Goal: Contribute content: Contribute content

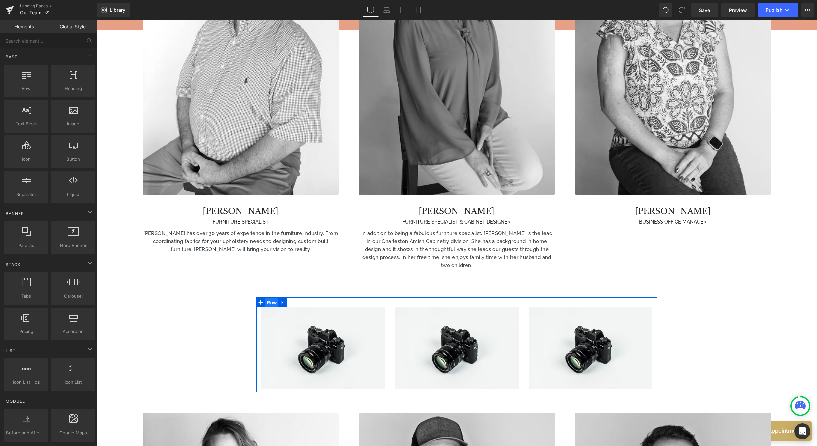
click at [272, 302] on span "Row" at bounding box center [271, 303] width 13 height 10
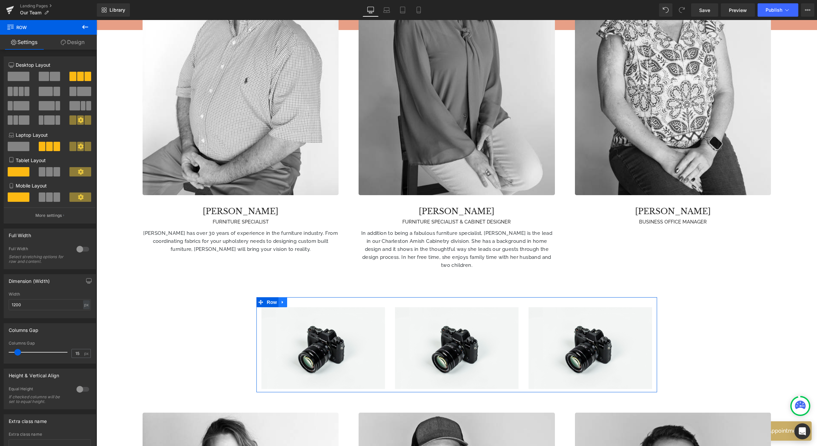
click at [281, 300] on icon at bounding box center [282, 302] width 5 height 5
click at [301, 300] on icon at bounding box center [300, 302] width 5 height 5
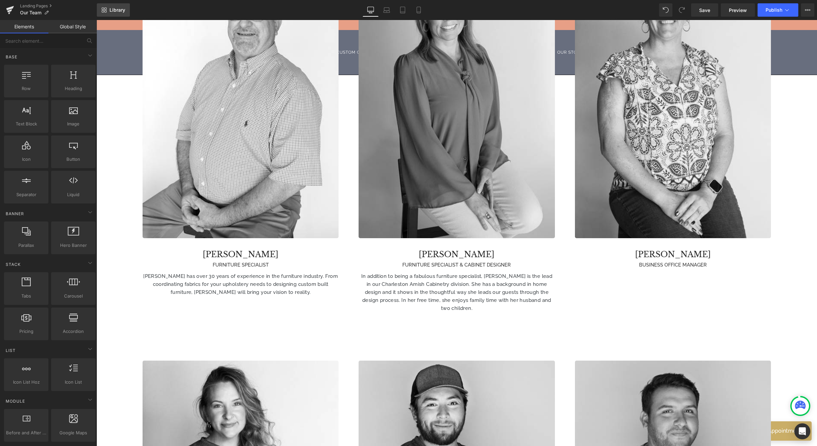
click at [102, 10] on icon at bounding box center [103, 11] width 2 height 2
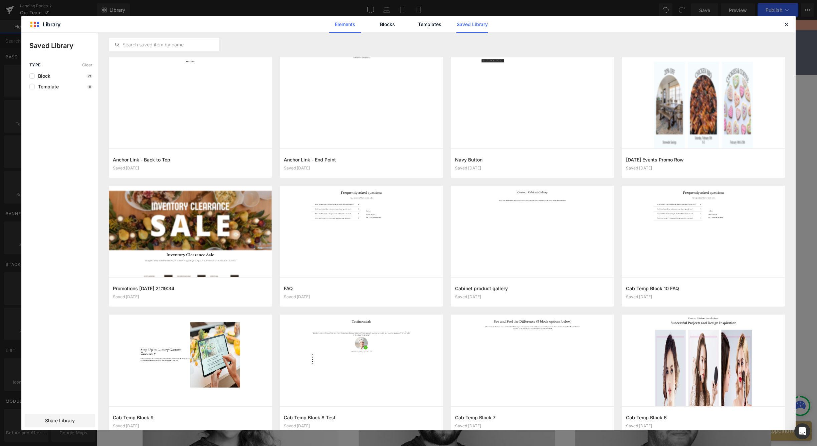
click at [414, 22] on link "Elements" at bounding box center [430, 24] width 32 height 17
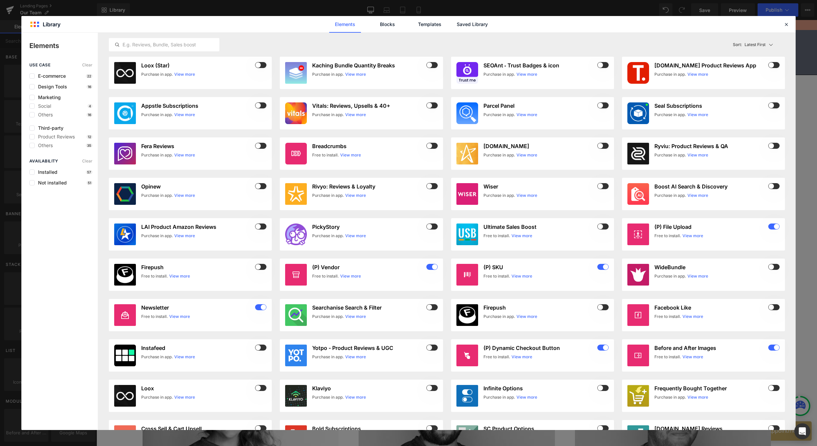
click at [405, 23] on div "Elements Blocks Templates Saved Library" at bounding box center [409, 24] width 170 height 17
drag, startPoint x: 419, startPoint y: 22, endPoint x: 432, endPoint y: 25, distance: 13.0
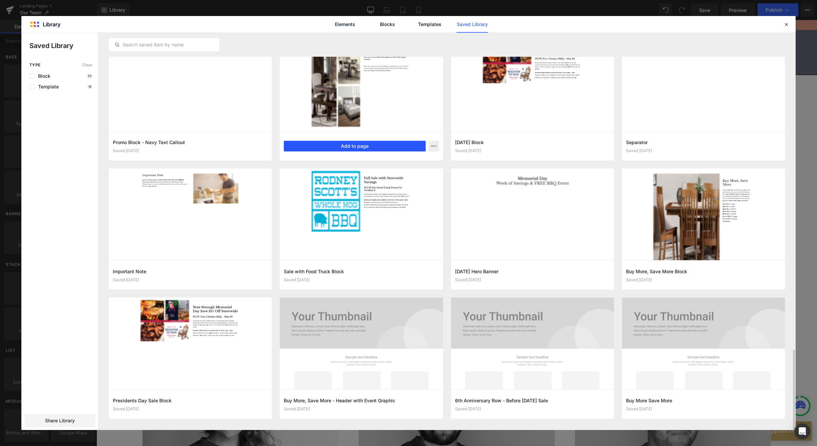
scroll to position [1612, 0]
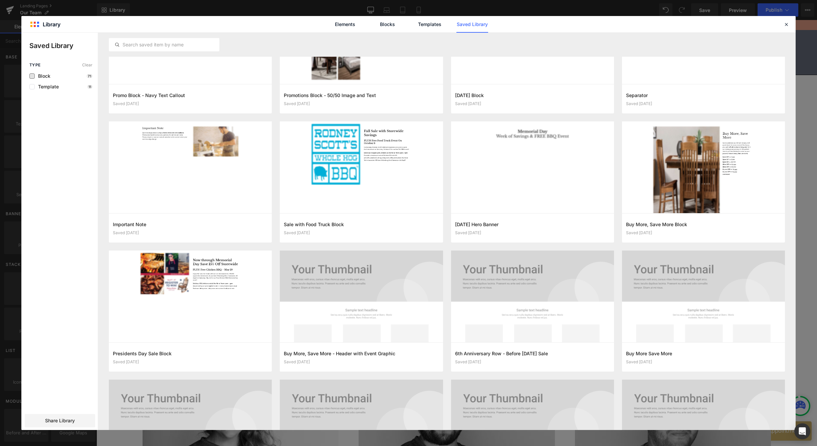
click at [38, 76] on span "Block" at bounding box center [43, 75] width 16 height 5
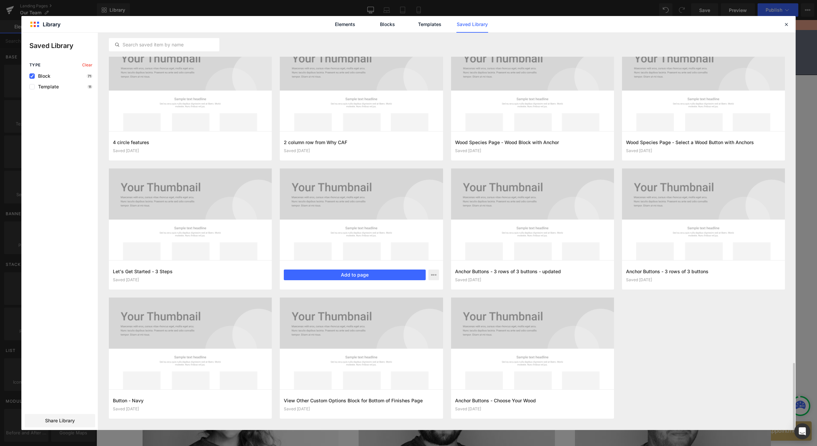
scroll to position [1951, 0]
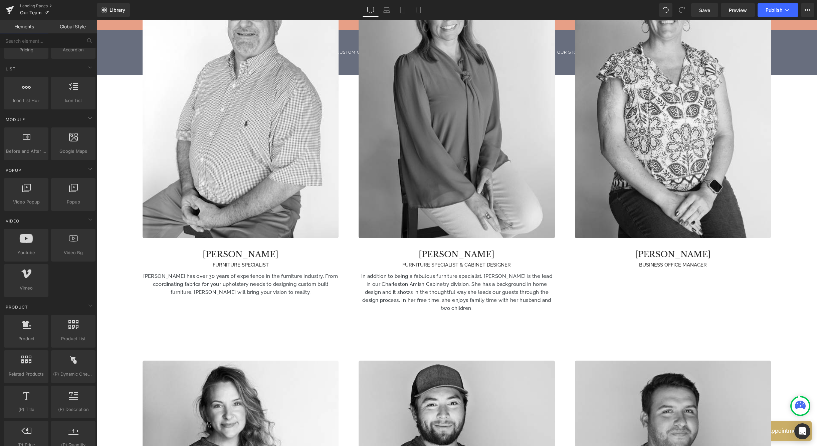
scroll to position [0, 0]
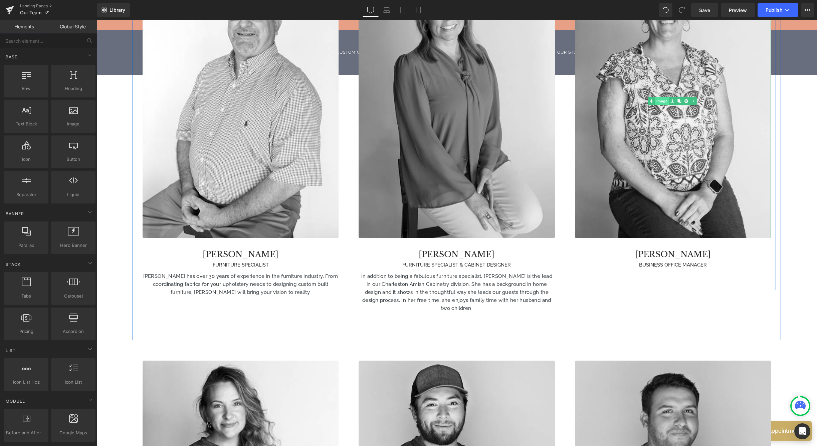
click at [659, 98] on link "Image" at bounding box center [658, 101] width 21 height 8
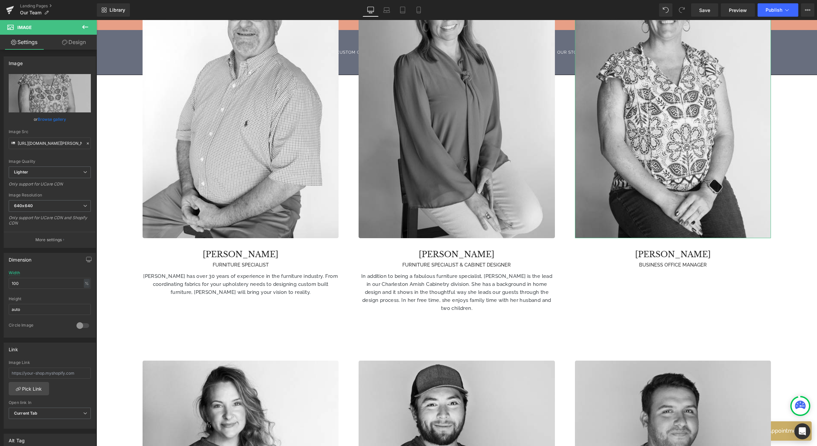
click at [47, 117] on link "Browse gallery" at bounding box center [52, 119] width 28 height 12
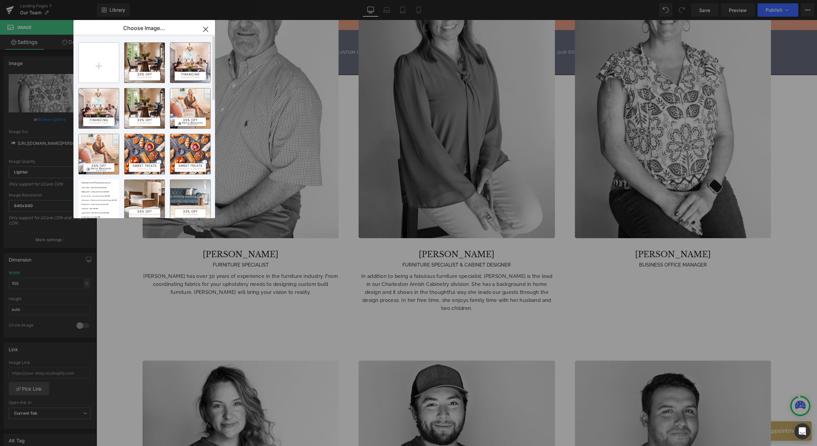
click at [107, 58] on input "file" at bounding box center [99, 63] width 40 height 40
type input "C:\fakepath\782A9753 _Nathalie Edited.jpg"
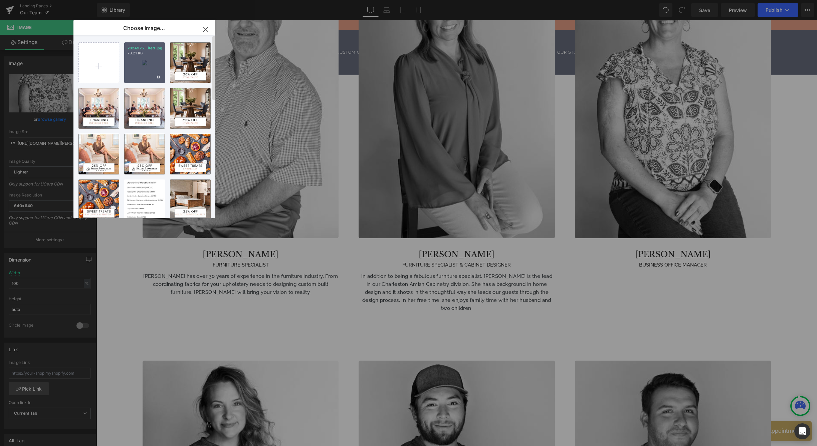
click at [146, 67] on div "782A975...ited.jpg 73.21 KB" at bounding box center [144, 62] width 41 height 41
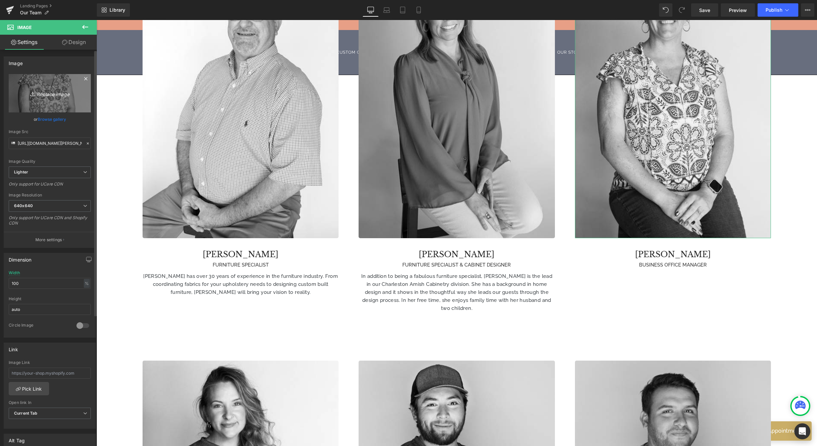
click at [52, 99] on link "Replace Image" at bounding box center [50, 93] width 82 height 38
click at [56, 120] on link "Browse gallery" at bounding box center [52, 119] width 28 height 12
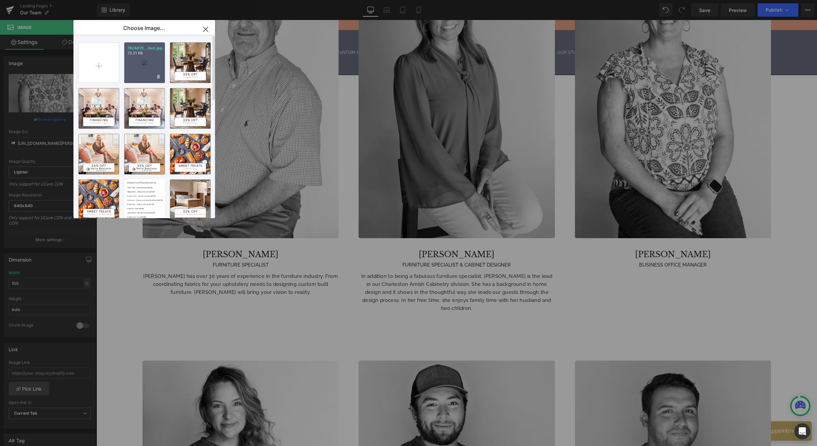
click at [144, 63] on div "782A975...ited.jpg 73.21 KB" at bounding box center [144, 62] width 41 height 41
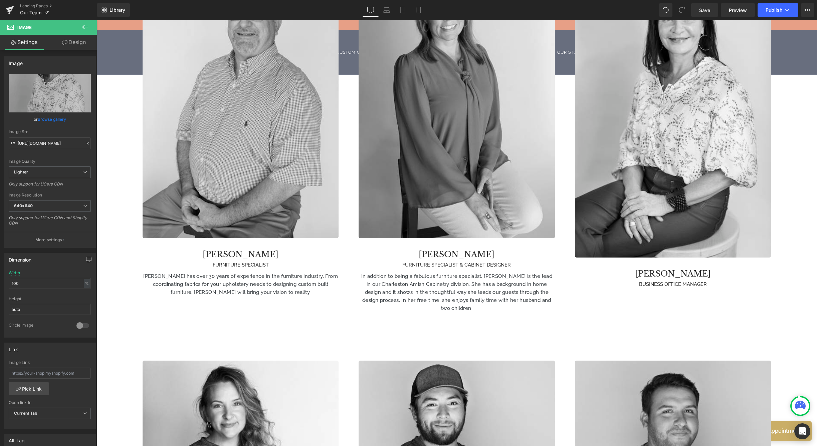
type input "[URL][DOMAIN_NAME]"
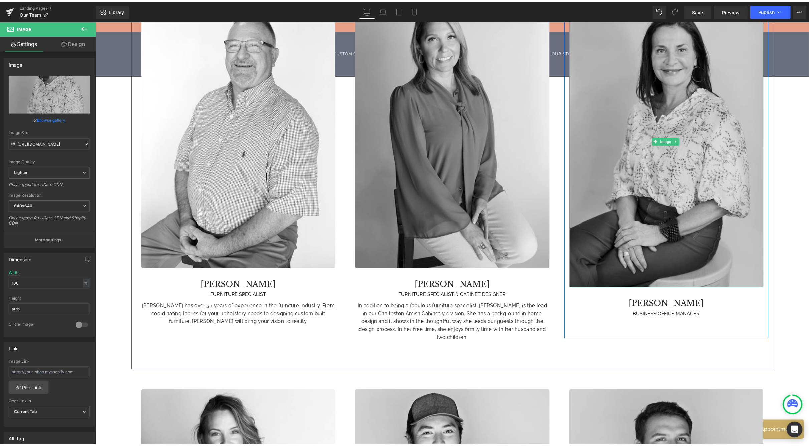
scroll to position [530, 0]
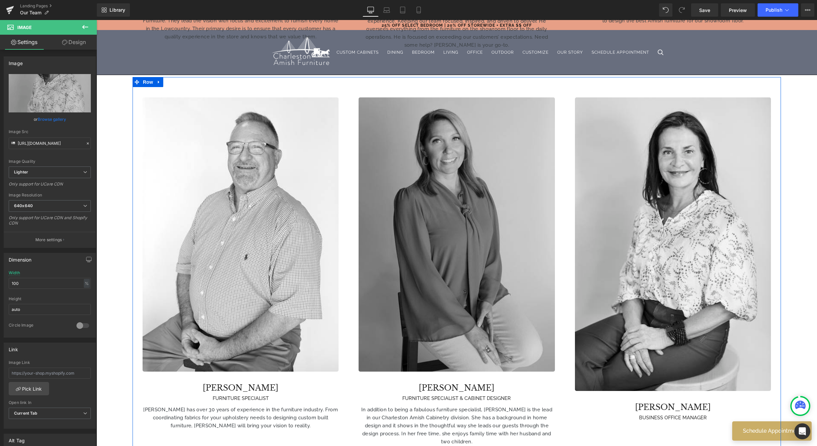
click at [491, 146] on img at bounding box center [456, 234] width 196 height 275
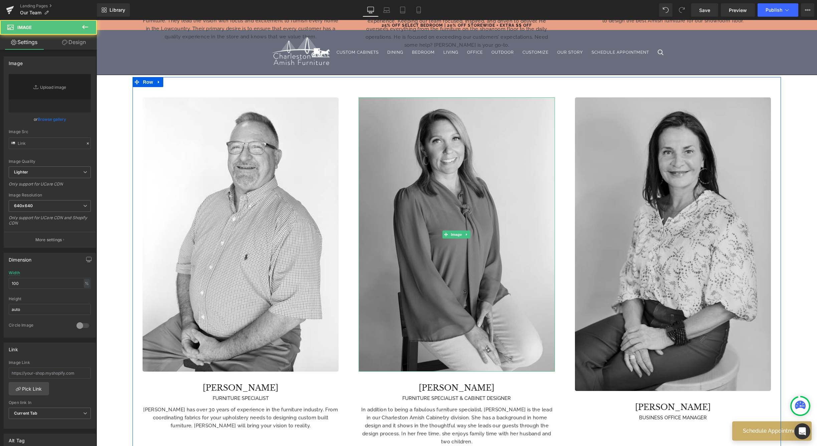
click at [700, 222] on img at bounding box center [673, 244] width 196 height 294
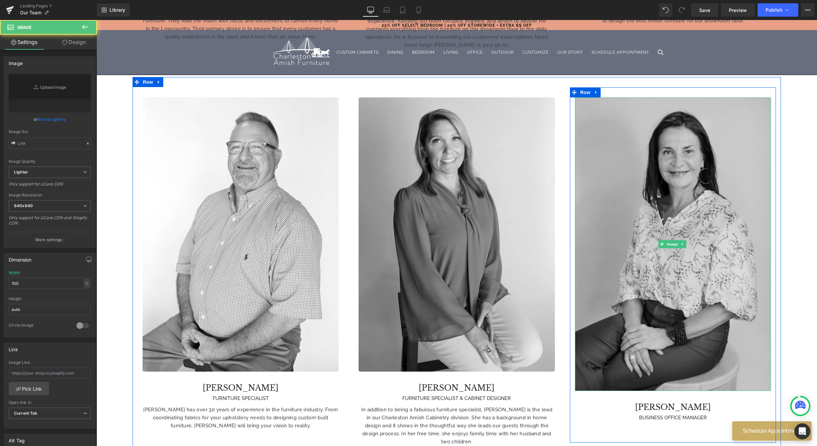
type input "[URL][DOMAIN_NAME]"
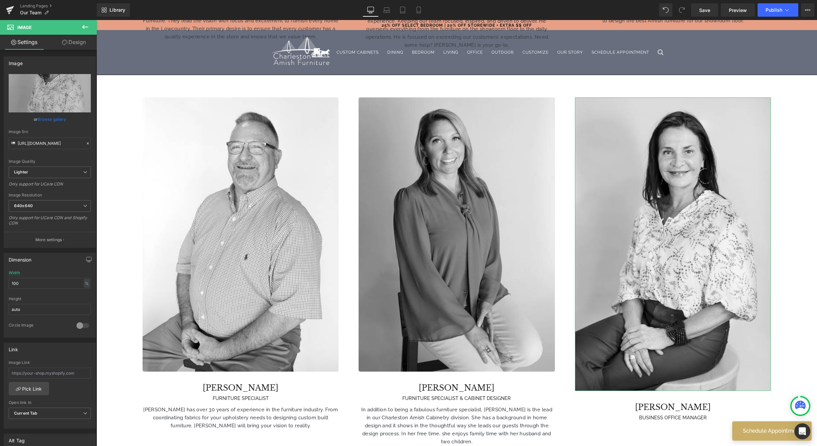
click at [45, 117] on link "Browse gallery" at bounding box center [52, 119] width 28 height 12
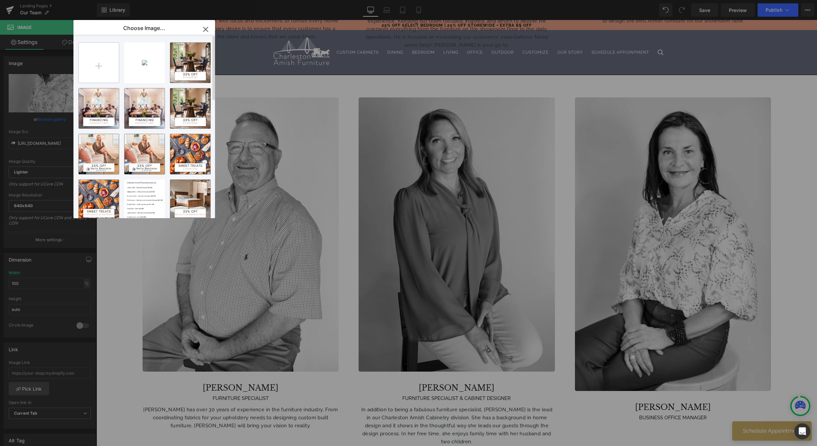
click at [103, 63] on input "file" at bounding box center [99, 63] width 40 height 40
type input "C:\fakepath\782A9753 _Nathalie Edited.jpg"
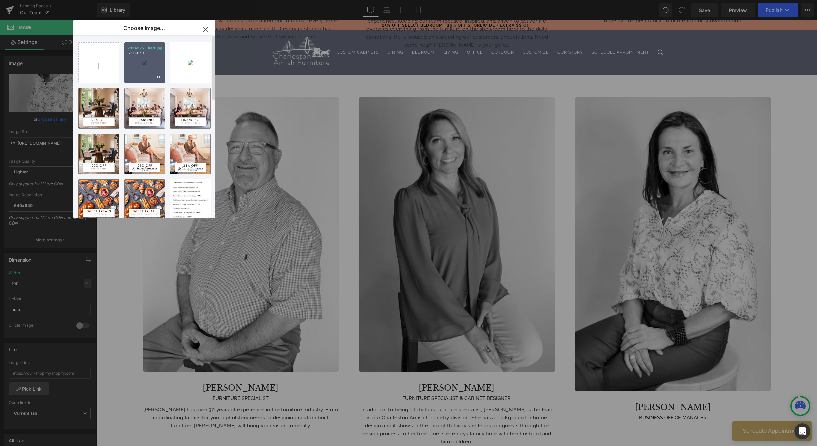
click at [146, 63] on div "782A975...ited.jpg 63.09 KB" at bounding box center [144, 62] width 41 height 41
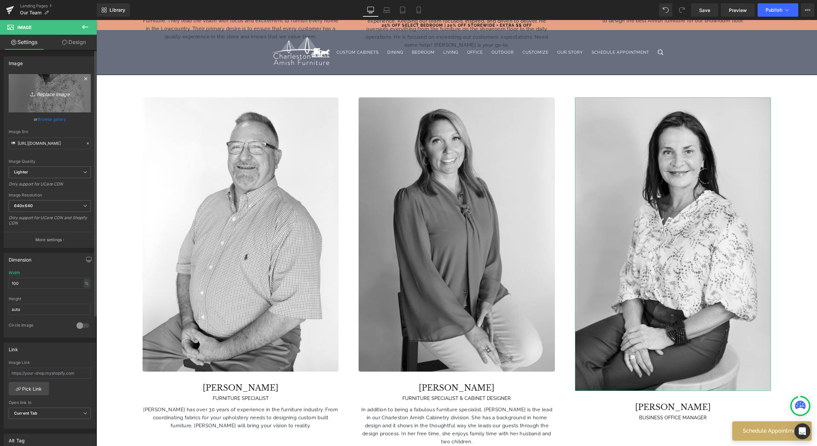
click at [53, 97] on link "Replace Image" at bounding box center [50, 93] width 82 height 38
click at [53, 122] on link "Browse gallery" at bounding box center [52, 119] width 28 height 12
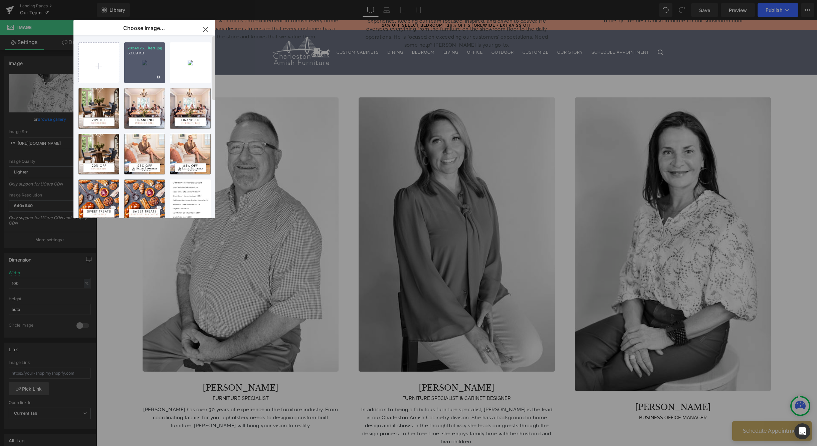
click at [151, 69] on div "782A975...ited.jpg 63.09 KB" at bounding box center [144, 62] width 41 height 41
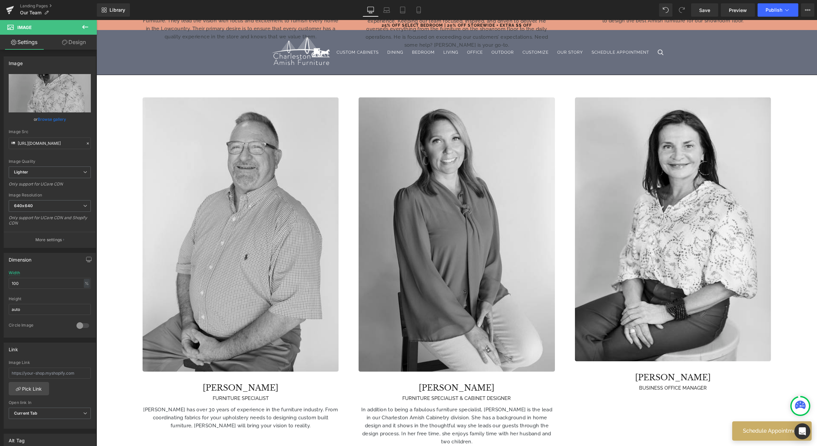
type input "[URL][DOMAIN_NAME]"
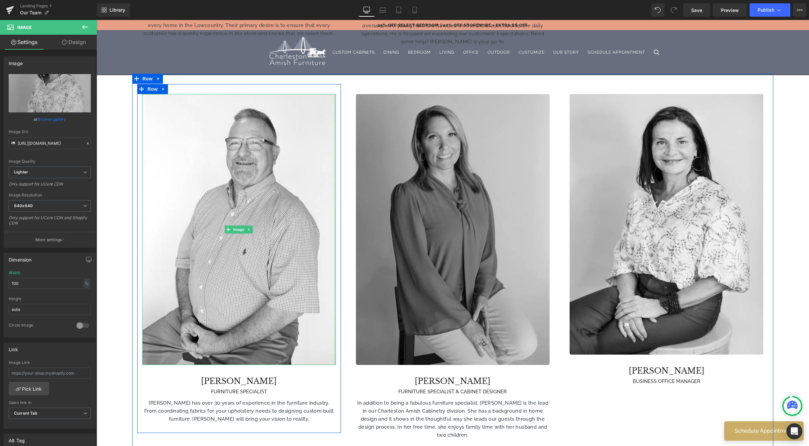
scroll to position [0, 0]
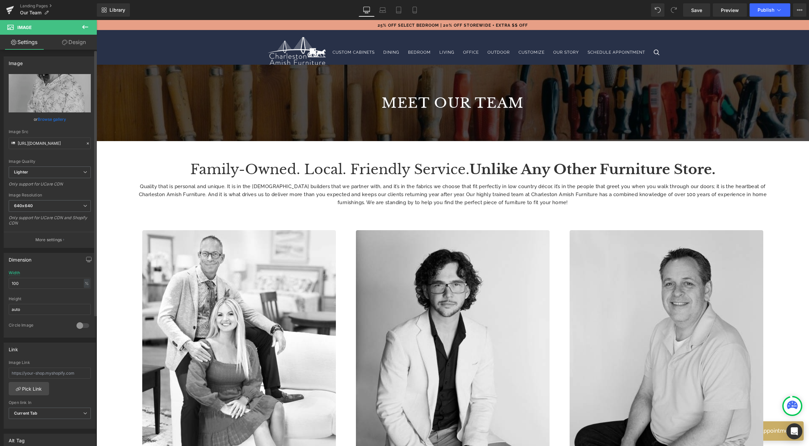
click at [50, 117] on link "Browse gallery" at bounding box center [52, 119] width 28 height 12
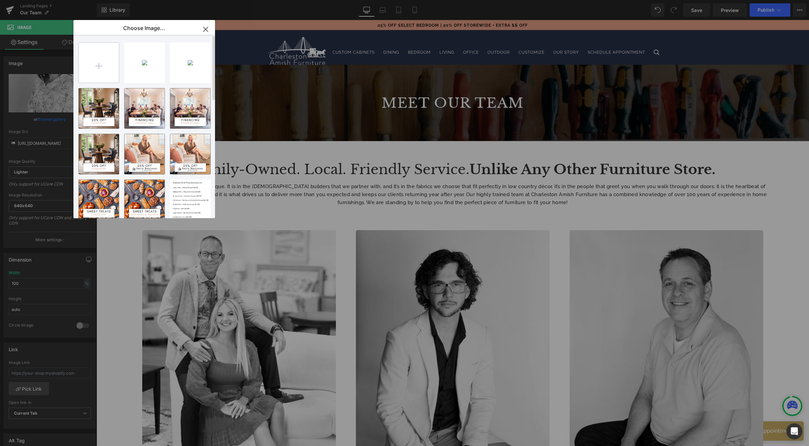
click at [107, 68] on input "file" at bounding box center [99, 63] width 40 height 40
type input "C:\fakepath\782A9753 _Nathalie Edited.jpg"
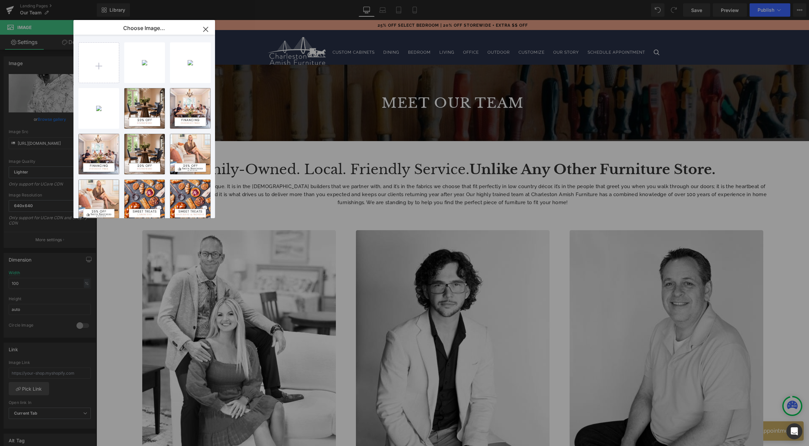
click at [203, 30] on icon "button" at bounding box center [205, 29] width 11 height 11
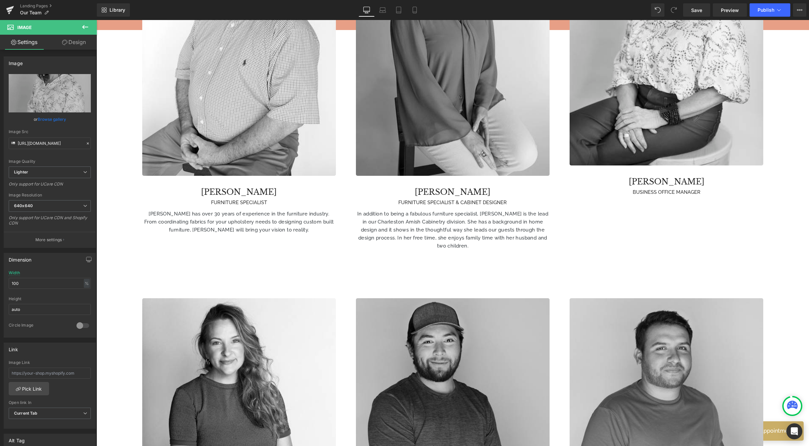
scroll to position [508, 0]
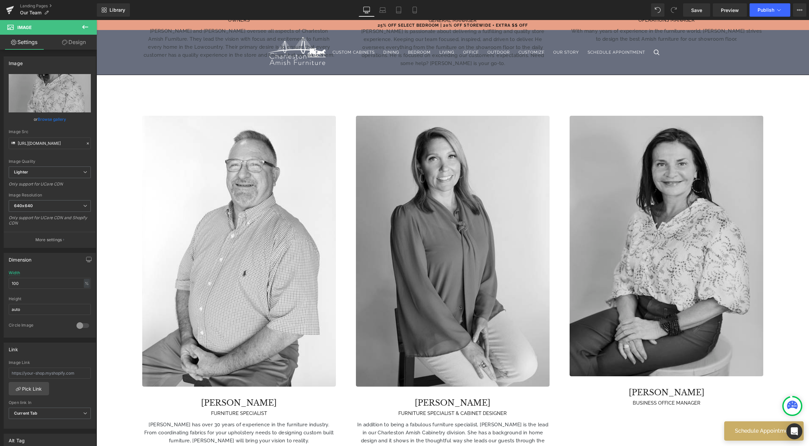
click at [640, 247] on img at bounding box center [666, 246] width 194 height 261
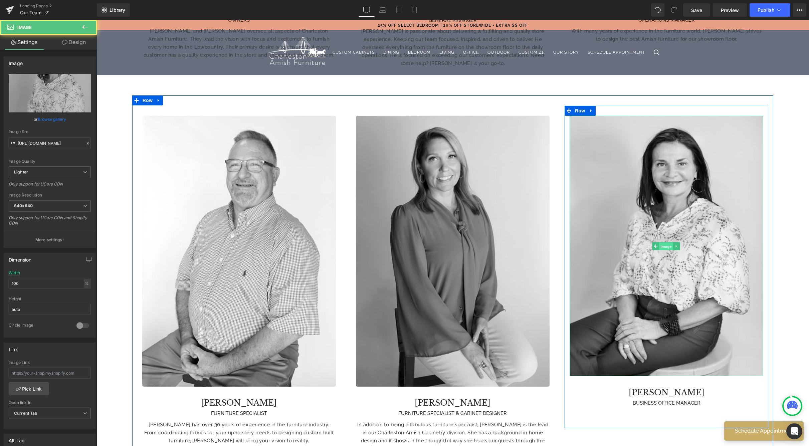
click at [662, 242] on span "Image" at bounding box center [666, 246] width 14 height 8
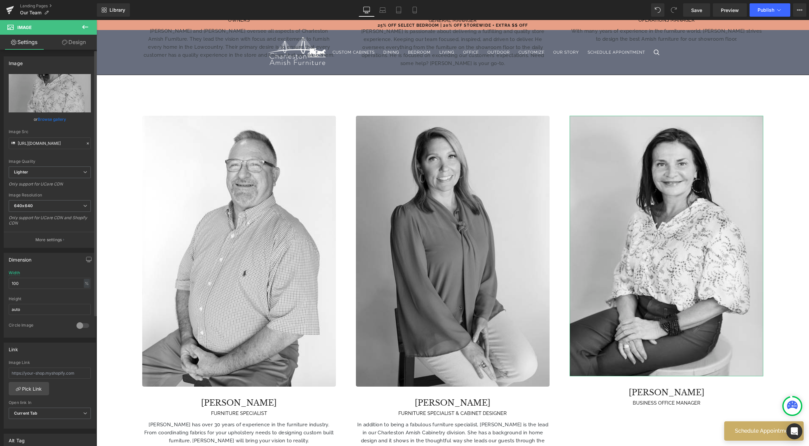
click at [49, 121] on link "Browse gallery" at bounding box center [52, 119] width 28 height 12
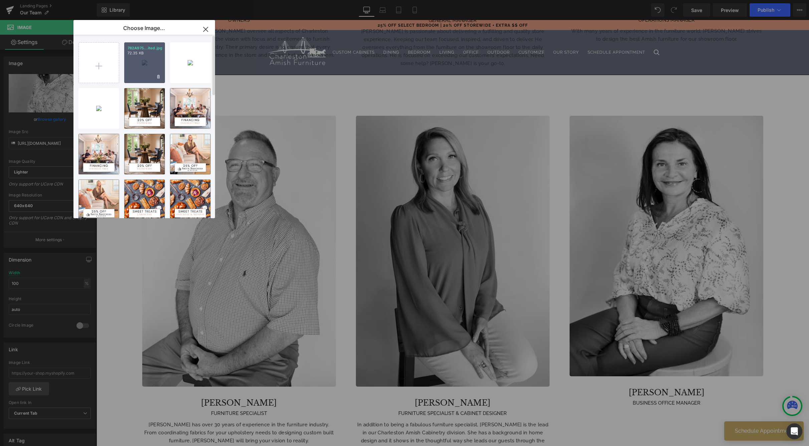
click at [140, 64] on div "782A975...ited.jpg 72.35 KB" at bounding box center [144, 62] width 41 height 41
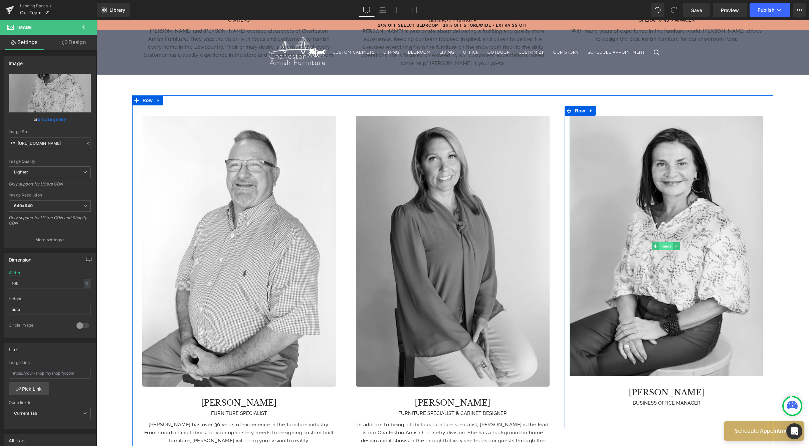
click at [664, 245] on span "Image" at bounding box center [666, 246] width 14 height 8
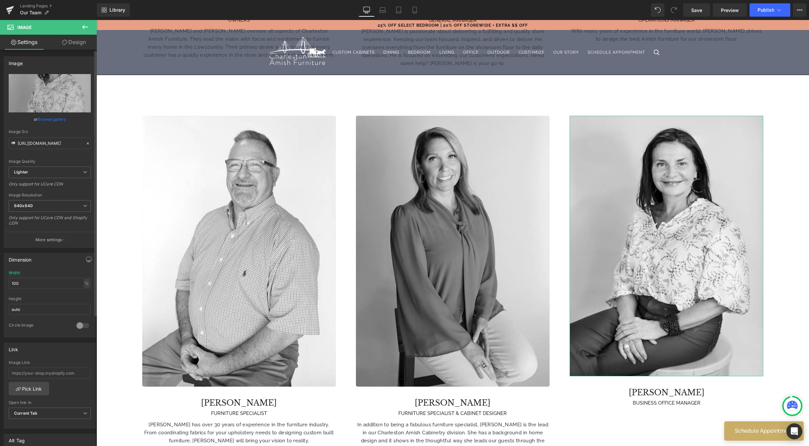
click at [48, 120] on link "Browse gallery" at bounding box center [52, 119] width 28 height 12
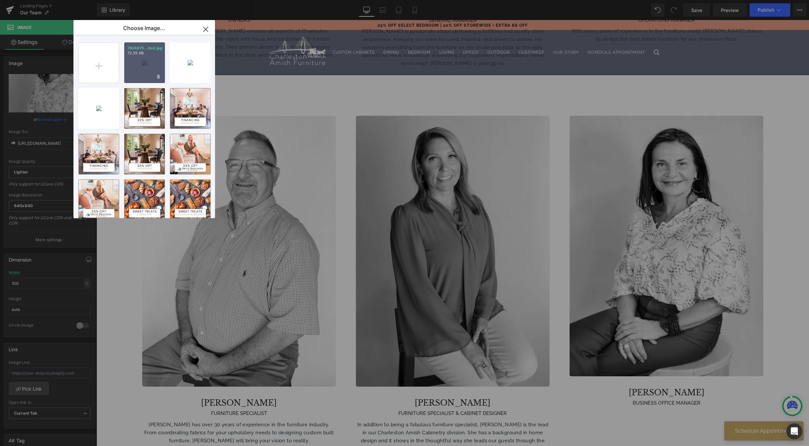
click at [143, 62] on div "782A975...ited.jpg 72.35 KB" at bounding box center [144, 62] width 41 height 41
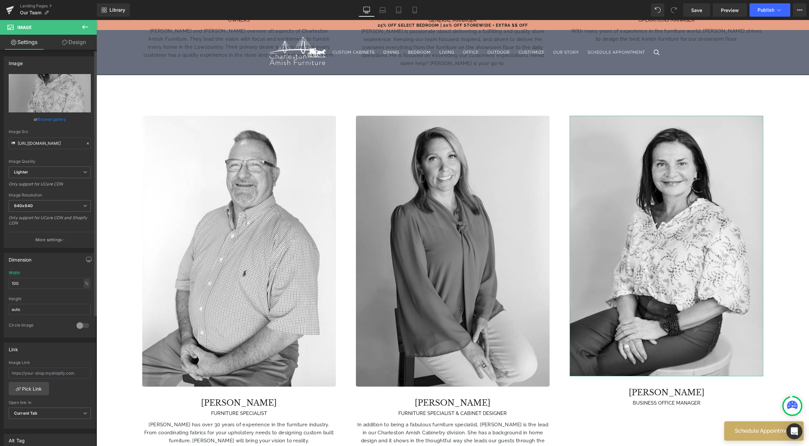
click at [48, 120] on link "Browse gallery" at bounding box center [52, 119] width 28 height 12
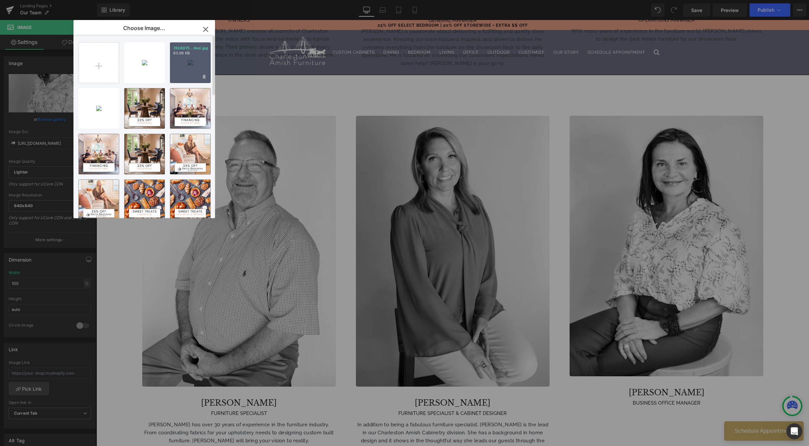
click at [189, 64] on div "782A975...ited.jpg 63.09 KB" at bounding box center [190, 62] width 41 height 41
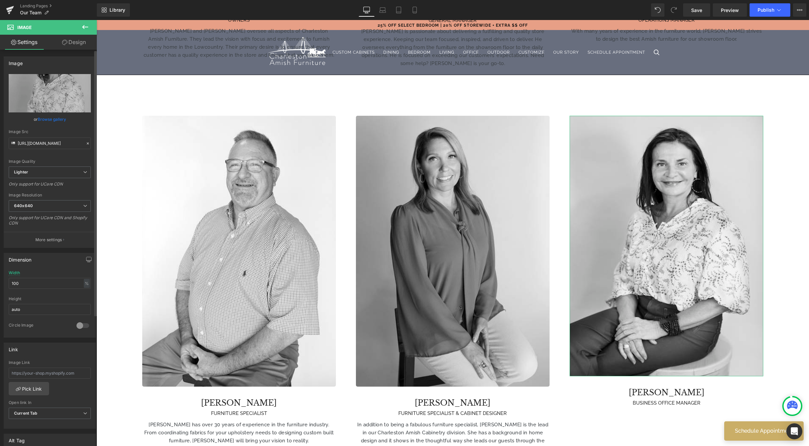
click at [51, 119] on link "Browse gallery" at bounding box center [52, 119] width 28 height 12
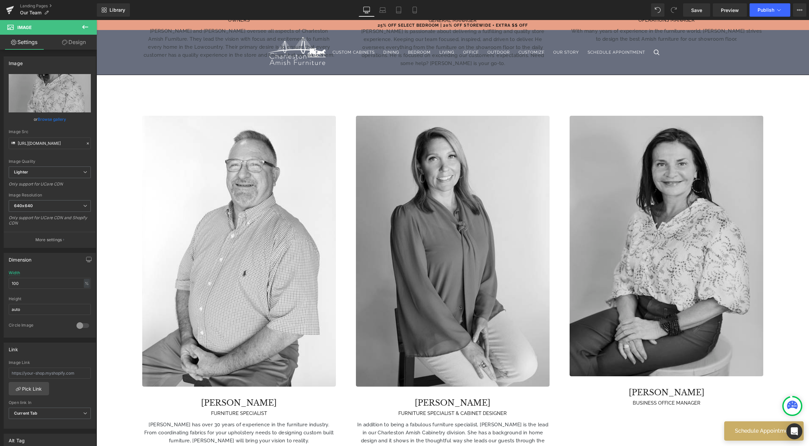
scroll to position [562, 0]
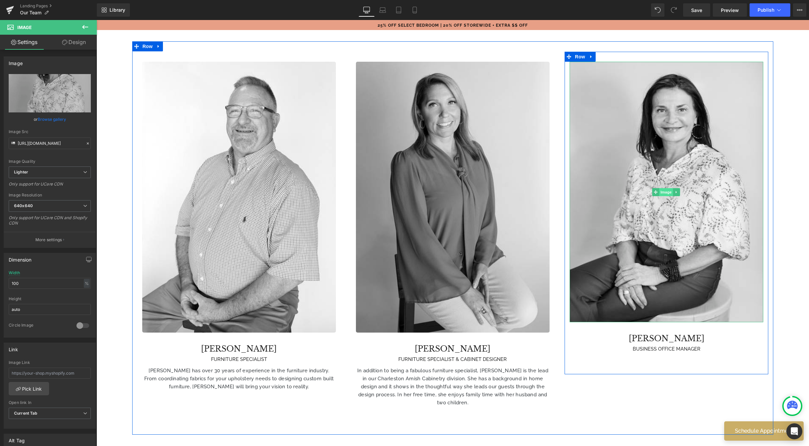
click at [662, 191] on span "Image" at bounding box center [666, 192] width 14 height 8
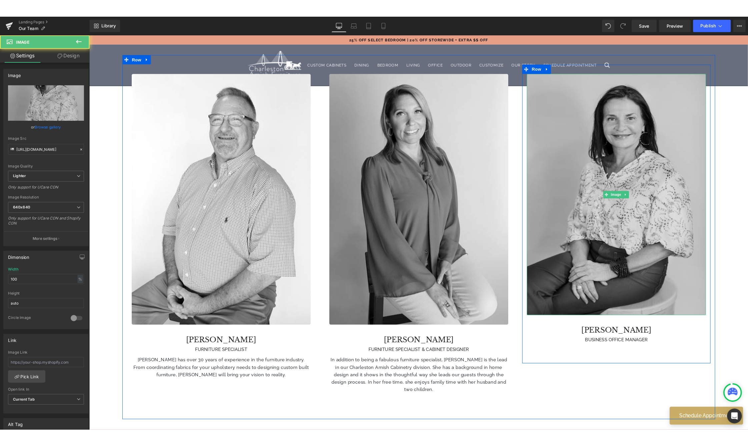
scroll to position [561, 0]
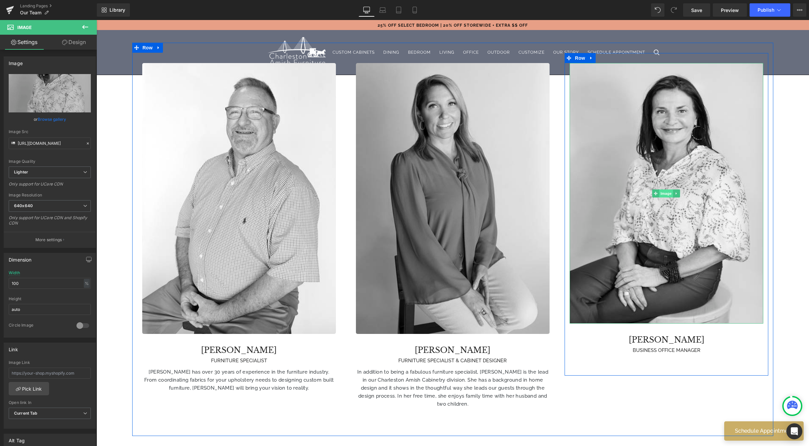
click at [664, 191] on span "Image" at bounding box center [666, 194] width 14 height 8
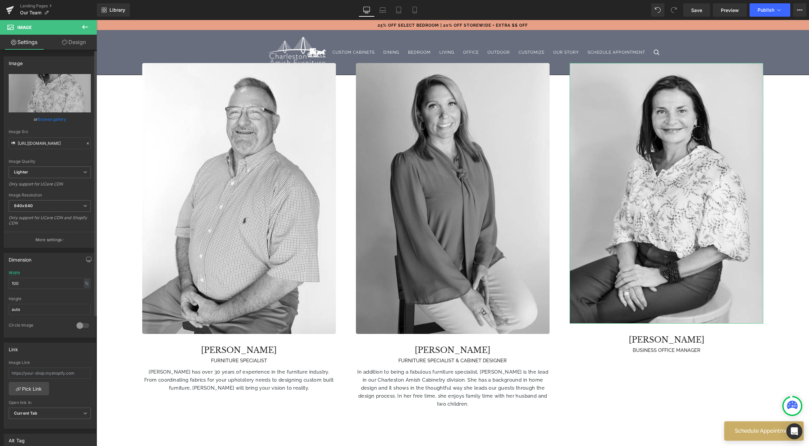
click at [59, 117] on link "Browse gallery" at bounding box center [52, 119] width 28 height 12
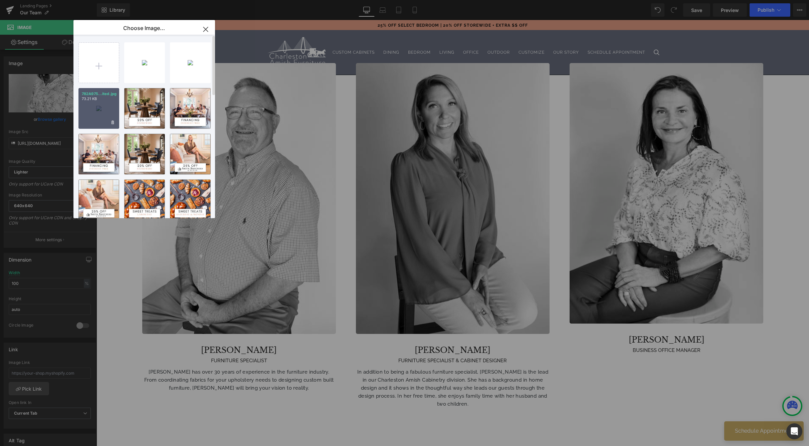
click at [100, 112] on div "782A975...ited.jpg 73.21 KB" at bounding box center [98, 108] width 41 height 41
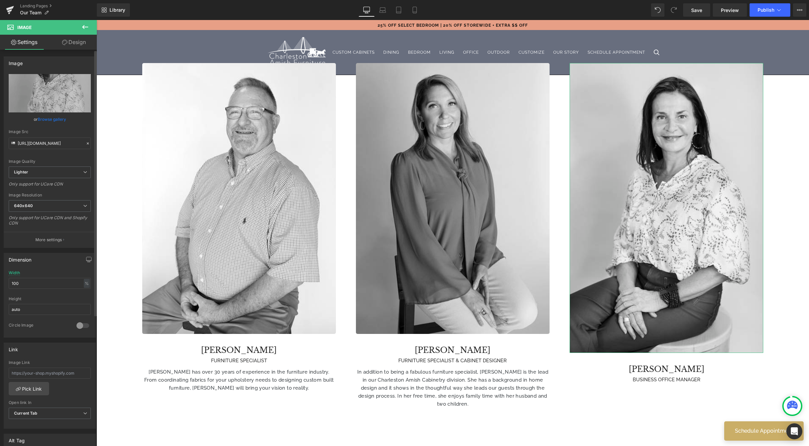
click at [49, 120] on link "Browse gallery" at bounding box center [52, 119] width 28 height 12
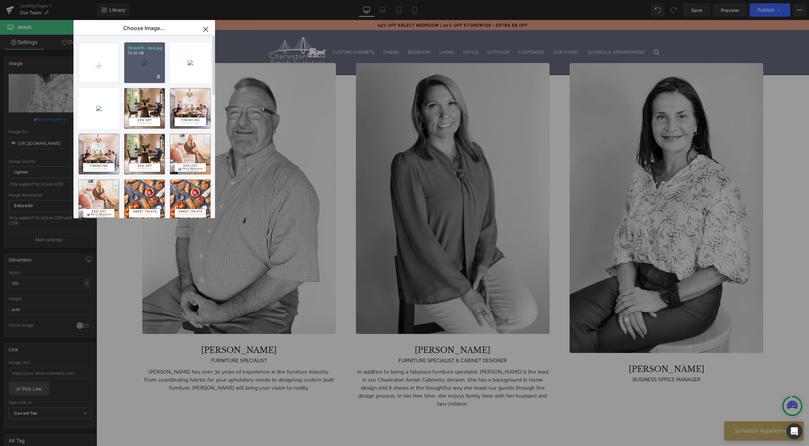
click at [152, 68] on div "782A975...ited.jpg 72.35 KB" at bounding box center [144, 62] width 41 height 41
type input "[URL][DOMAIN_NAME]"
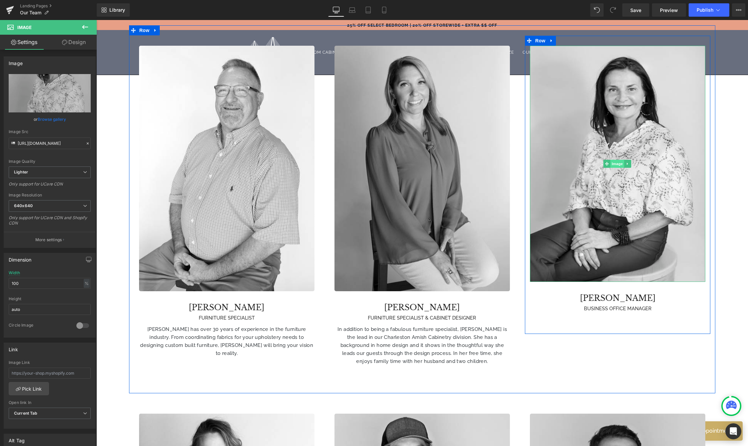
click at [615, 160] on span "Image" at bounding box center [618, 164] width 14 height 8
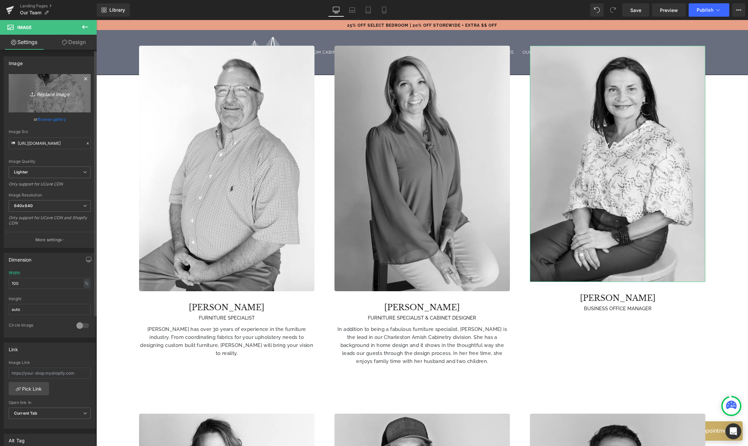
click at [59, 98] on link "Replace Image" at bounding box center [50, 93] width 82 height 38
type input "C:\fakepath\782A9753 _Nathalie Edited-2.jpg"
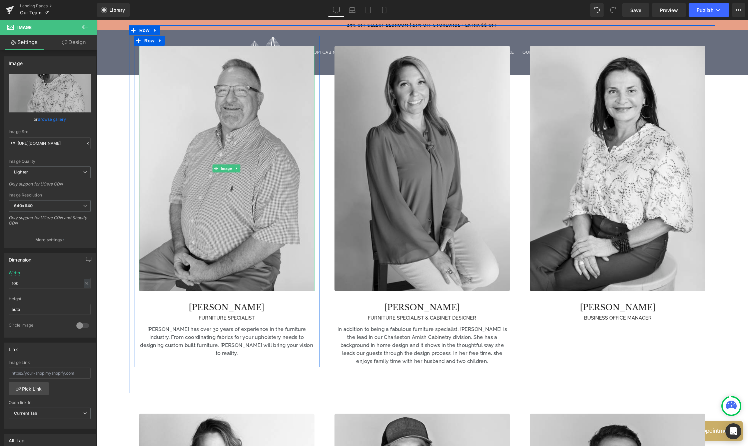
type input "[URL][DOMAIN_NAME]"
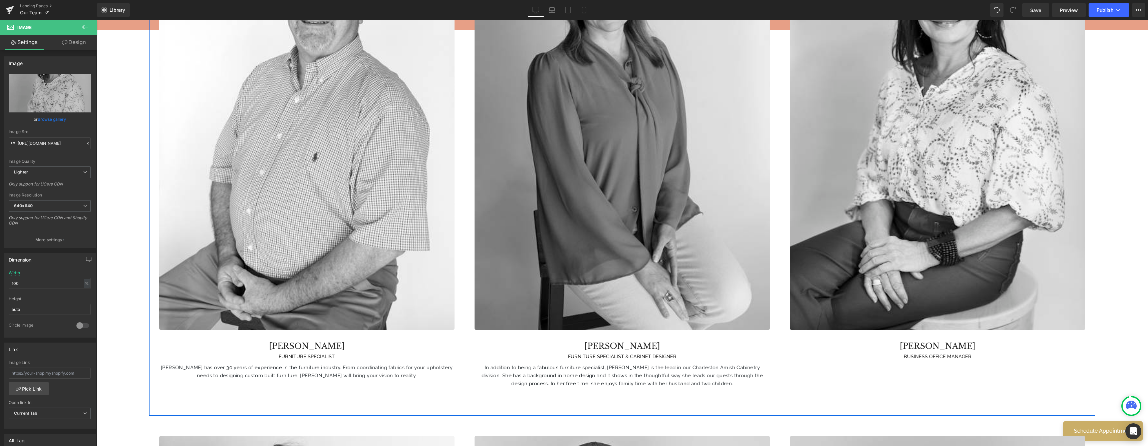
scroll to position [952, 0]
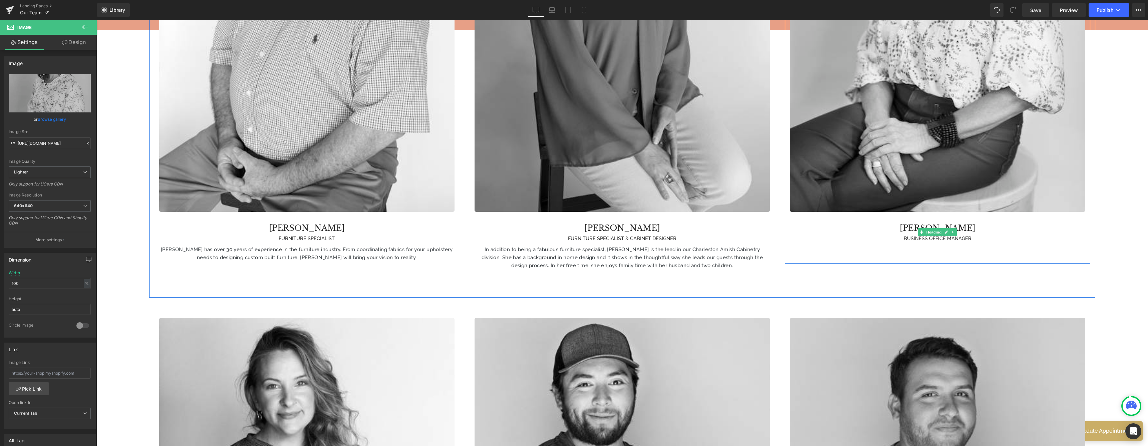
click at [816, 235] on div "BUSINESS OFFICE MANAGER" at bounding box center [937, 239] width 295 height 8
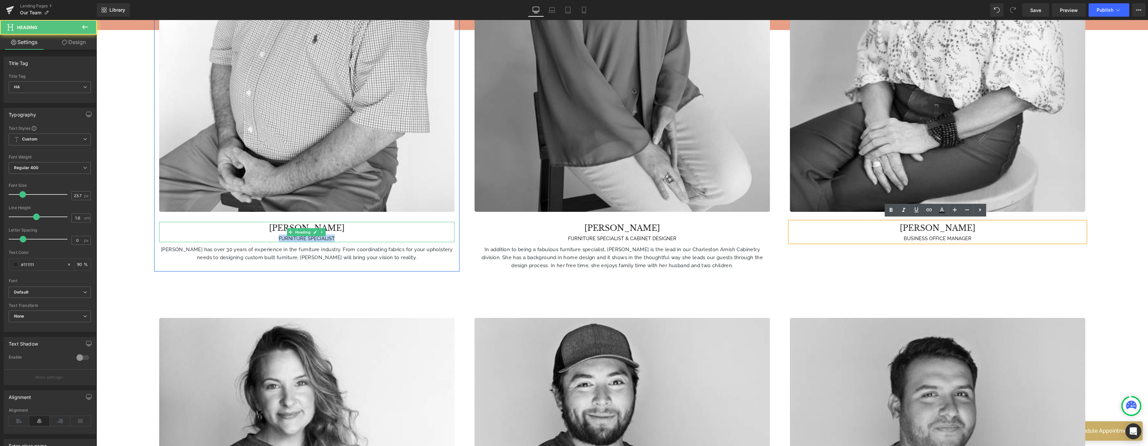
drag, startPoint x: 338, startPoint y: 235, endPoint x: 265, endPoint y: 234, distance: 72.8
click at [265, 235] on div "FURNITURE SPECIALIST" at bounding box center [306, 239] width 295 height 8
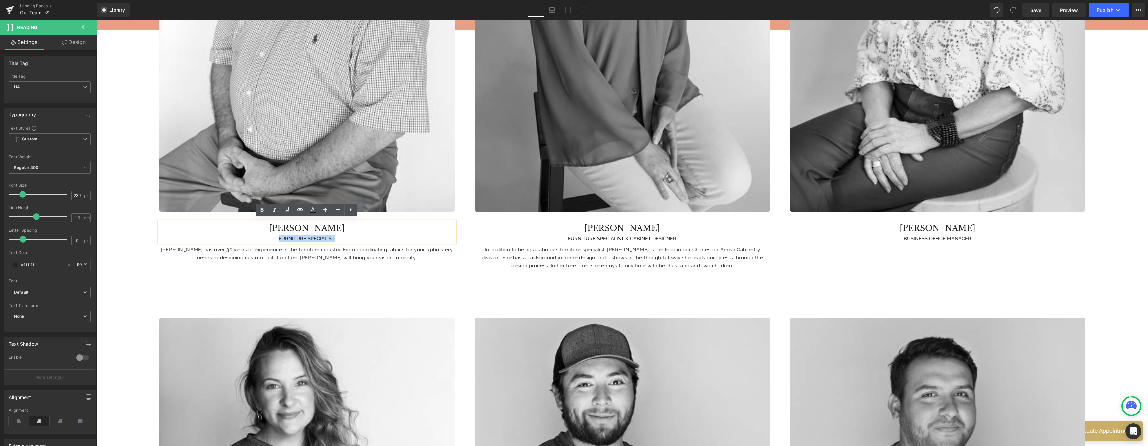
copy div "FURNITURE SPECIALIST"
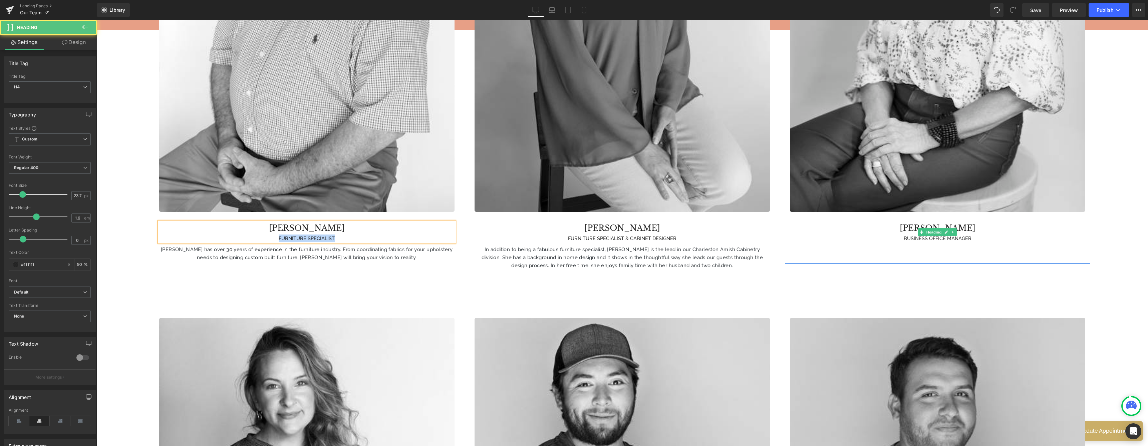
drag, startPoint x: 968, startPoint y: 233, endPoint x: 973, endPoint y: 235, distance: 5.1
click at [816, 235] on div "BUSINESS OFFICE MANAGER" at bounding box center [937, 239] width 295 height 8
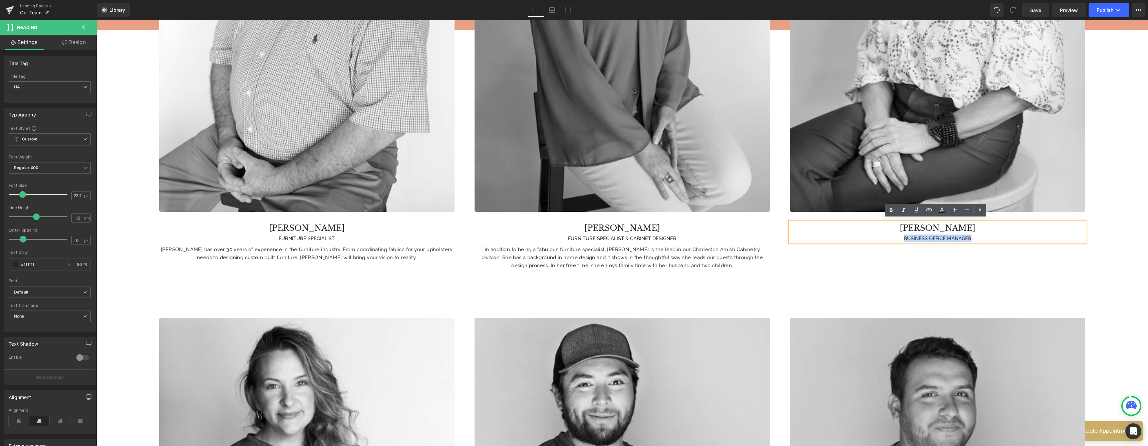
drag, startPoint x: 975, startPoint y: 234, endPoint x: 891, endPoint y: 236, distance: 84.1
click at [816, 236] on div "BUSINESS OFFICE MANAGER" at bounding box center [937, 239] width 295 height 8
paste div
click at [816, 266] on div "Image [PERSON_NAME] FURNITURE SPECIALIST Heading [PERSON_NAME] has over 30 year…" at bounding box center [622, 38] width 946 height 520
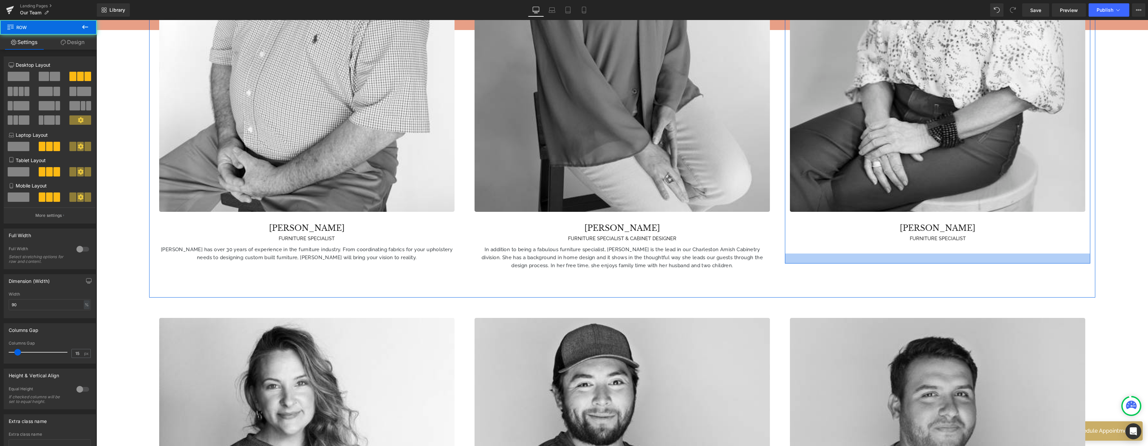
click at [816, 260] on div at bounding box center [937, 259] width 305 height 10
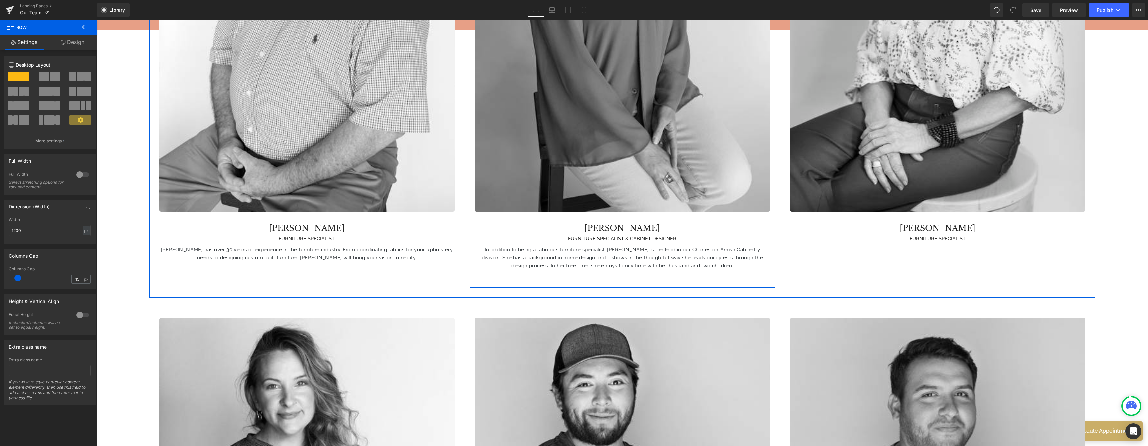
click at [647, 240] on div "Image [PERSON_NAME] FURNITURE SPECIALIST & CABINET DESIGNER Heading In addition…" at bounding box center [622, 38] width 305 height 480
click at [626, 254] on p "In addition to being a fabulous furniture specialist, [PERSON_NAME] is the lead…" at bounding box center [622, 258] width 295 height 24
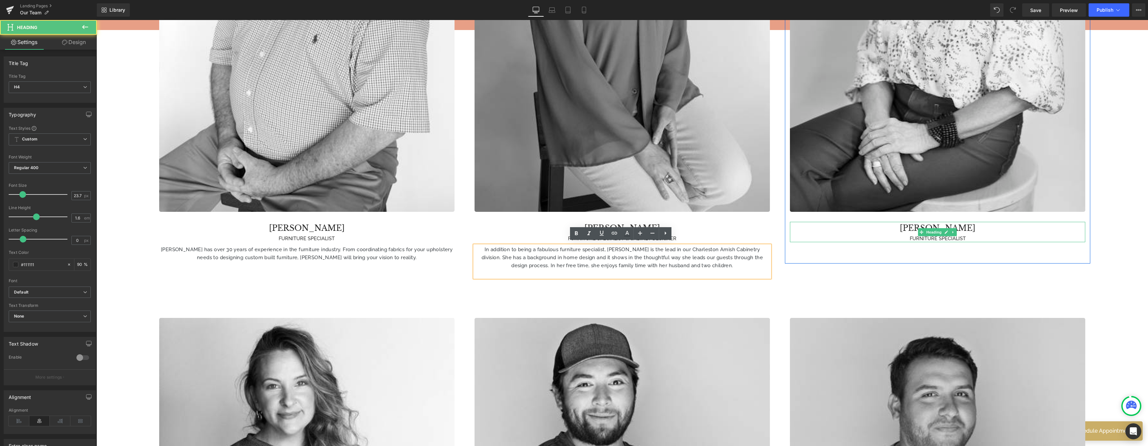
click at [816, 235] on div "FURNITURE SPECIALIST" at bounding box center [937, 239] width 295 height 8
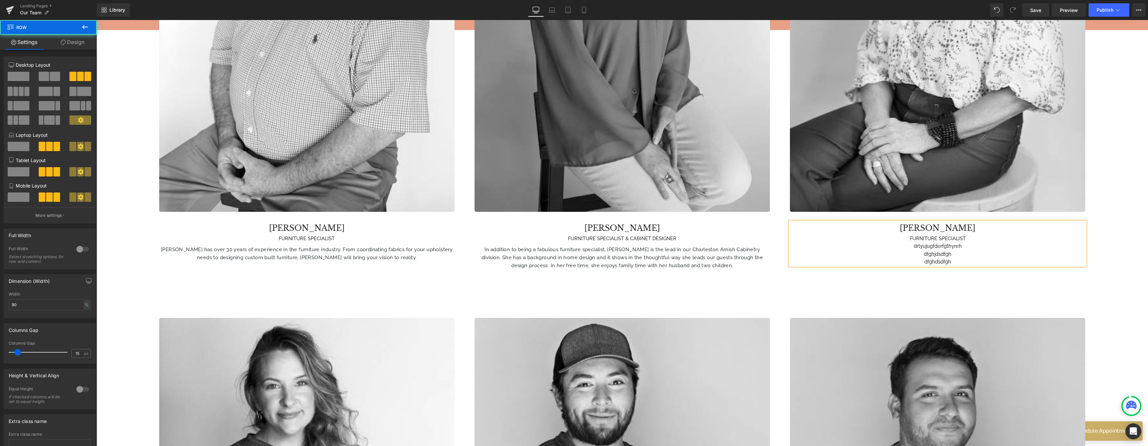
drag, startPoint x: 737, startPoint y: 286, endPoint x: 746, endPoint y: 285, distance: 9.1
click at [737, 286] on div "Image [PERSON_NAME] FURNITURE SPECIALIST Heading [PERSON_NAME] has over 30 year…" at bounding box center [622, 38] width 946 height 520
click at [816, 242] on div "drtyujugfderfgthyreh" at bounding box center [937, 246] width 295 height 8
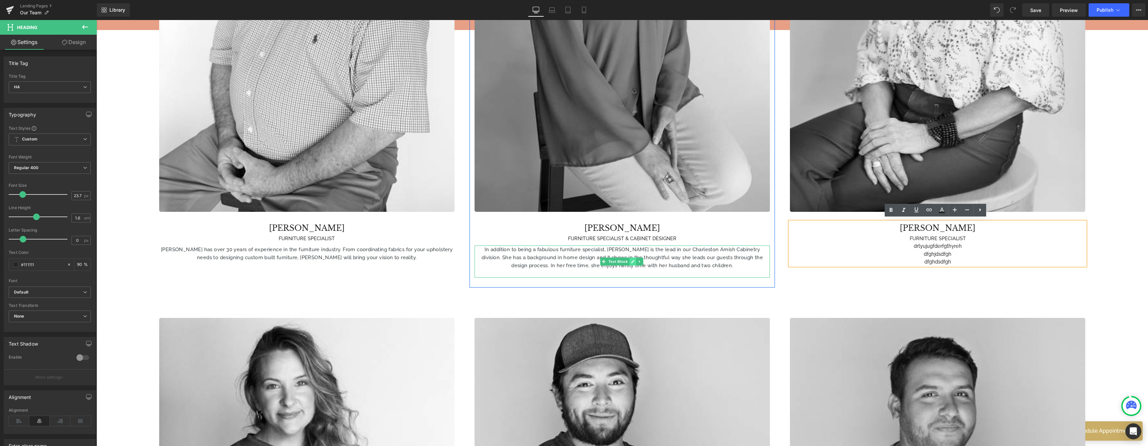
click at [632, 260] on icon at bounding box center [632, 261] width 3 height 3
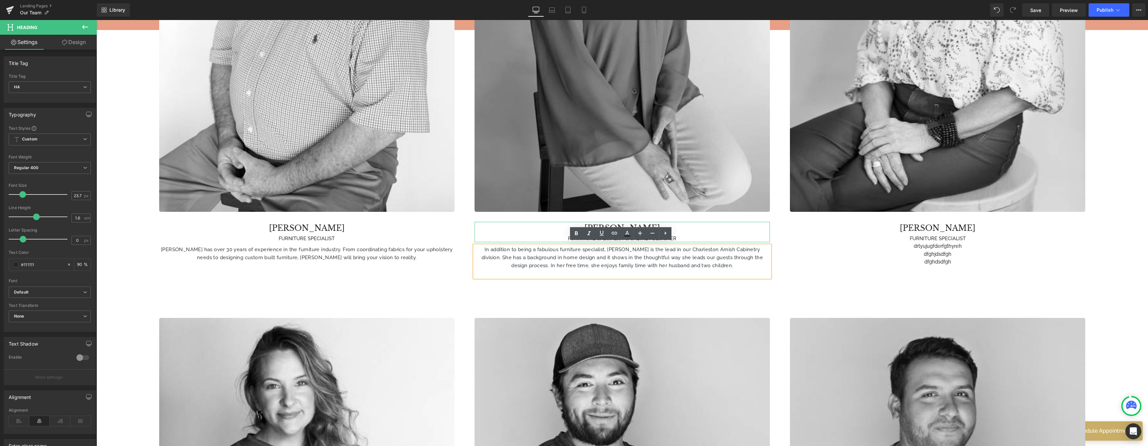
click at [759, 226] on h4 "[PERSON_NAME]" at bounding box center [622, 228] width 295 height 13
click at [640, 260] on icon at bounding box center [640, 262] width 4 height 4
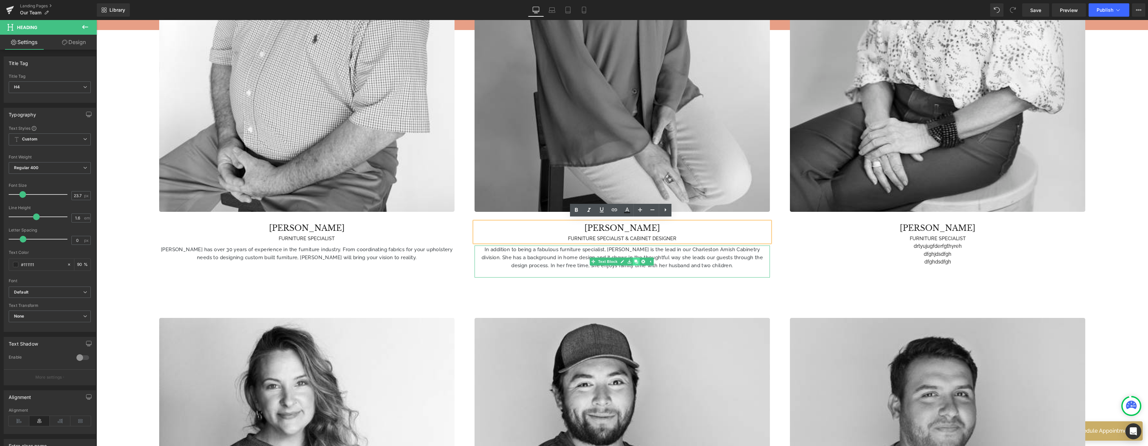
click at [638, 258] on link at bounding box center [636, 262] width 7 height 8
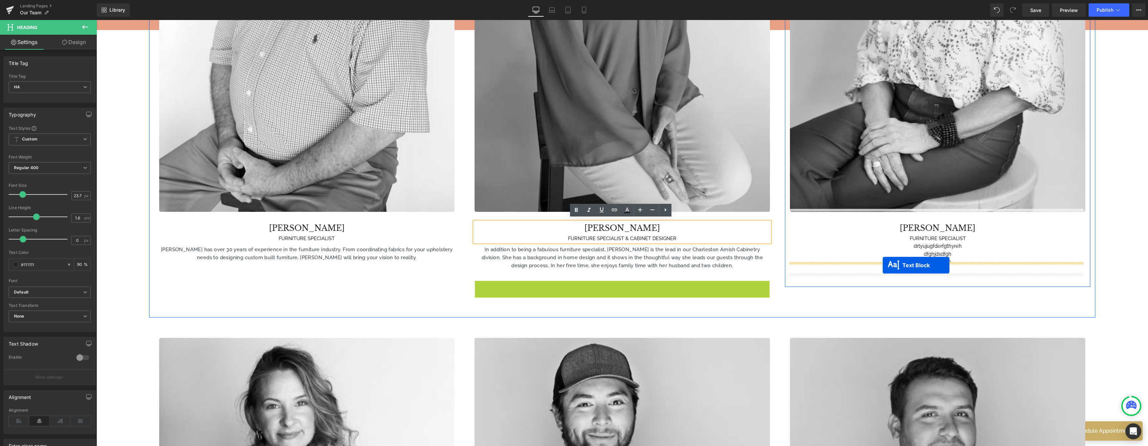
drag, startPoint x: 601, startPoint y: 294, endPoint x: 883, endPoint y: 264, distance: 283.6
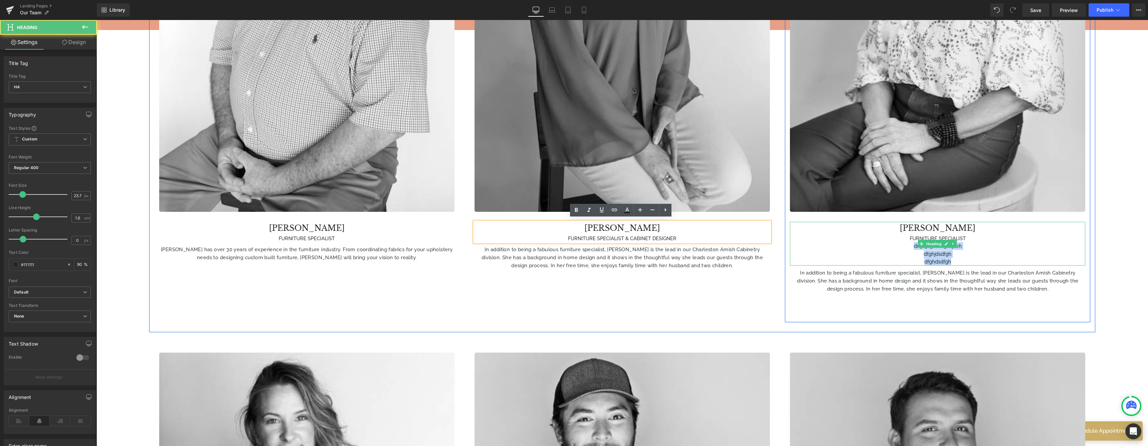
drag, startPoint x: 956, startPoint y: 256, endPoint x: 881, endPoint y: 241, distance: 76.6
click at [816, 241] on div "[PERSON_NAME] FURNITURE SPECIALIST drtyujugfderfgthyreh dfghjdsdfgh dfghdsdfgh" at bounding box center [937, 244] width 295 height 44
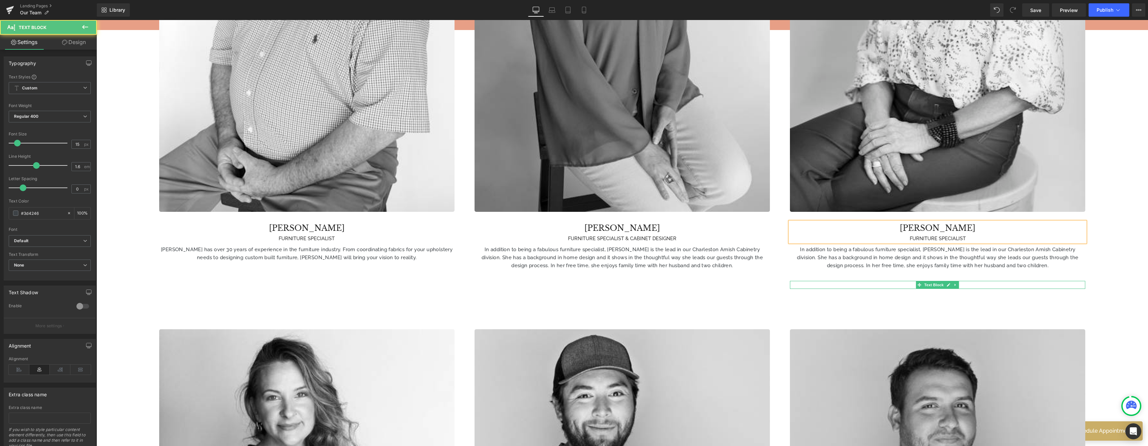
drag, startPoint x: 849, startPoint y: 281, endPoint x: 875, endPoint y: 303, distance: 33.6
click at [816, 281] on p at bounding box center [937, 285] width 295 height 8
click at [816, 259] on p "In addition to being a fabulous furniture specialist, [PERSON_NAME] is the lead…" at bounding box center [937, 258] width 295 height 24
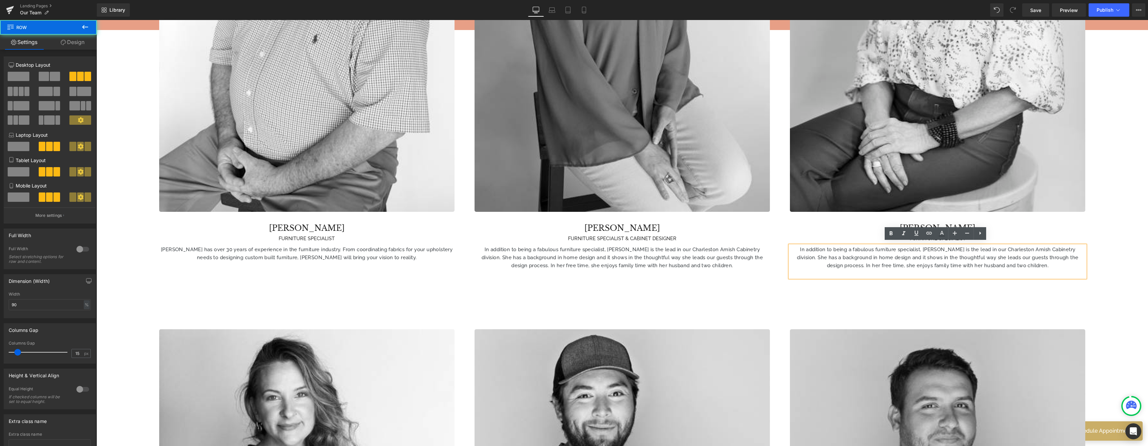
click at [816, 305] on div "Image [PERSON_NAME] FURNITURE SPECIALIST Heading [PERSON_NAME] has over 30 year…" at bounding box center [622, 43] width 946 height 531
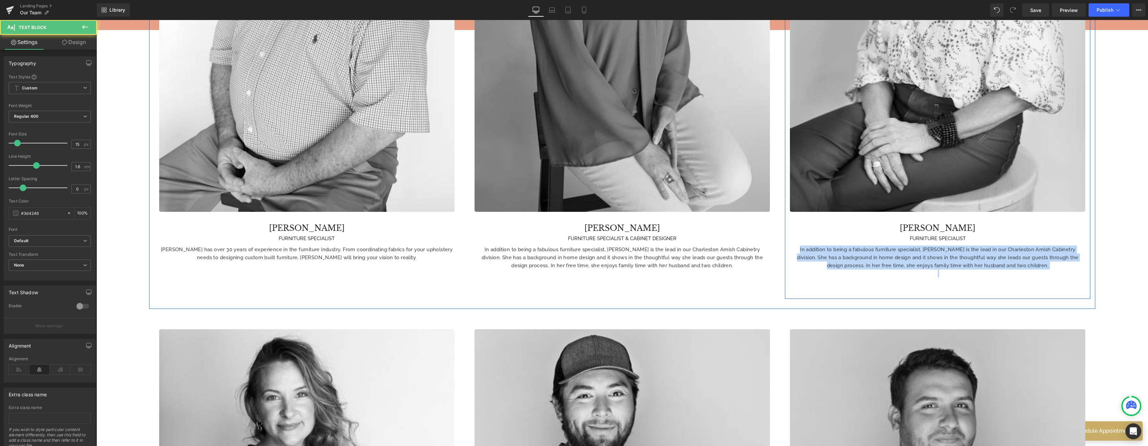
drag, startPoint x: 863, startPoint y: 267, endPoint x: 797, endPoint y: 237, distance: 72.4
click at [797, 237] on div "Image [PERSON_NAME] FURNITURE SPECIALIST Heading In addition to being a fabulou…" at bounding box center [937, 43] width 305 height 491
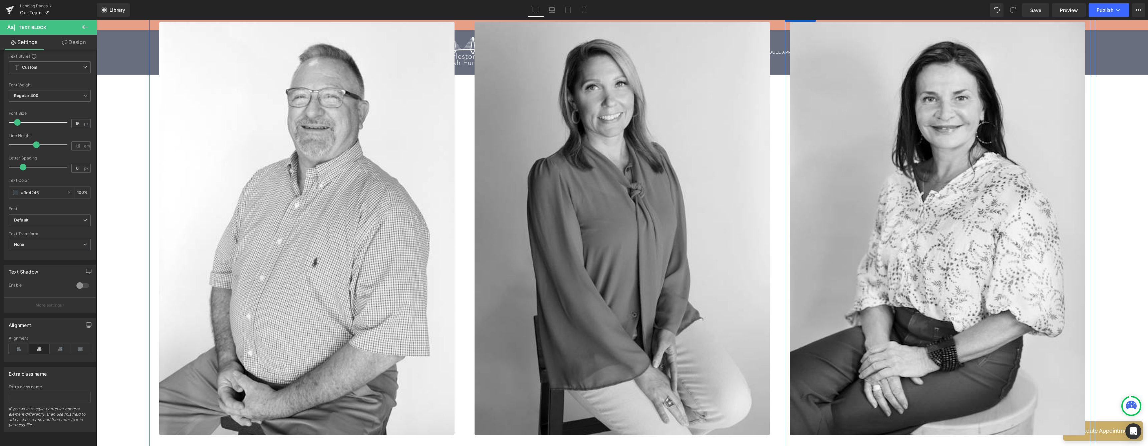
scroll to position [319, 0]
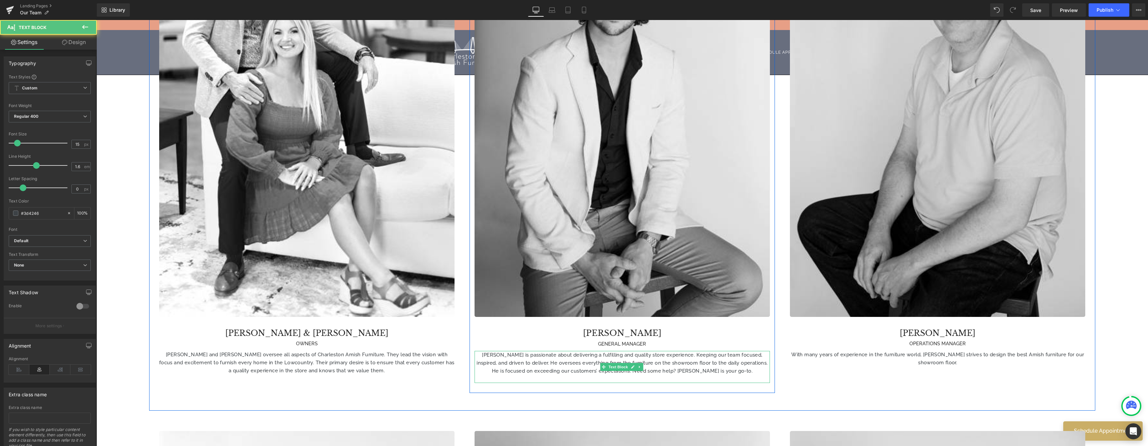
drag, startPoint x: 714, startPoint y: 361, endPoint x: 753, endPoint y: 363, distance: 39.1
click at [714, 361] on p "[PERSON_NAME] is passionate about delivering a fulfilling and quality store exp…" at bounding box center [622, 363] width 295 height 24
drag, startPoint x: 687, startPoint y: 361, endPoint x: 716, endPoint y: 377, distance: 32.9
click at [687, 361] on p "[PERSON_NAME] is passionate about delivering a fulfilling and quality store exp…" at bounding box center [622, 363] width 295 height 24
click at [754, 366] on p "[PERSON_NAME] is passionate about delivering a fulfilling and quality store exp…" at bounding box center [622, 367] width 295 height 32
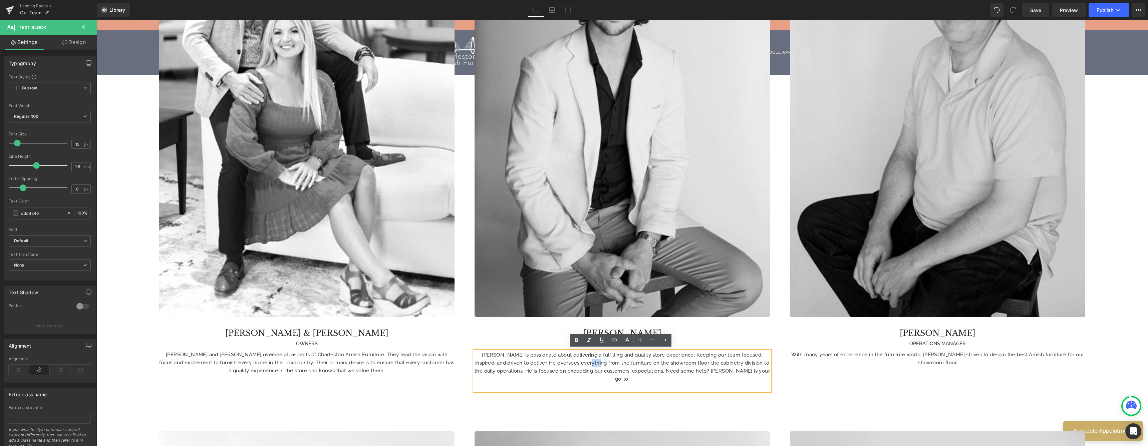
drag, startPoint x: 590, startPoint y: 360, endPoint x: 578, endPoint y: 360, distance: 11.7
click at [578, 360] on p "[PERSON_NAME] is passionate about delivering a fulfilling and quality store exp…" at bounding box center [622, 367] width 295 height 32
drag, startPoint x: 633, startPoint y: 362, endPoint x: 602, endPoint y: 359, distance: 31.2
click at [602, 359] on p "[PERSON_NAME] is passionate about delivering a fulfilling and quality store exp…" at bounding box center [622, 367] width 295 height 32
click at [628, 360] on p "[PERSON_NAME] is passionate about delivering a fulfilling and quality store exp…" at bounding box center [622, 363] width 295 height 24
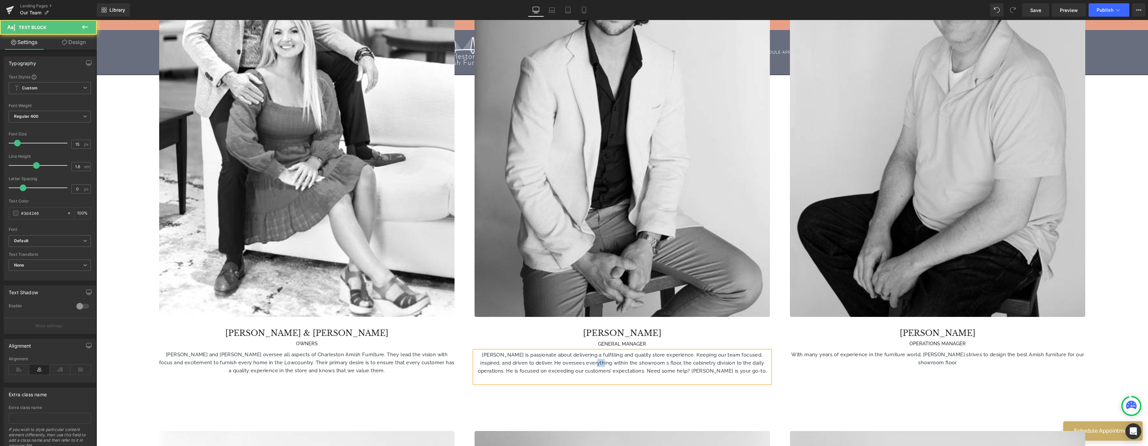
drag, startPoint x: 577, startPoint y: 361, endPoint x: 583, endPoint y: 361, distance: 6.0
click at [583, 361] on p "[PERSON_NAME] is passionate about delivering a fulfilling and quality store exp…" at bounding box center [622, 363] width 295 height 24
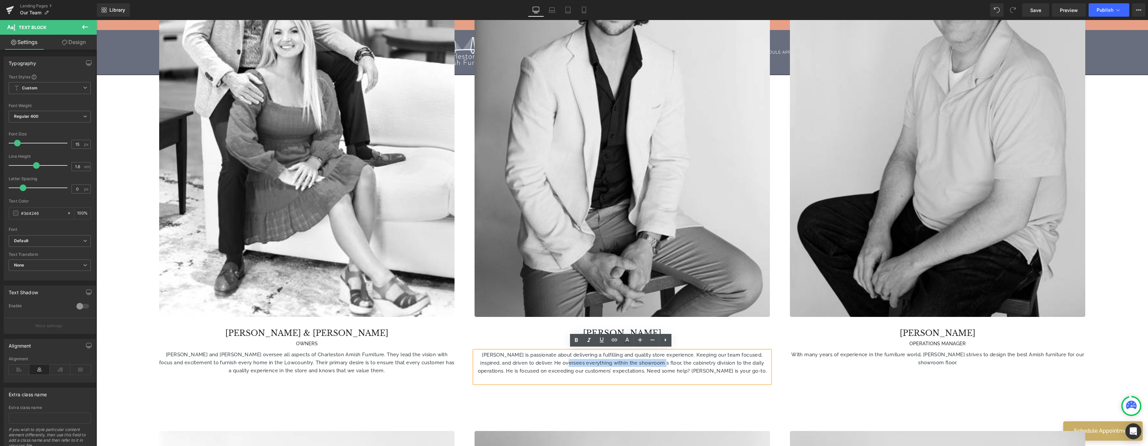
drag, startPoint x: 550, startPoint y: 360, endPoint x: 644, endPoint y: 363, distance: 94.1
click at [644, 363] on p "[PERSON_NAME] is passionate about delivering a fulfilling and quality store exp…" at bounding box center [622, 363] width 295 height 24
drag, startPoint x: 555, startPoint y: 362, endPoint x: 596, endPoint y: 382, distance: 46.1
click at [555, 362] on p "[PERSON_NAME] is passionate about delivering a fulfilling and quality store exp…" at bounding box center [622, 363] width 295 height 24
drag, startPoint x: 706, startPoint y: 362, endPoint x: 722, endPoint y: 364, distance: 15.5
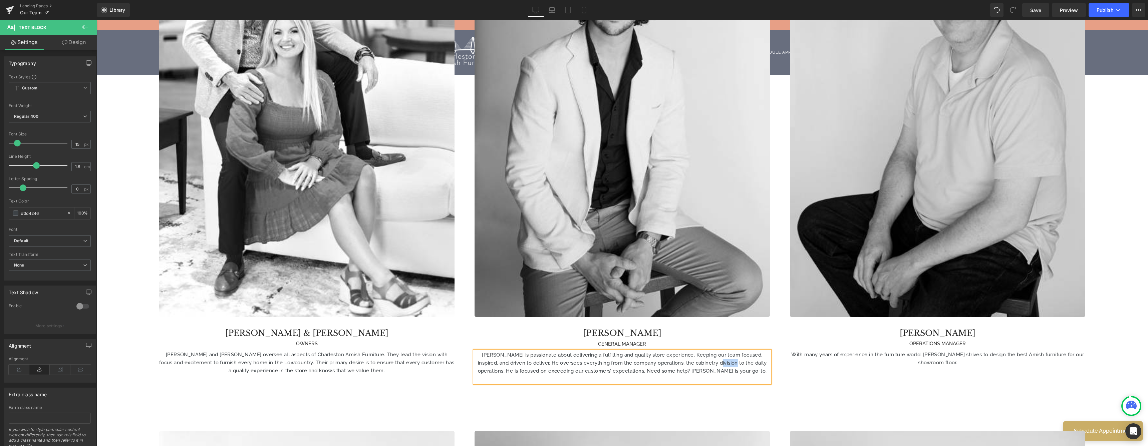
click at [722, 364] on p "[PERSON_NAME] is passionate about delivering a fulfilling and quality store exp…" at bounding box center [622, 363] width 295 height 24
drag, startPoint x: 655, startPoint y: 361, endPoint x: 723, endPoint y: 388, distance: 73.5
click at [655, 361] on p "[PERSON_NAME] is passionate about delivering a fulfilling and quality store exp…" at bounding box center [622, 363] width 295 height 24
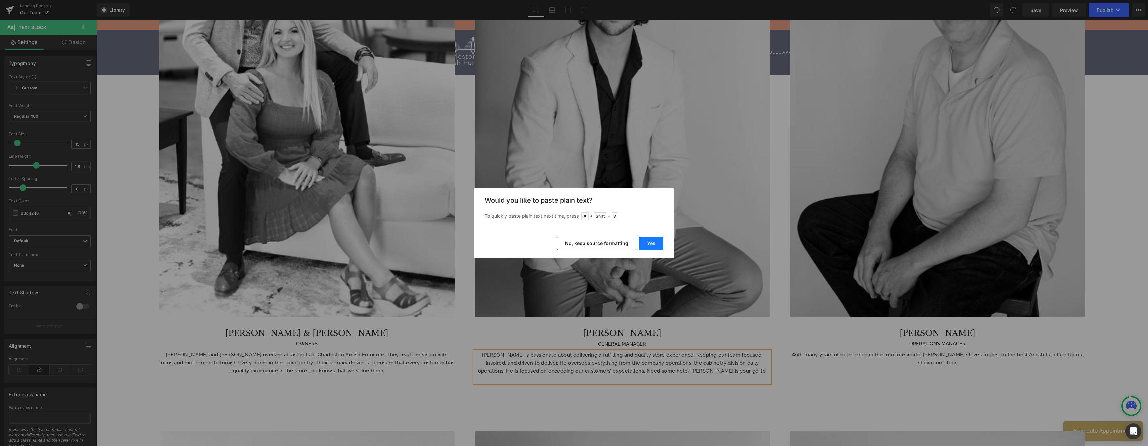
click at [649, 247] on button "Yes" at bounding box center [651, 243] width 24 height 13
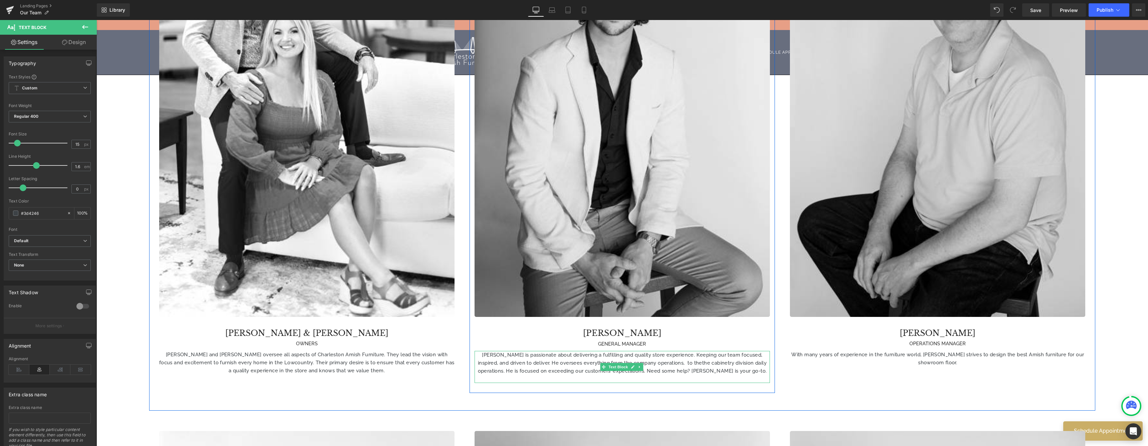
drag, startPoint x: 677, startPoint y: 361, endPoint x: 786, endPoint y: 423, distance: 125.5
click at [677, 361] on p "[PERSON_NAME] is passionate about delivering a fulfilling and quality store exp…" at bounding box center [622, 363] width 295 height 24
drag, startPoint x: 764, startPoint y: 361, endPoint x: 726, endPoint y: 363, distance: 37.8
click at [726, 363] on p "[PERSON_NAME] is passionate about delivering a fulfilling and quality store exp…" at bounding box center [622, 363] width 295 height 24
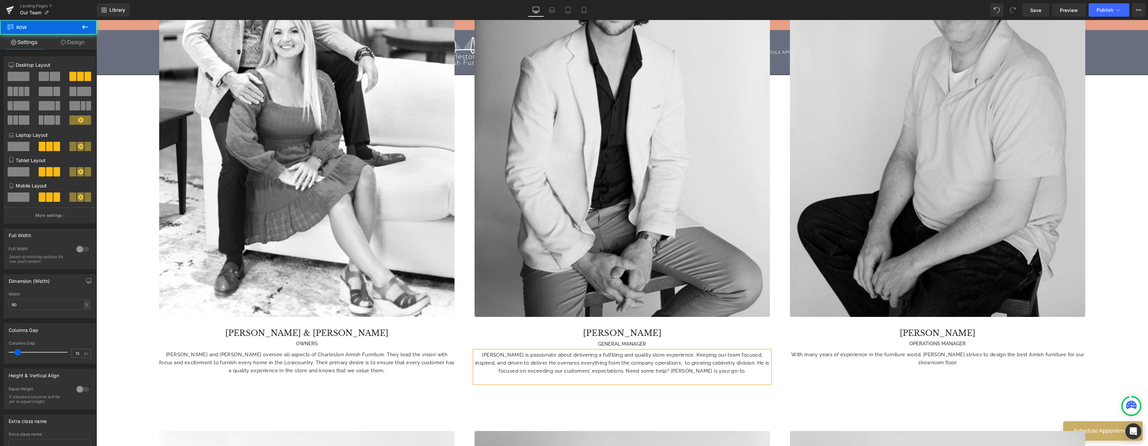
click at [816, 393] on div "Image [PERSON_NAME] & [PERSON_NAME] OWNERS Heading [PERSON_NAME] and [PERSON_NA…" at bounding box center [622, 147] width 946 height 528
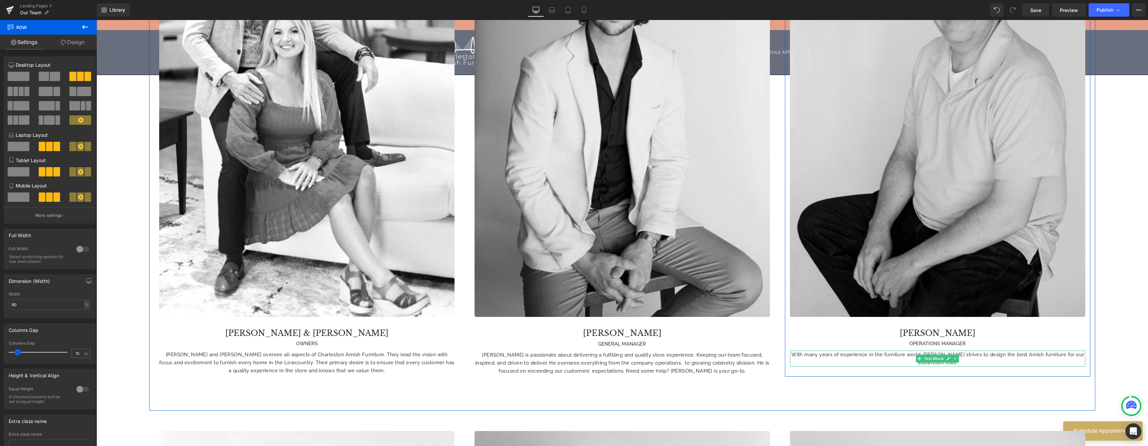
click at [816, 354] on p "With many years of experience in the furniture world, [PERSON_NAME] strives to …" at bounding box center [937, 359] width 295 height 16
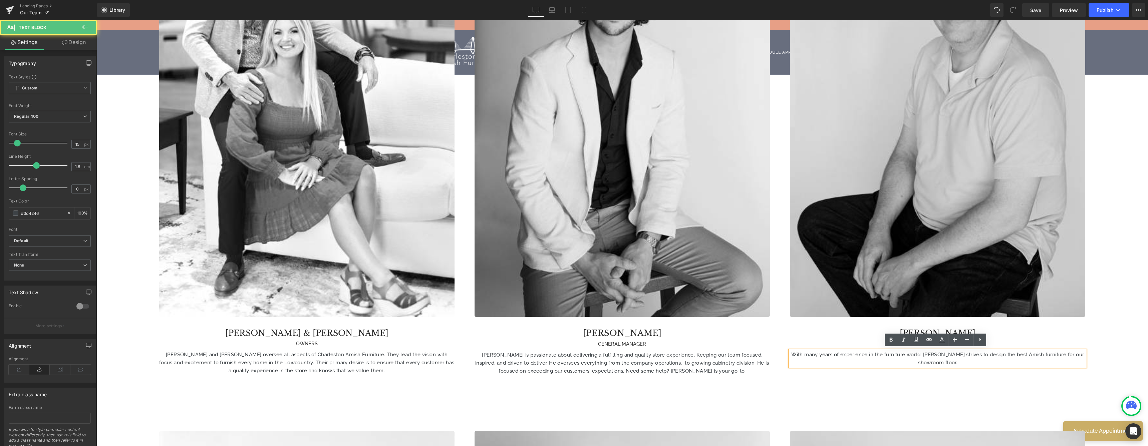
click at [816, 361] on p "With many years of experience in the furniture world, [PERSON_NAME] strives to …" at bounding box center [937, 359] width 295 height 16
click at [816, 352] on p "With many years of experience in the furniture world, [PERSON_NAME] strives to …" at bounding box center [937, 359] width 295 height 16
drag, startPoint x: 829, startPoint y: 353, endPoint x: 802, endPoint y: 351, distance: 27.4
click at [802, 351] on p "With many years of experience in the furniture world, [PERSON_NAME] strives to …" at bounding box center [937, 359] width 295 height 16
click at [816, 353] on p "With decades of experience in the furniture world, [PERSON_NAME] strives to mai…" at bounding box center [937, 359] width 295 height 16
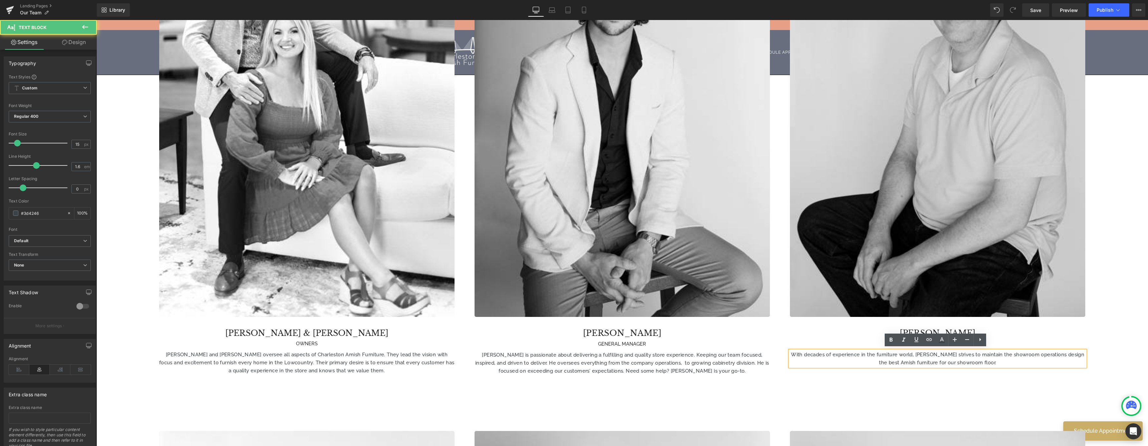
drag, startPoint x: 1023, startPoint y: 353, endPoint x: 1111, endPoint y: 386, distance: 94.4
click at [816, 353] on p "With decades of experience in the furniture world, [PERSON_NAME] strives to mai…" at bounding box center [937, 359] width 295 height 16
drag, startPoint x: 1065, startPoint y: 352, endPoint x: 1079, endPoint y: 400, distance: 50.8
click at [816, 360] on p "With decades of experience in the furniture world, [PERSON_NAME] strives to mai…" at bounding box center [937, 359] width 295 height 16
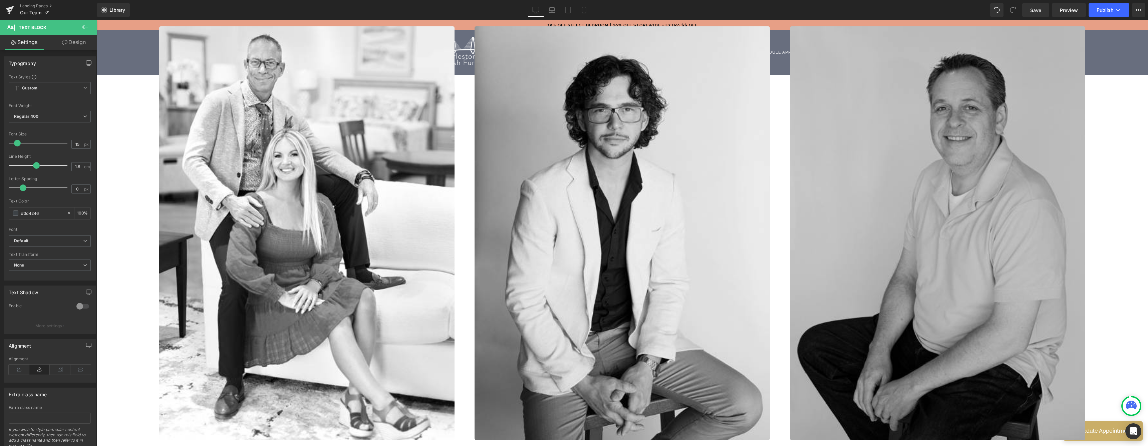
scroll to position [423, 0]
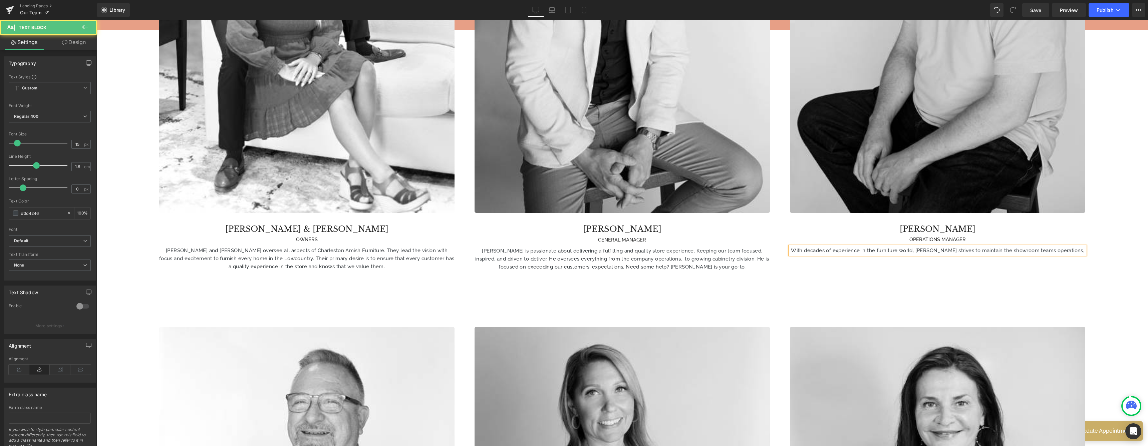
click at [816, 248] on p "With decades of experience in the furniture world, [PERSON_NAME] strives to mai…" at bounding box center [937, 251] width 295 height 8
click at [816, 256] on p "With decades of experience in the furniture world, [PERSON_NAME] strives to mai…" at bounding box center [937, 255] width 295 height 16
click at [816, 249] on p "With decades of experience in the furniture world, [PERSON_NAME] strives to mai…" at bounding box center [937, 255] width 295 height 16
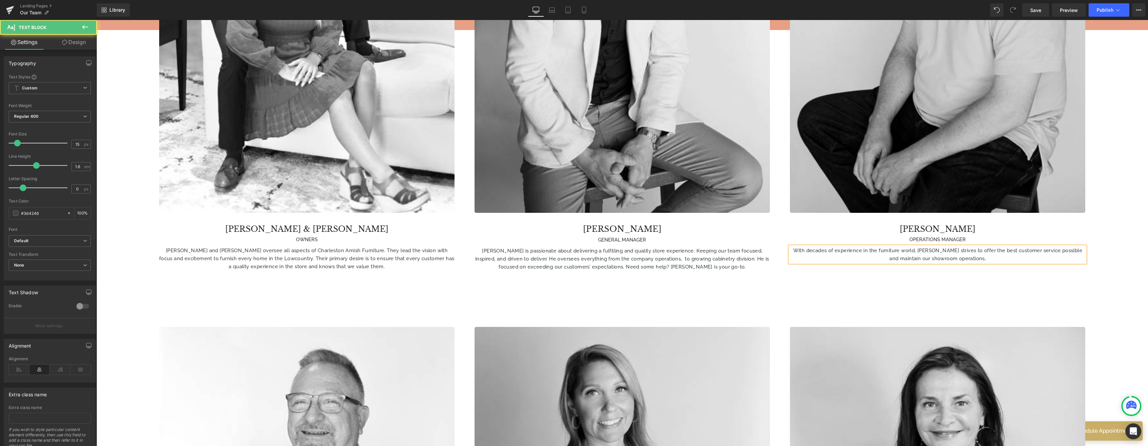
click at [816, 247] on p "With decades of experience in the furniture world, [PERSON_NAME] strives to off…" at bounding box center [937, 255] width 295 height 16
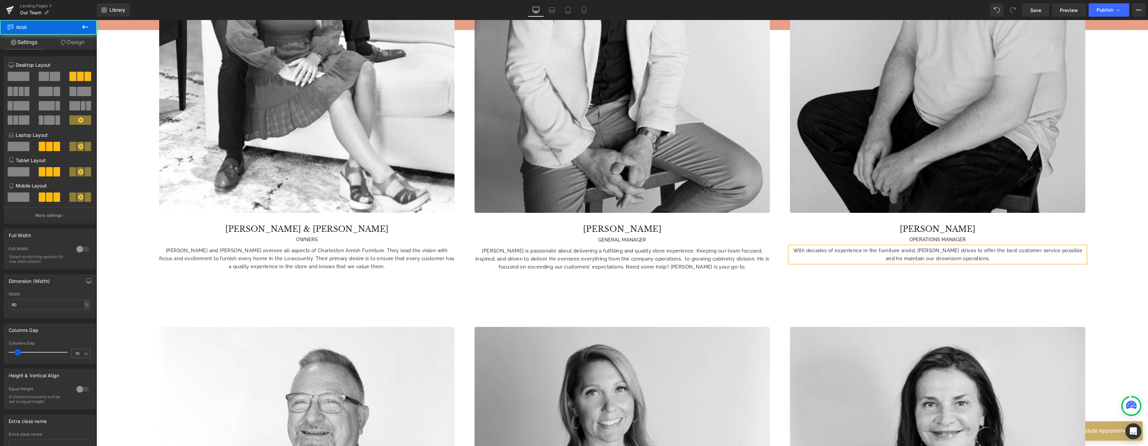
click at [816, 274] on div "Image [PERSON_NAME] & [PERSON_NAME] OWNERS Heading [PERSON_NAME] and [PERSON_NA…" at bounding box center [622, 43] width 946 height 528
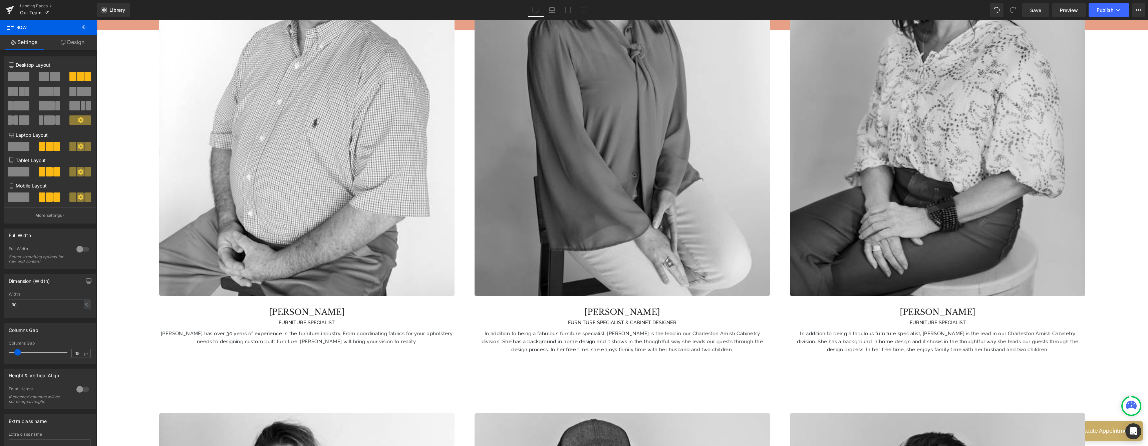
scroll to position [1050, 0]
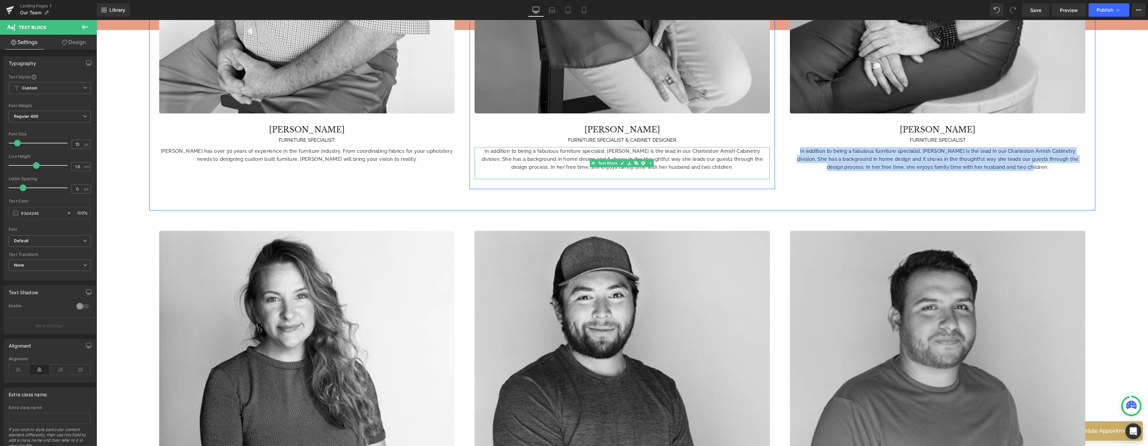
drag, startPoint x: 1049, startPoint y: 165, endPoint x: 764, endPoint y: 146, distance: 284.9
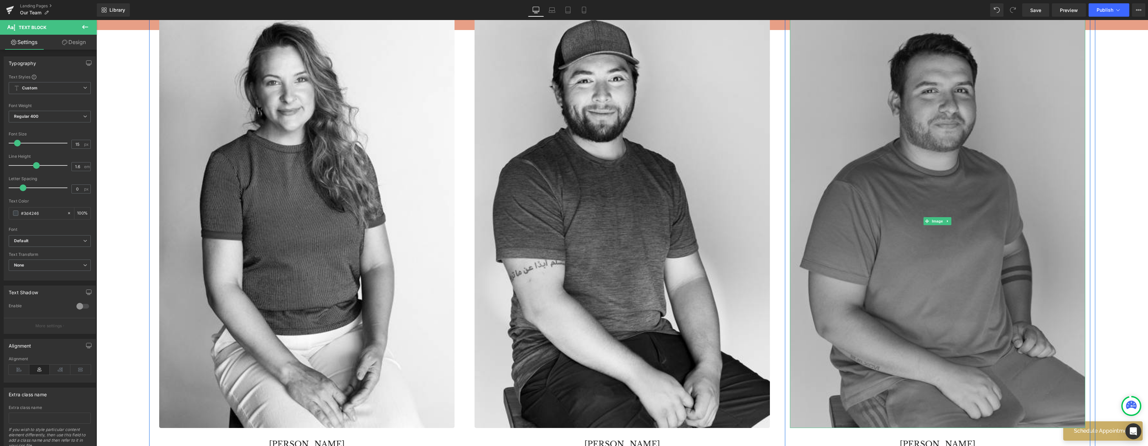
scroll to position [1343, 0]
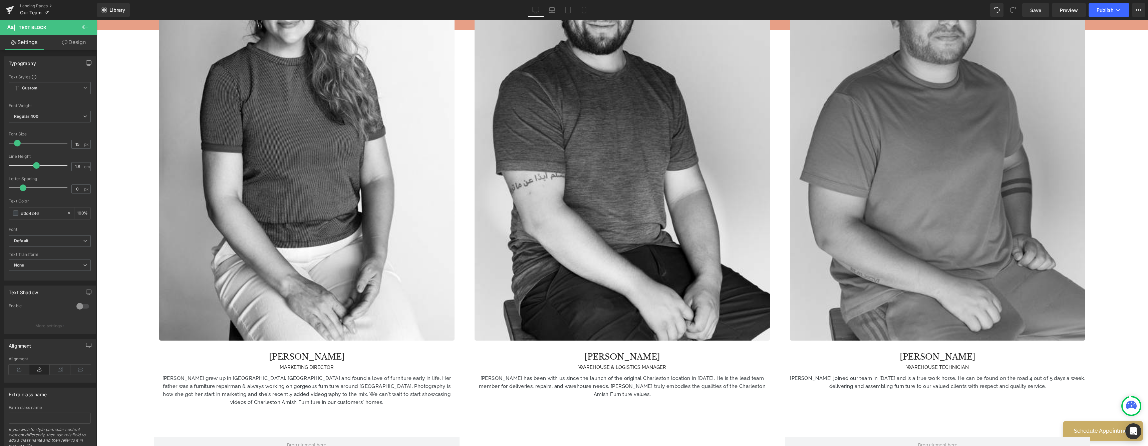
click at [816, 221] on div "Meet Our Team Heading Row Hero Banner Row Family-Owned. Local. Friendly Service…" at bounding box center [621, 107] width 1051 height 2770
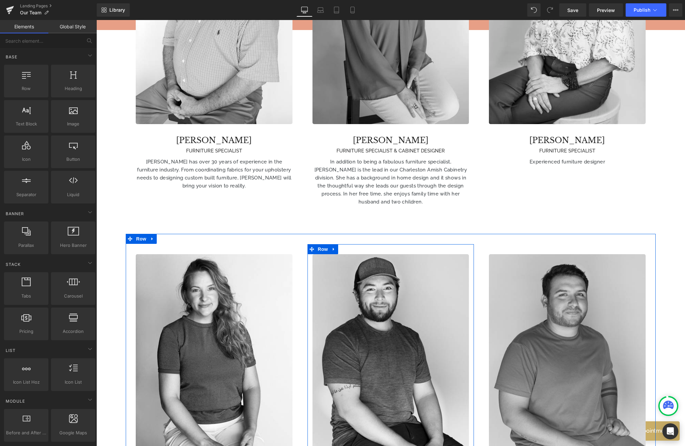
scroll to position [831, 0]
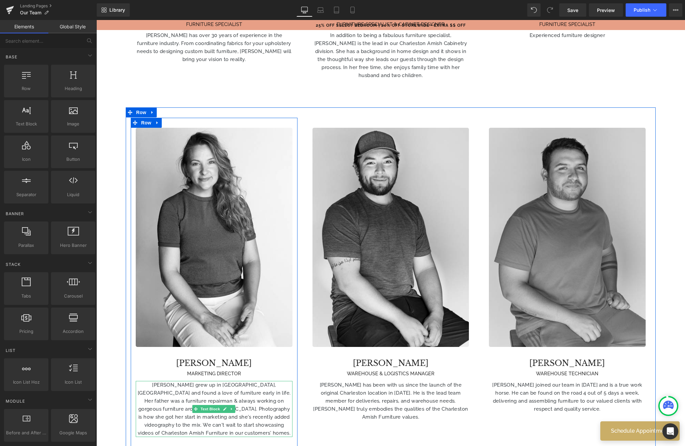
click at [272, 381] on p "[PERSON_NAME] grew up in [GEOGRAPHIC_DATA], [GEOGRAPHIC_DATA] and found a love …" at bounding box center [214, 409] width 157 height 56
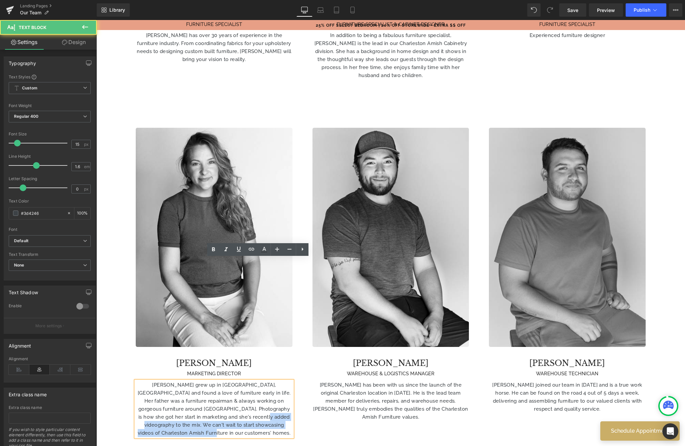
drag, startPoint x: 238, startPoint y: 383, endPoint x: 250, endPoint y: 398, distance: 19.2
click at [250, 398] on p "[PERSON_NAME] grew up in [GEOGRAPHIC_DATA], [GEOGRAPHIC_DATA] and found a love …" at bounding box center [214, 409] width 157 height 56
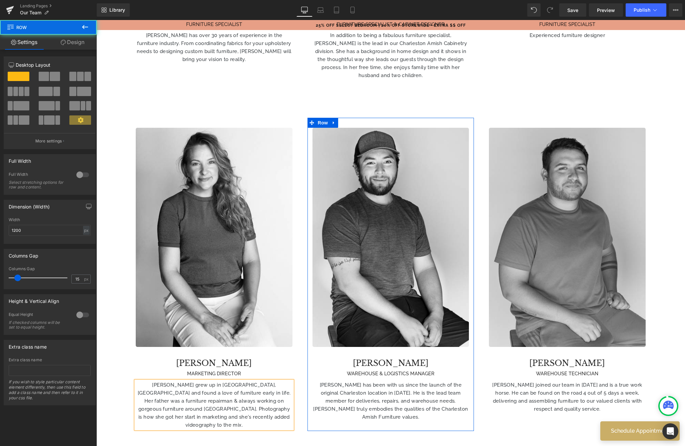
click at [335, 381] on div "Image [PERSON_NAME] WAREHOUSE & LOGISTICS MANAGER Heading [PERSON_NAME] has bee…" at bounding box center [391, 274] width 167 height 313
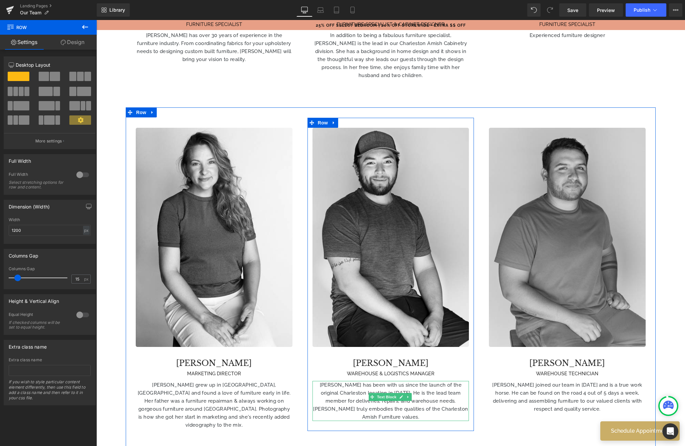
click at [441, 381] on p "[PERSON_NAME] has been with us since the launch of the original Charleston loca…" at bounding box center [391, 401] width 157 height 40
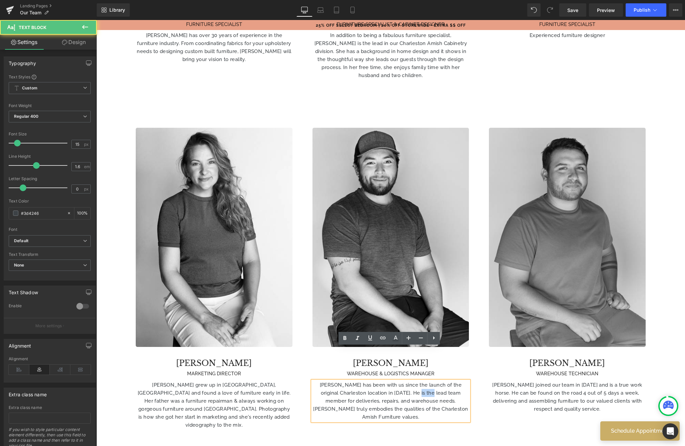
drag, startPoint x: 433, startPoint y: 359, endPoint x: 418, endPoint y: 358, distance: 15.1
click at [418, 381] on p "[PERSON_NAME] has been with us since the launch of the original Charleston loca…" at bounding box center [391, 401] width 157 height 40
drag, startPoint x: 453, startPoint y: 359, endPoint x: 396, endPoint y: 360, distance: 57.1
click at [396, 381] on p "[PERSON_NAME] has been with us since the launch of the original Charleston loca…" at bounding box center [391, 401] width 157 height 40
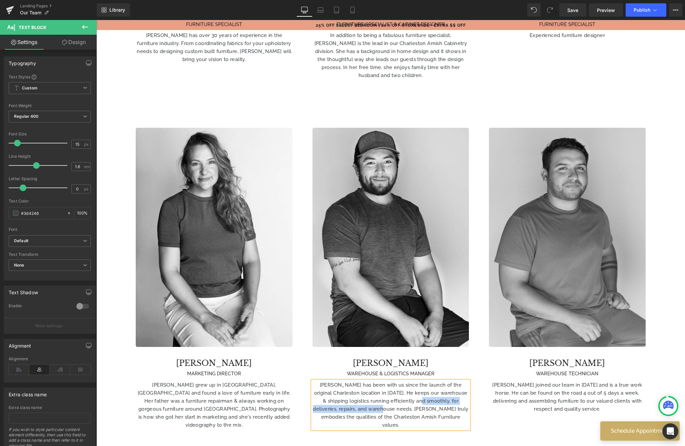
drag, startPoint x: 448, startPoint y: 366, endPoint x: 415, endPoint y: 374, distance: 33.4
click at [415, 381] on p "[PERSON_NAME] has been with us since the launch of the original Charleston loca…" at bounding box center [391, 405] width 157 height 48
click at [425, 384] on p "[PERSON_NAME] has been with us since the launch of the original Charleston loca…" at bounding box center [391, 401] width 157 height 40
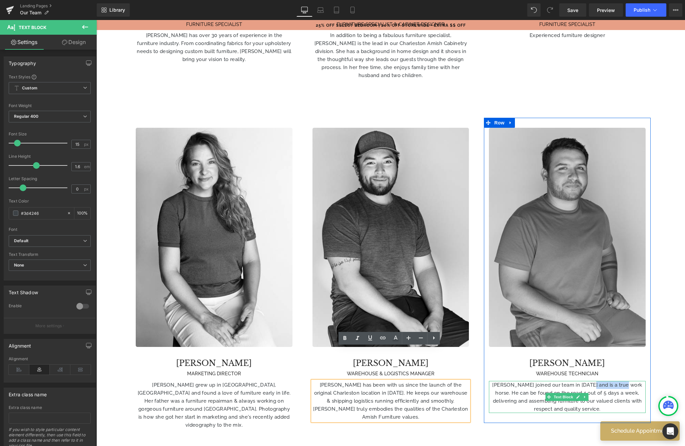
drag, startPoint x: 621, startPoint y: 351, endPoint x: 583, endPoint y: 352, distance: 38.1
click at [583, 381] on p "[PERSON_NAME] joined our team in [DATE] and is a true work horse. He can be fou…" at bounding box center [567, 397] width 157 height 32
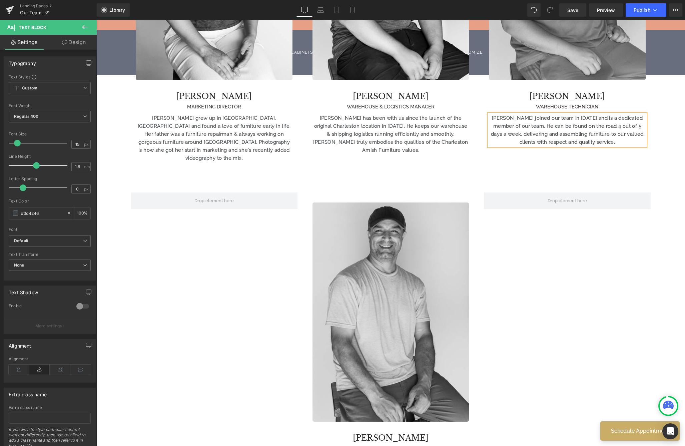
scroll to position [925, 0]
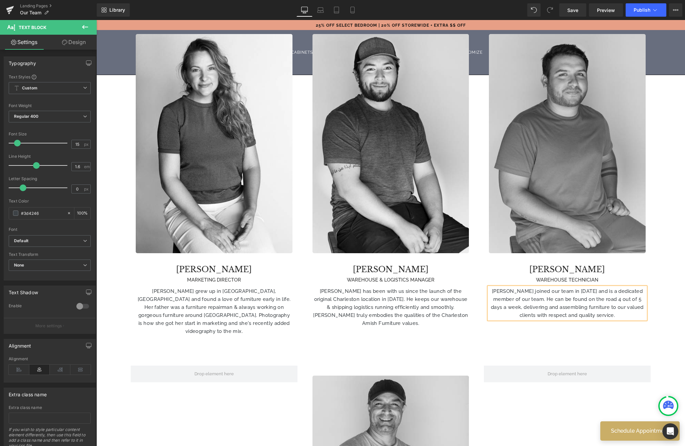
drag, startPoint x: 494, startPoint y: 264, endPoint x: 578, endPoint y: 280, distance: 85.8
click at [494, 287] on p "[PERSON_NAME] joined our team in [DATE] and is a dedicated member of our team. …" at bounding box center [567, 303] width 157 height 32
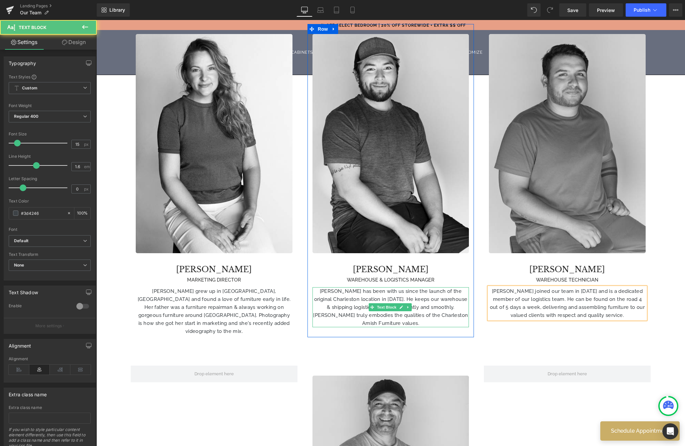
click at [437, 287] on p "[PERSON_NAME] has been with us since the launch of the original Charleston loca…" at bounding box center [391, 307] width 157 height 40
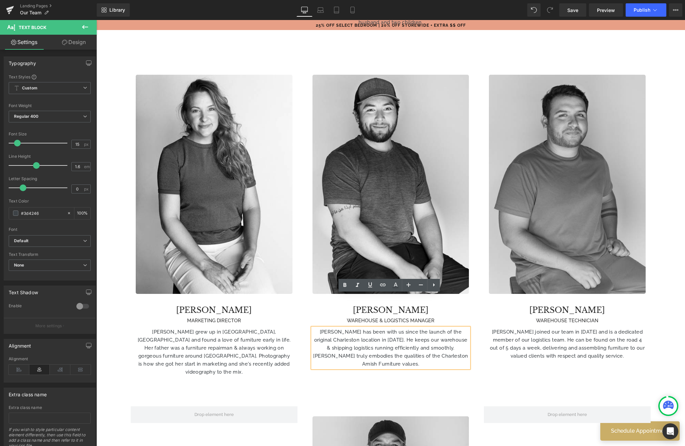
scroll to position [978, 0]
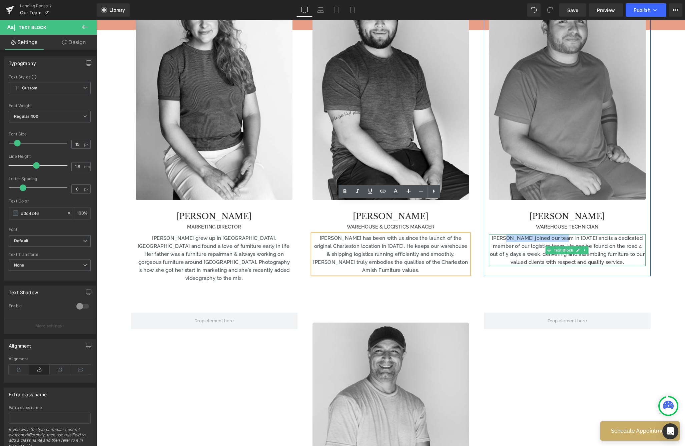
drag, startPoint x: 500, startPoint y: 204, endPoint x: 557, endPoint y: 204, distance: 57.1
click at [557, 234] on p "[PERSON_NAME] joined our team in [DATE] and is a dedicated member of our logist…" at bounding box center [567, 250] width 157 height 32
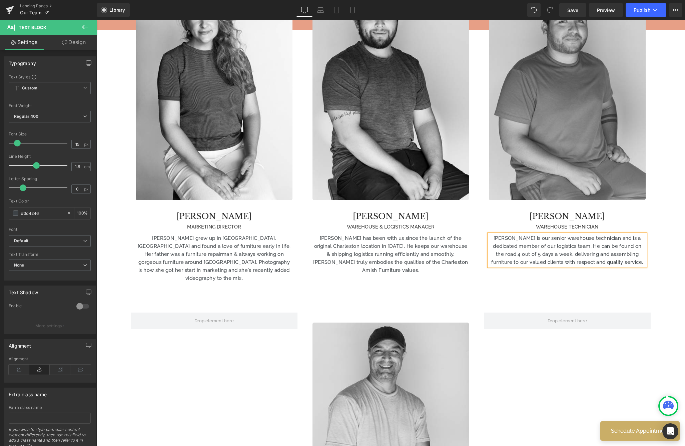
click at [580, 234] on p "[PERSON_NAME] is our senior warehouse technician and is a dedicated member of o…" at bounding box center [567, 250] width 157 height 32
click at [571, 13] on span "Save" at bounding box center [573, 10] width 11 height 7
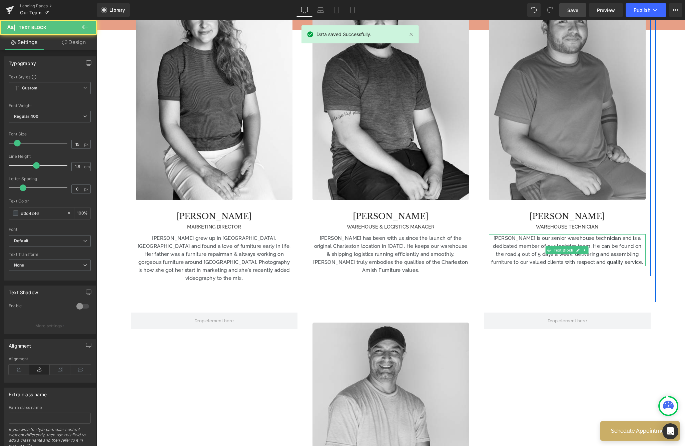
drag, startPoint x: 540, startPoint y: 203, endPoint x: 579, endPoint y: 222, distance: 43.9
click at [540, 234] on p "[PERSON_NAME] is our senior warehouse technician and is a dedicated member of o…" at bounding box center [567, 250] width 157 height 32
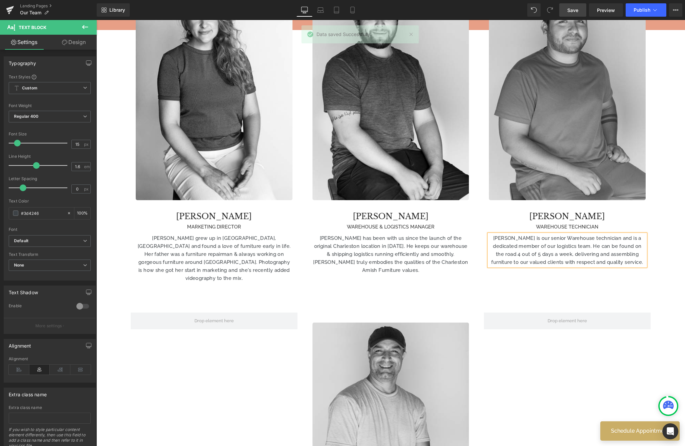
click at [567, 234] on p "[PERSON_NAME] is our senior Warehouse technician and is a dedicated member of o…" at bounding box center [567, 250] width 157 height 32
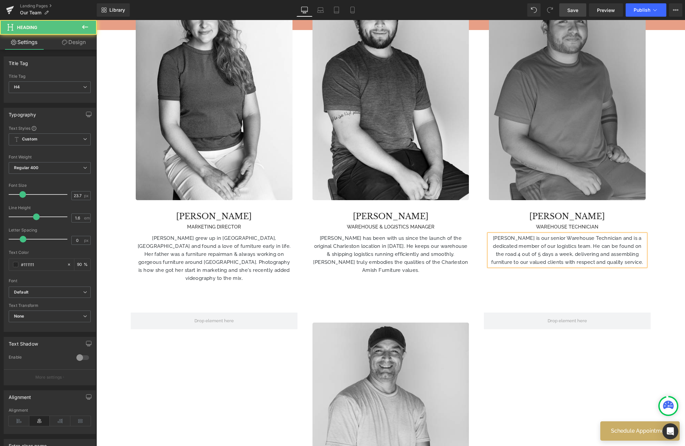
drag, startPoint x: 623, startPoint y: 190, endPoint x: 582, endPoint y: 37, distance: 158.0
click at [623, 223] on div "WAREHOUSE TECHNICIAN" at bounding box center [567, 227] width 157 height 8
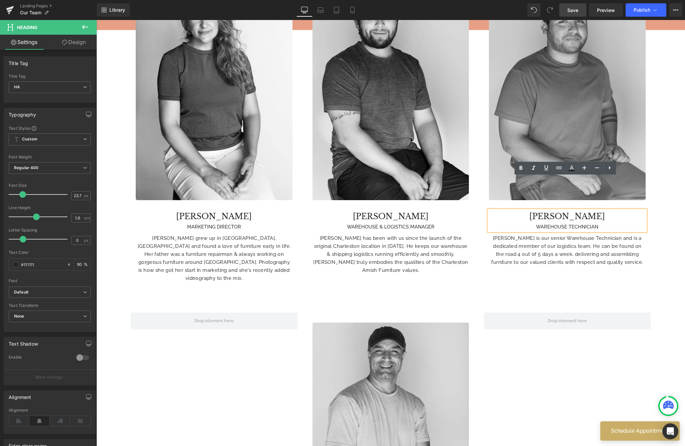
click at [571, 9] on span "Save" at bounding box center [573, 10] width 11 height 7
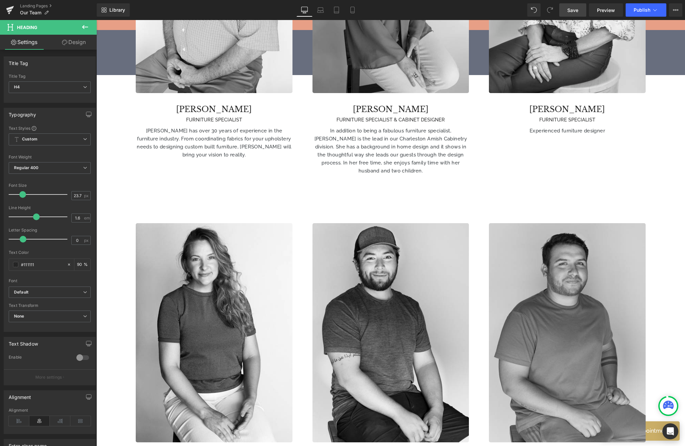
scroll to position [957, 0]
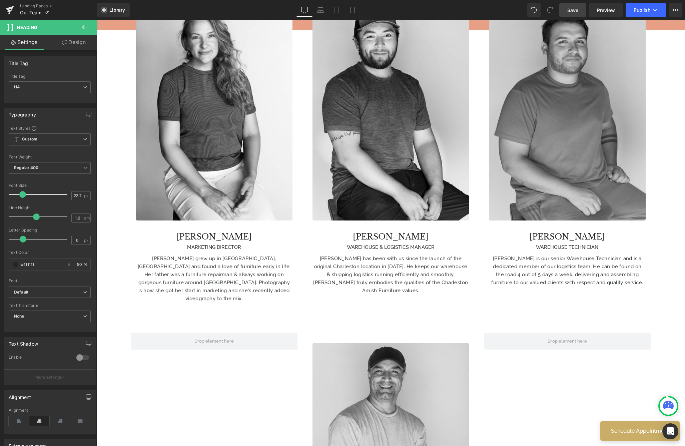
click at [84, 26] on icon at bounding box center [85, 27] width 8 height 8
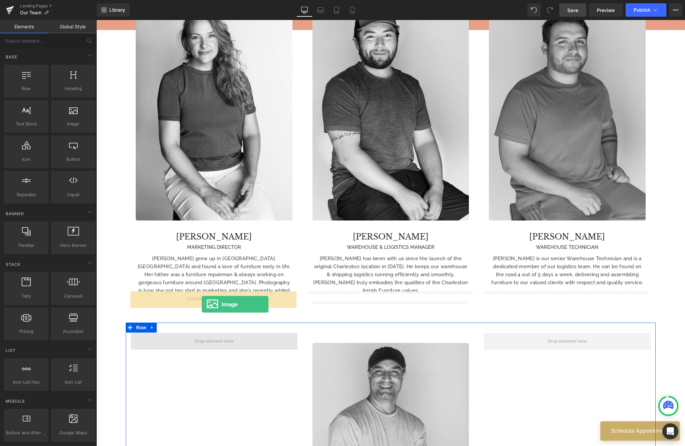
drag, startPoint x: 169, startPoint y: 138, endPoint x: 199, endPoint y: 302, distance: 166.9
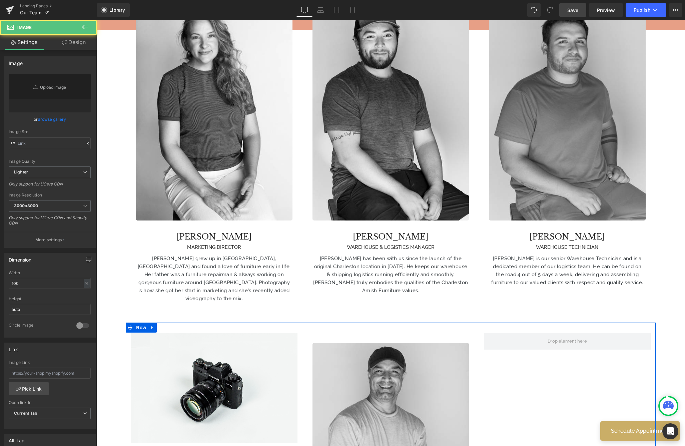
type input "//[DOMAIN_NAME][URL]"
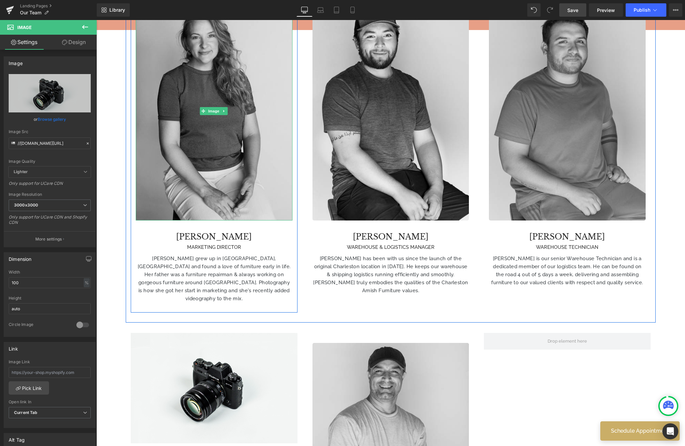
click at [196, 91] on img at bounding box center [214, 110] width 157 height 219
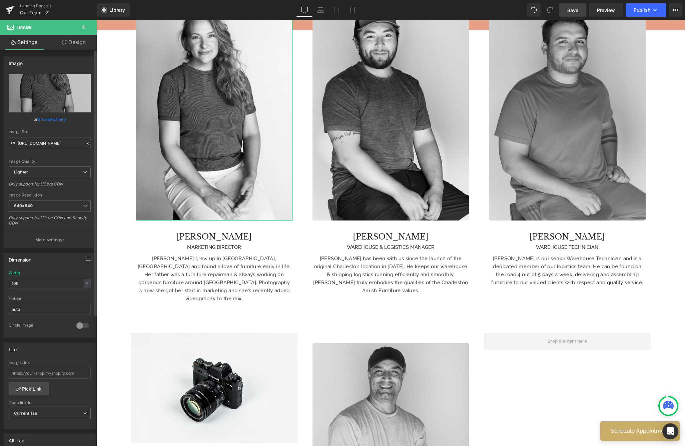
click at [44, 119] on link "Browse gallery" at bounding box center [52, 119] width 28 height 12
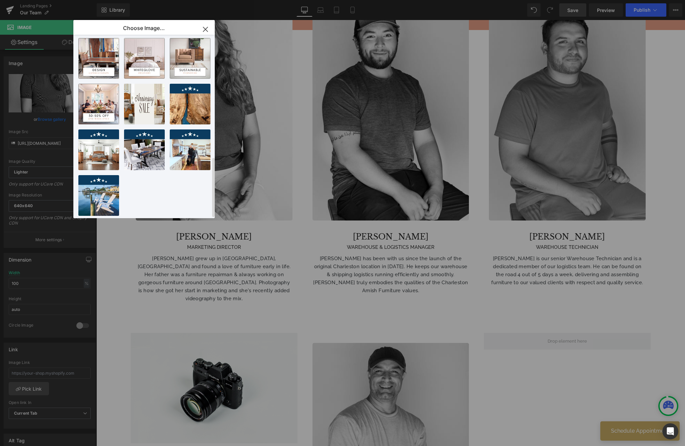
scroll to position [0, 0]
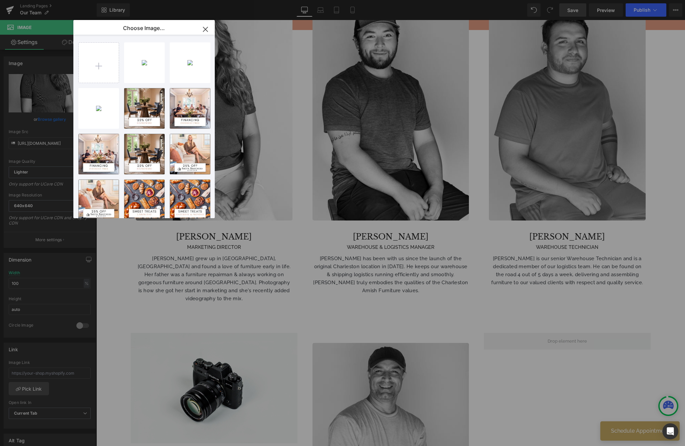
click at [208, 30] on icon "button" at bounding box center [205, 29] width 11 height 11
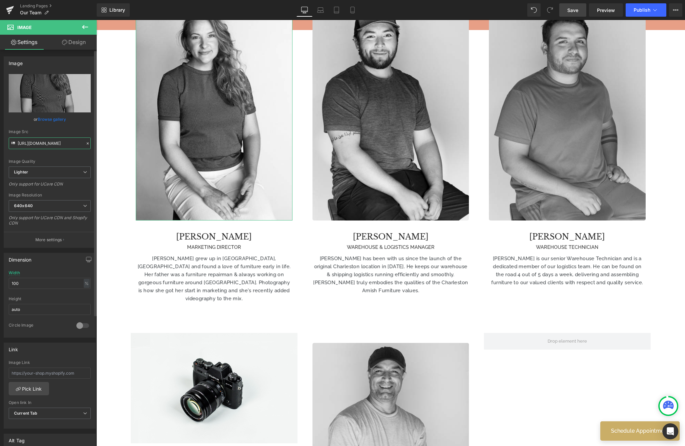
click at [51, 145] on input "[URL][DOMAIN_NAME]" at bounding box center [50, 143] width 82 height 12
click at [58, 142] on input "[URL][DOMAIN_NAME]" at bounding box center [50, 143] width 82 height 12
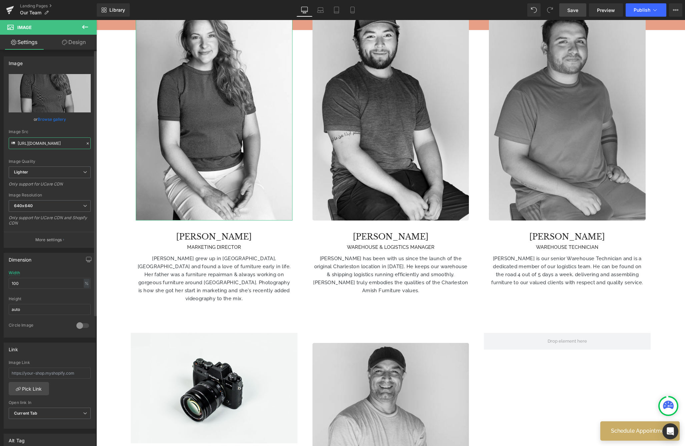
click at [58, 142] on input "[URL][DOMAIN_NAME]" at bounding box center [50, 143] width 82 height 12
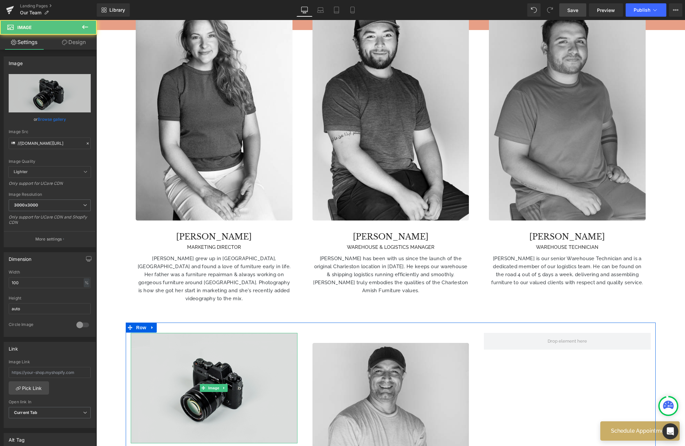
drag, startPoint x: 232, startPoint y: 354, endPoint x: 202, endPoint y: 352, distance: 30.1
click at [232, 354] on img at bounding box center [214, 388] width 167 height 110
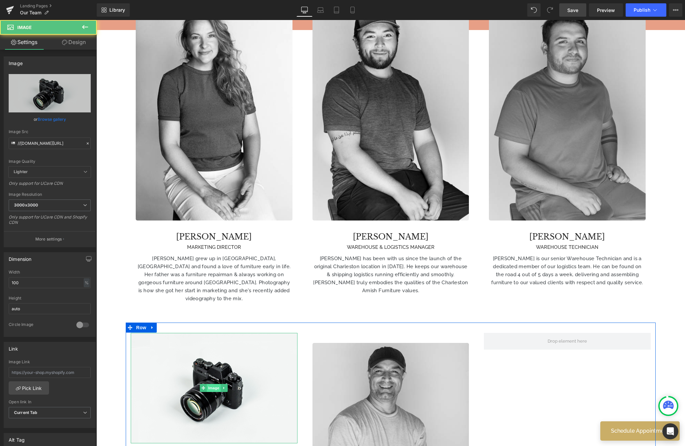
click at [209, 384] on span "Image" at bounding box center [214, 388] width 14 height 8
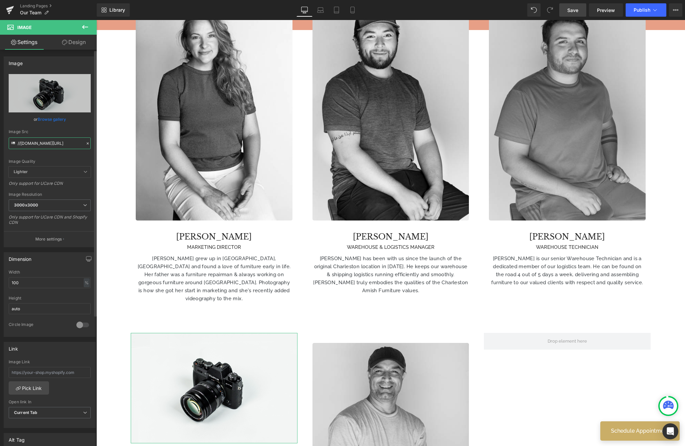
click at [51, 141] on input "//[DOMAIN_NAME][URL]" at bounding box center [50, 143] width 82 height 12
paste input "[URL][DOMAIN_NAME]"
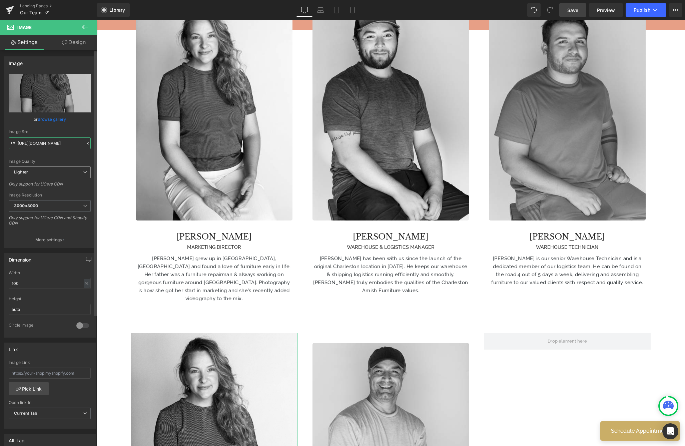
type input "[URL][DOMAIN_NAME]"
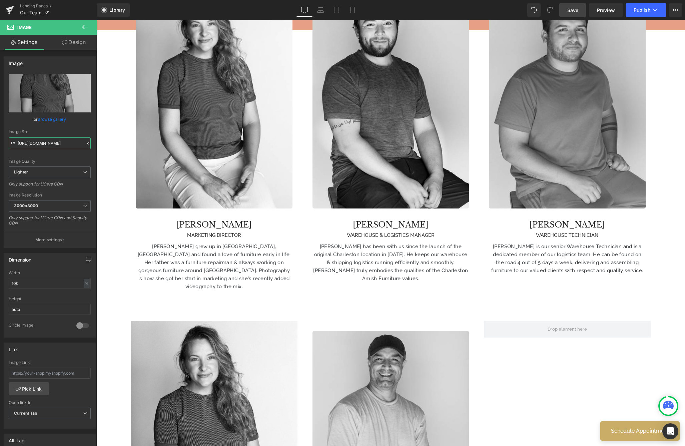
scroll to position [1127, 0]
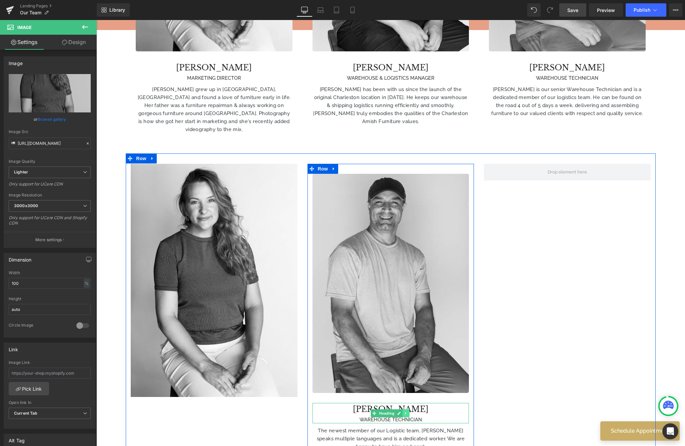
click at [403, 409] on link at bounding box center [406, 413] width 7 height 8
click at [401, 411] on icon at bounding box center [403, 413] width 4 height 4
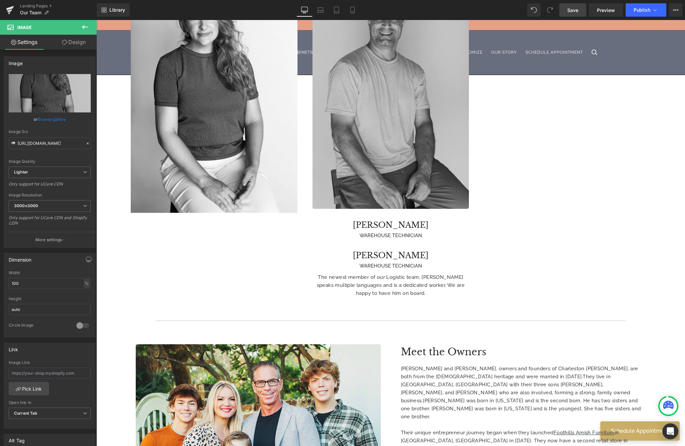
scroll to position [1178, 0]
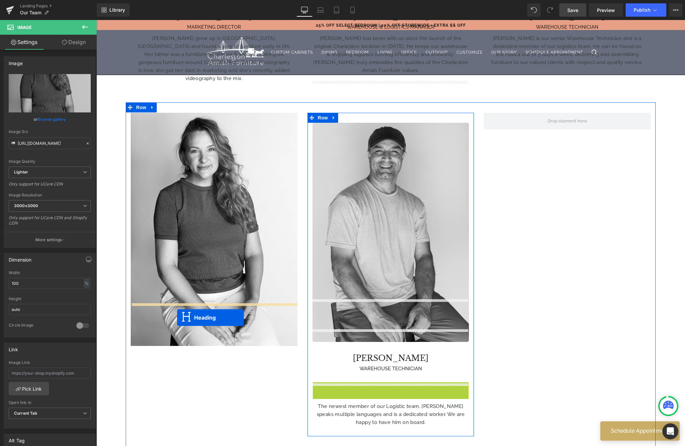
drag, startPoint x: 374, startPoint y: 347, endPoint x: 177, endPoint y: 318, distance: 199.1
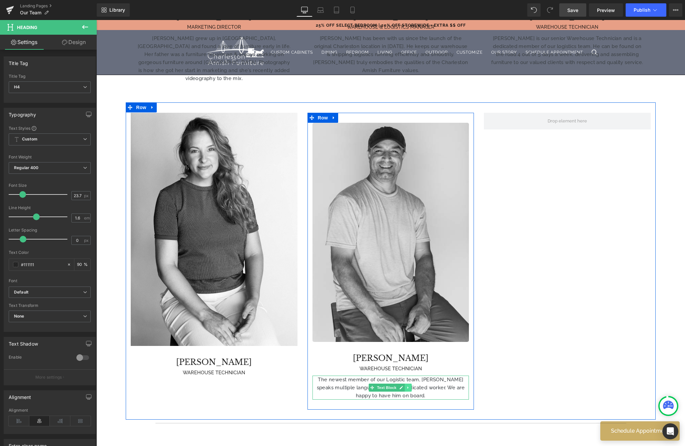
click at [407, 386] on icon at bounding box center [409, 388] width 4 height 4
click at [401, 384] on link at bounding box center [404, 388] width 7 height 8
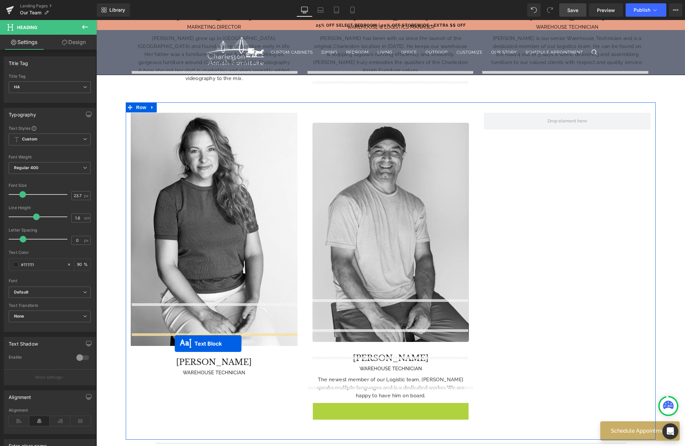
drag, startPoint x: 371, startPoint y: 375, endPoint x: 175, endPoint y: 344, distance: 198.3
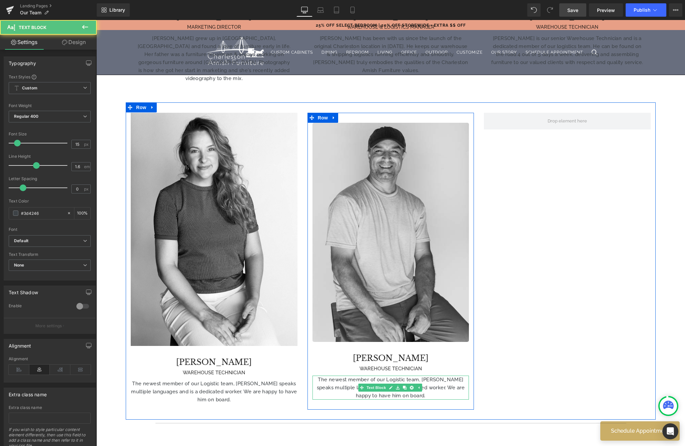
click at [418, 376] on p "The newest member of our Logistic team, [PERSON_NAME] speaks multiple languages…" at bounding box center [391, 388] width 157 height 24
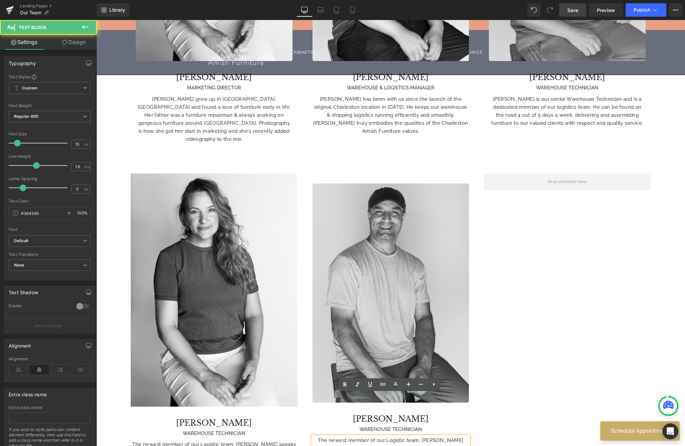
scroll to position [1075, 0]
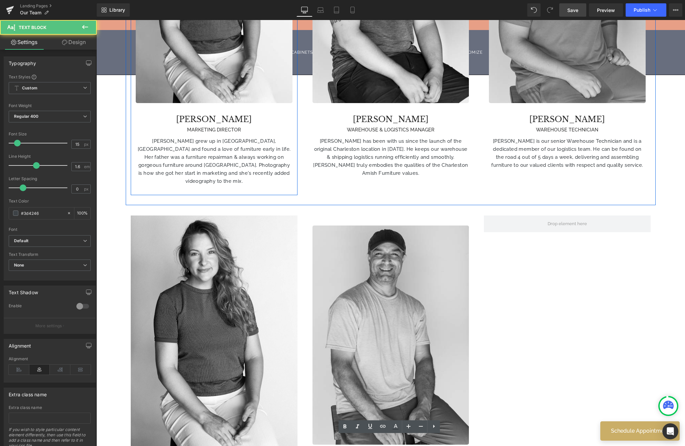
click at [200, 137] on p "[PERSON_NAME] grew up in [GEOGRAPHIC_DATA], [GEOGRAPHIC_DATA] and found a love …" at bounding box center [214, 161] width 157 height 48
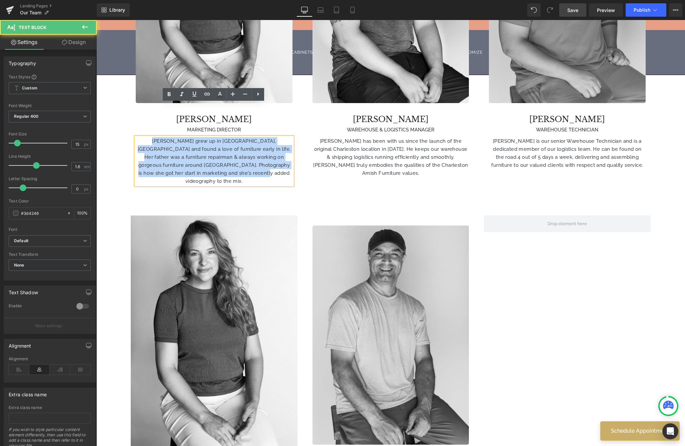
drag, startPoint x: 142, startPoint y: 105, endPoint x: 294, endPoint y: 152, distance: 158.9
click at [294, 152] on div "Image [PERSON_NAME] MARKETING DIRECTOR Heading [PERSON_NAME] grew up in [GEOGRA…" at bounding box center [214, 34] width 167 height 321
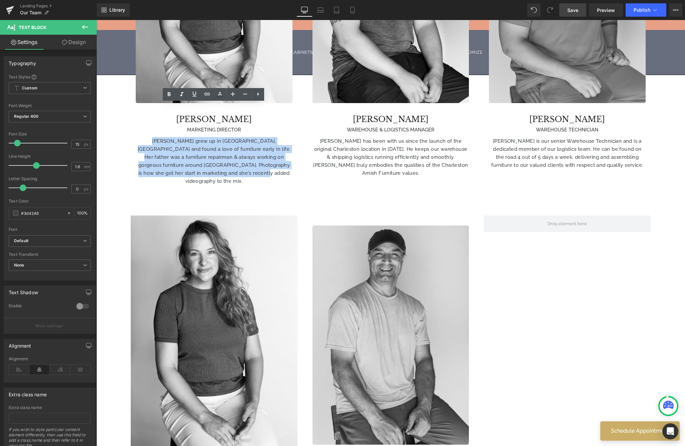
copy p "[PERSON_NAME] grew up in [GEOGRAPHIC_DATA], [GEOGRAPHIC_DATA] and found a love …"
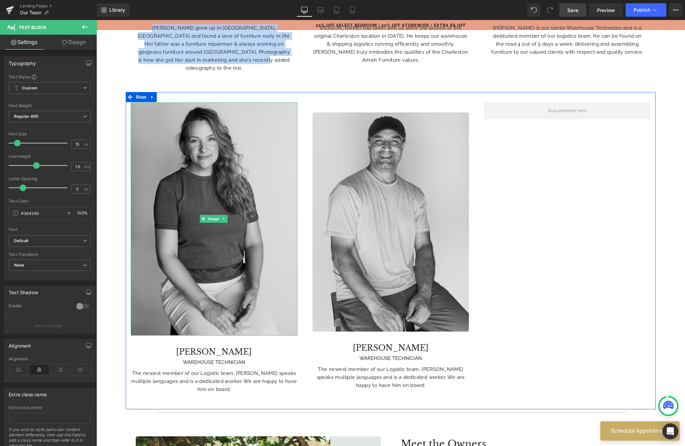
scroll to position [1255, 0]
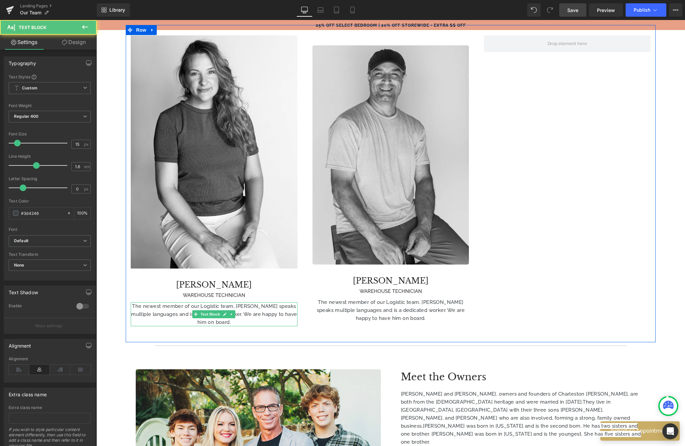
drag, startPoint x: 185, startPoint y: 264, endPoint x: 123, endPoint y: 260, distance: 61.6
click at [185, 302] on p "The newest member of our Logistic team, [PERSON_NAME] speaks multiple languages…" at bounding box center [214, 314] width 167 height 24
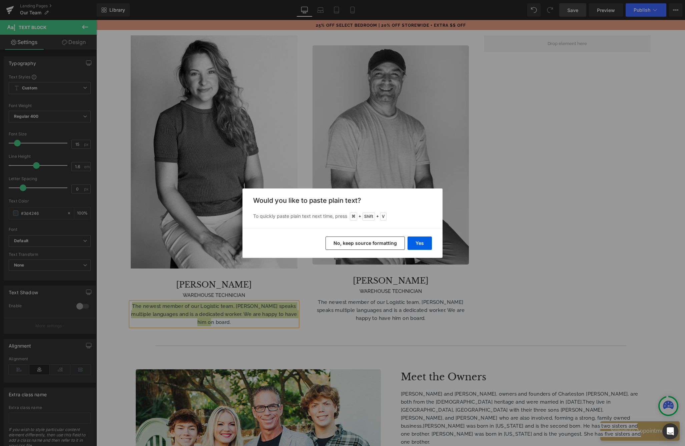
click at [395, 244] on button "No, keep source formatting" at bounding box center [365, 243] width 79 height 13
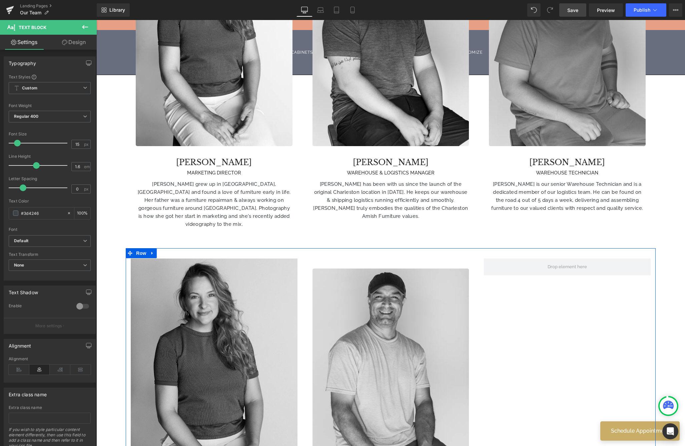
scroll to position [991, 0]
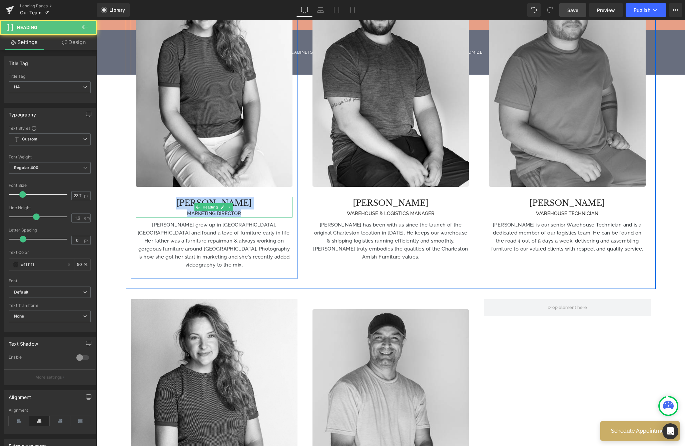
drag, startPoint x: 190, startPoint y: 169, endPoint x: 252, endPoint y: 182, distance: 64.1
click at [252, 197] on div "[PERSON_NAME] MARKETING DIRECTOR" at bounding box center [214, 207] width 157 height 20
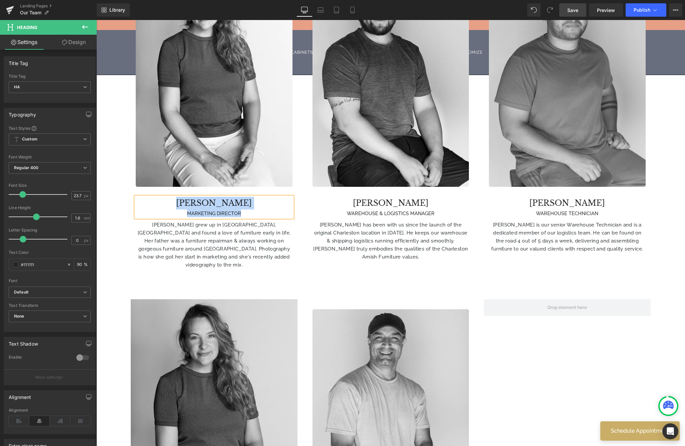
scroll to position [1215, 0]
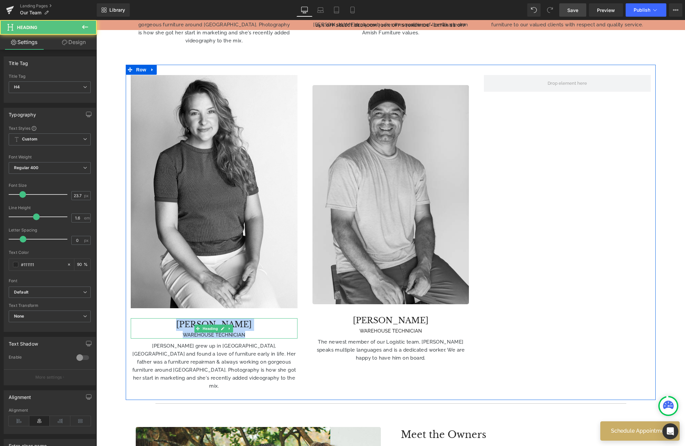
drag, startPoint x: 198, startPoint y: 280, endPoint x: 252, endPoint y: 290, distance: 55.5
click at [252, 318] on div "[PERSON_NAME] WAREHOUSE TECHNICIAN" at bounding box center [214, 328] width 167 height 20
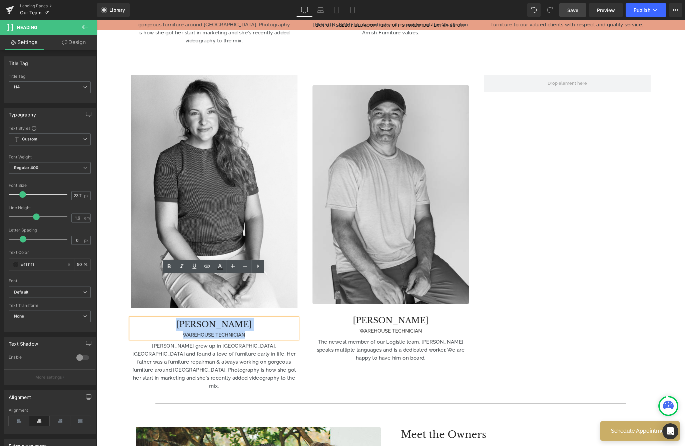
paste div
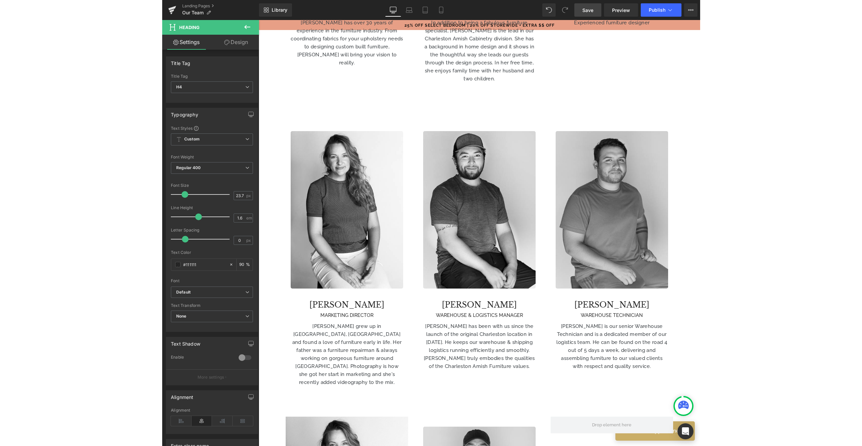
scroll to position [755, 0]
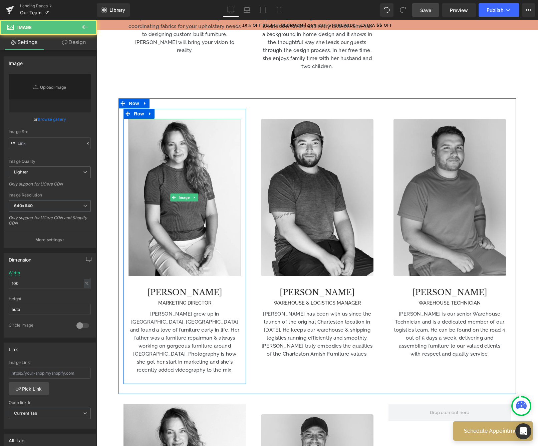
type input "[URL][DOMAIN_NAME]"
drag, startPoint x: 183, startPoint y: 173, endPoint x: 183, endPoint y: 261, distance: 88.4
click at [183, 173] on img at bounding box center [184, 198] width 112 height 158
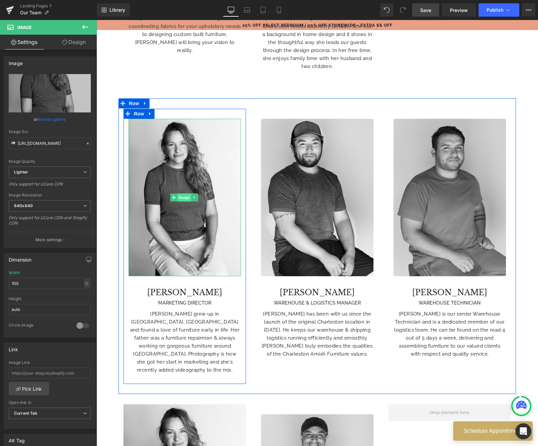
click at [184, 194] on span "Image" at bounding box center [185, 198] width 14 height 8
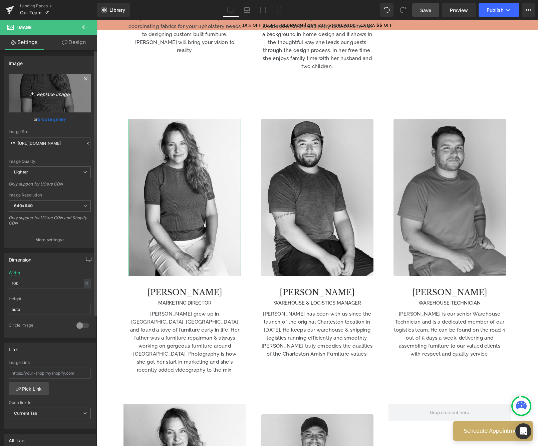
click at [49, 97] on icon "Replace Image" at bounding box center [49, 93] width 53 height 8
click at [48, 92] on icon "Replace Image" at bounding box center [49, 93] width 53 height 8
type input "C:\fakepath\[PERSON_NAME].avif"
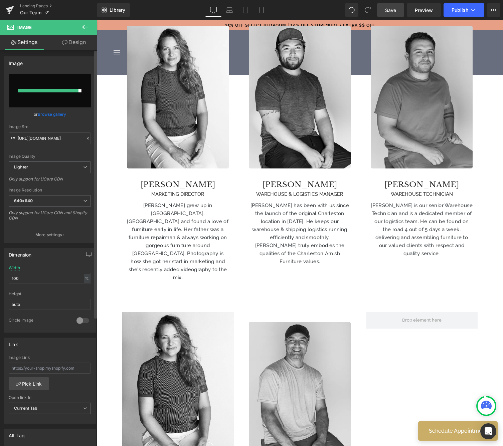
scroll to position [796, 0]
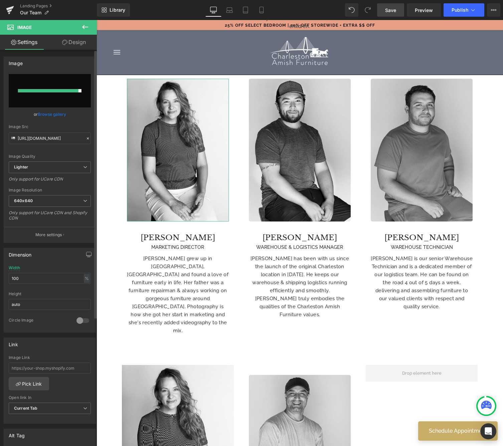
click at [83, 102] on input "file" at bounding box center [50, 90] width 82 height 33
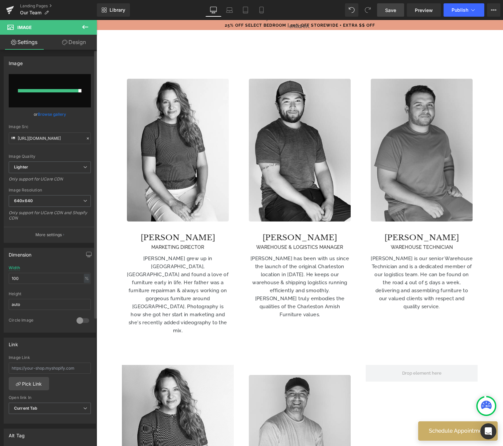
scroll to position [848, 0]
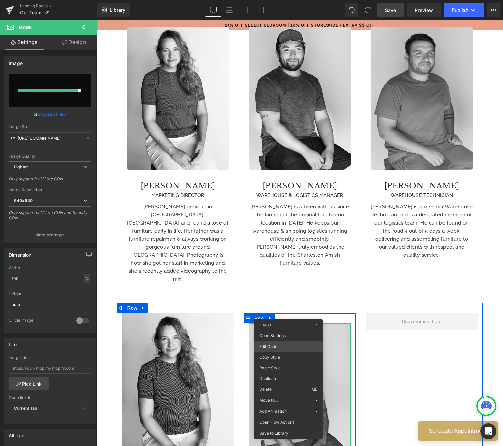
click at [281, 349] on body "Image You are previewing how the will restyle your page. You can not edit Eleme…" at bounding box center [251, 223] width 503 height 446
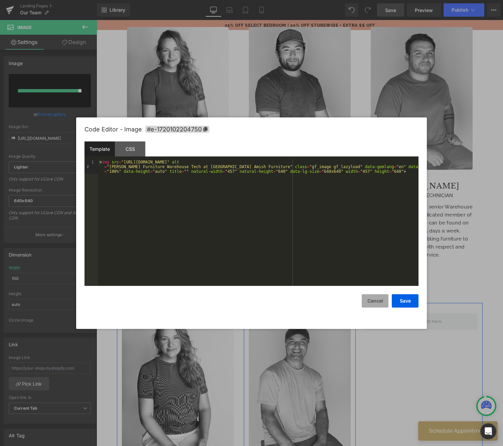
click at [374, 303] on button "Cancel" at bounding box center [374, 300] width 27 height 13
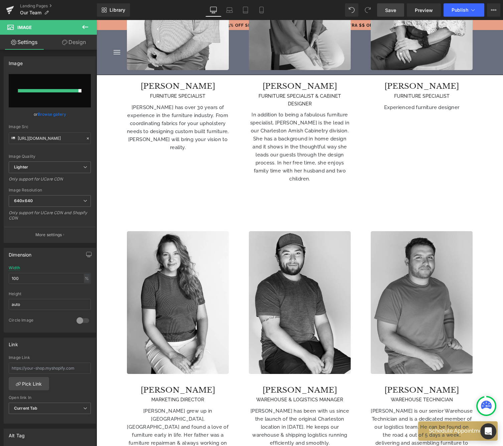
scroll to position [539, 0]
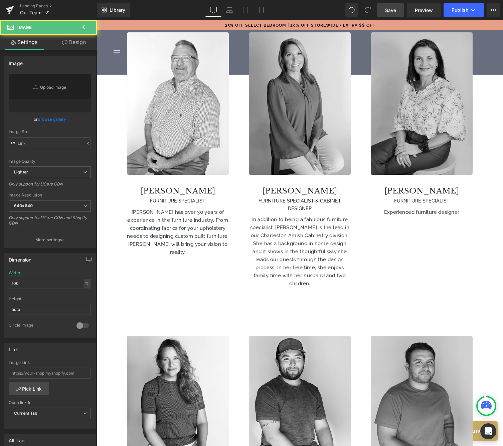
click at [434, 129] on img at bounding box center [421, 103] width 102 height 142
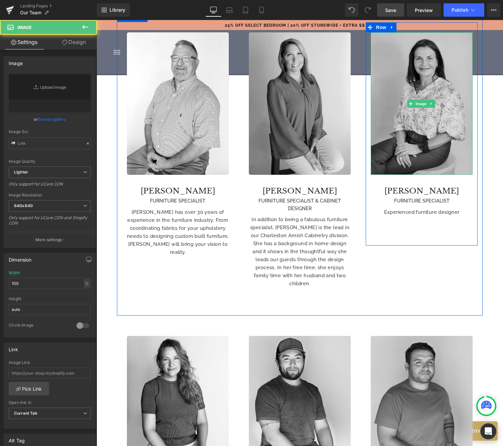
type input "[URL][DOMAIN_NAME]"
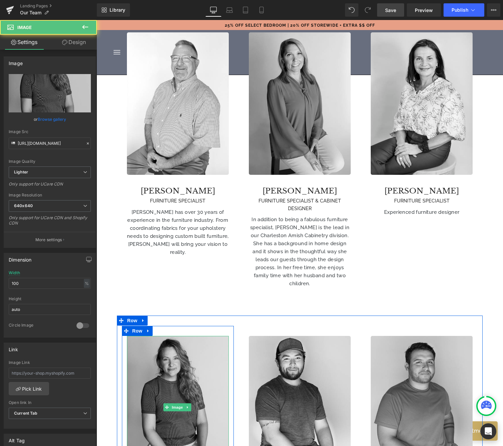
click at [146, 377] on img at bounding box center [178, 407] width 102 height 142
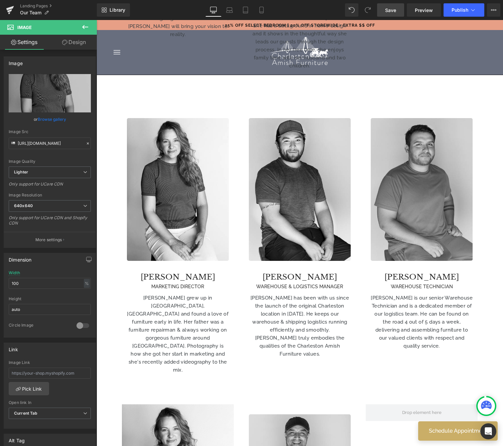
scroll to position [651, 0]
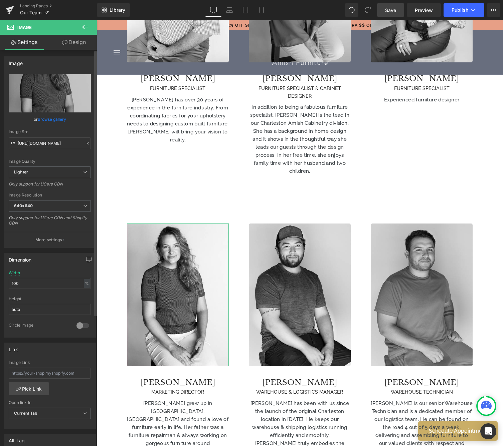
click at [51, 120] on link "Browse gallery" at bounding box center [52, 119] width 28 height 12
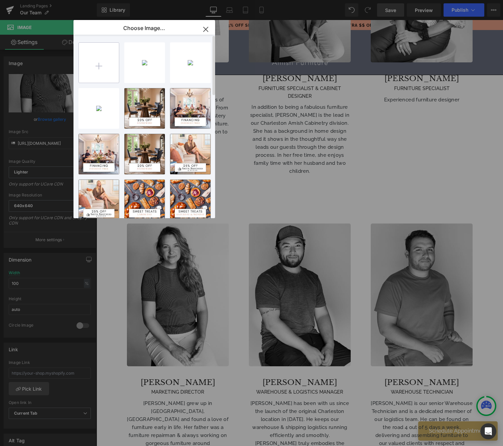
click at [108, 65] on input "file" at bounding box center [99, 63] width 40 height 40
type input "C:\fakepath\[PERSON_NAME].avif"
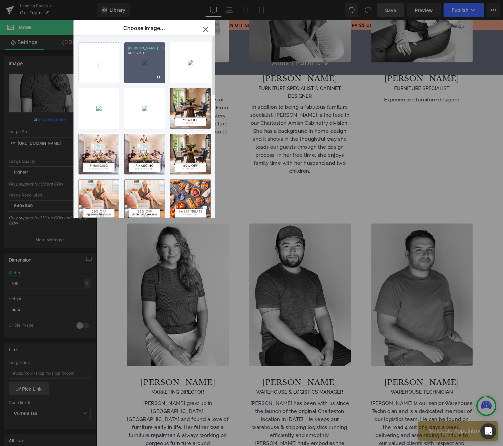
click at [145, 56] on div "[PERSON_NAME]...ISSA.avif 46.56 KB" at bounding box center [144, 62] width 41 height 41
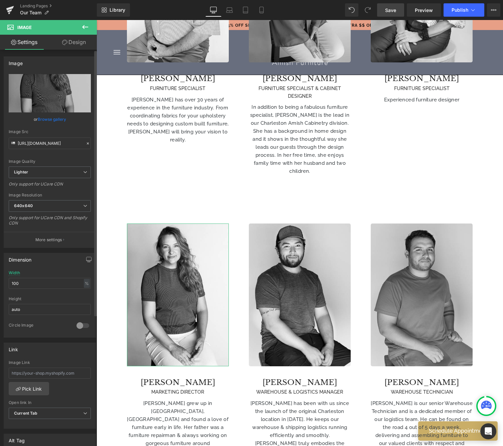
click at [48, 118] on link "Browse gallery" at bounding box center [52, 119] width 28 height 12
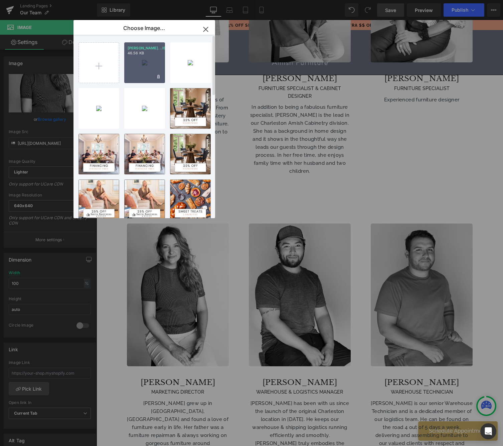
click at [145, 61] on div "[PERSON_NAME]...ISSA.avif 46.56 KB" at bounding box center [144, 62] width 41 height 41
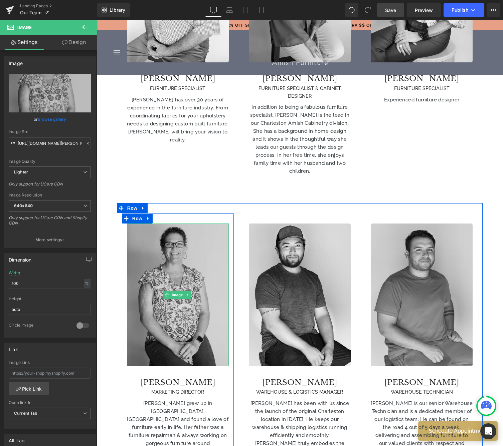
type input "[URL][DOMAIN_NAME][PERSON_NAME]"
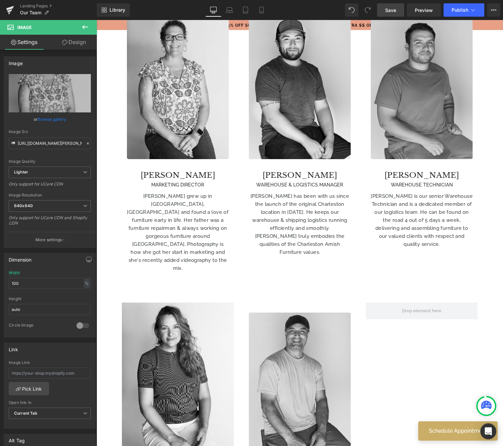
scroll to position [917, 0]
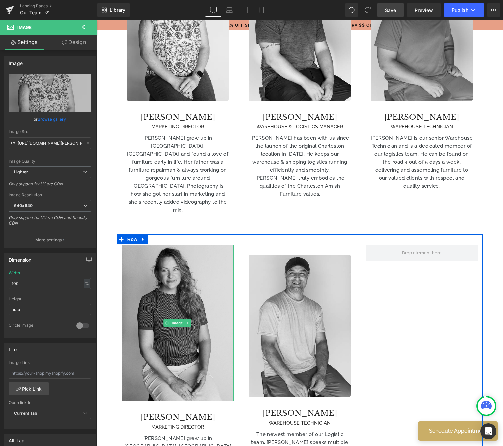
click at [180, 289] on img at bounding box center [178, 323] width 112 height 157
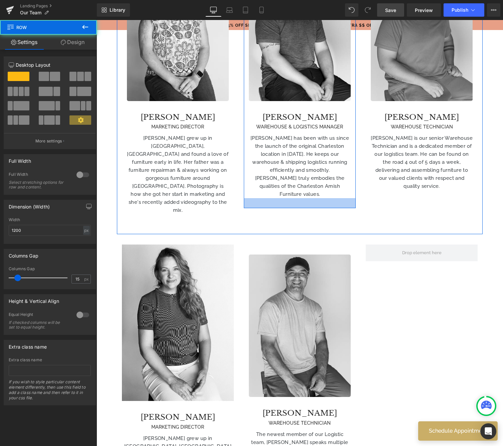
click at [306, 198] on div at bounding box center [300, 203] width 112 height 10
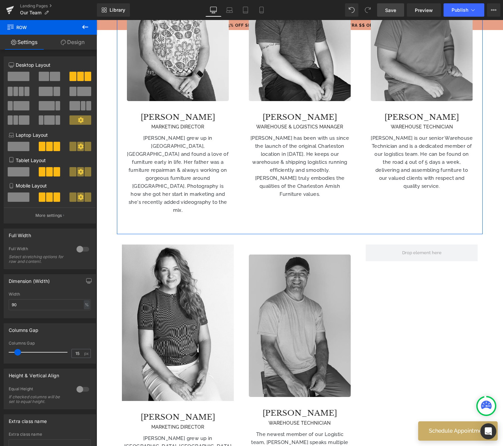
drag, startPoint x: 377, startPoint y: 168, endPoint x: 307, endPoint y: 269, distance: 122.9
click at [377, 168] on div "Image [PERSON_NAME] MARKETING DIRECTOR Heading [PERSON_NAME] grew up in [GEOGRA…" at bounding box center [299, 86] width 365 height 296
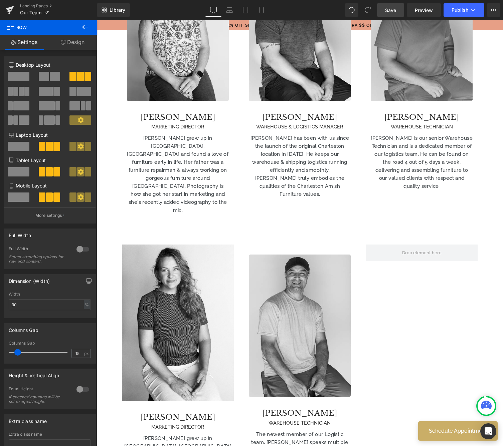
drag, startPoint x: 307, startPoint y: 269, endPoint x: 353, endPoint y: 308, distance: 60.9
click at [307, 269] on img at bounding box center [300, 326] width 102 height 142
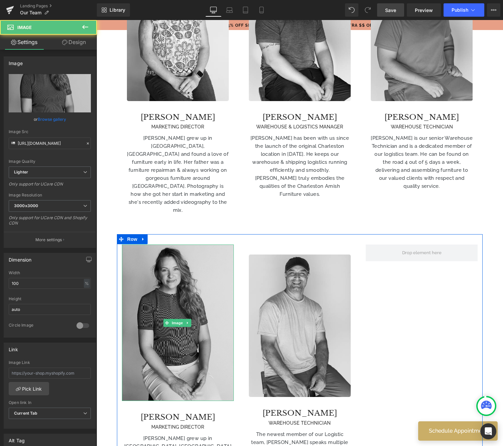
click at [184, 245] on img at bounding box center [178, 323] width 112 height 157
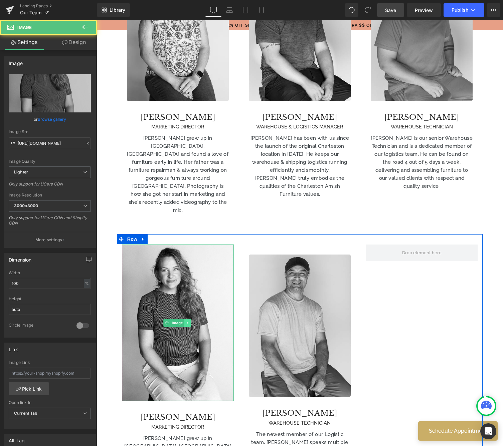
click at [189, 321] on icon at bounding box center [188, 323] width 4 height 4
click at [177, 321] on icon at bounding box center [178, 323] width 4 height 4
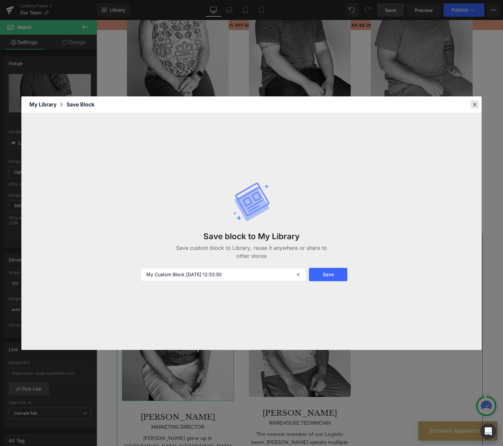
click at [476, 106] on icon at bounding box center [474, 104] width 6 height 6
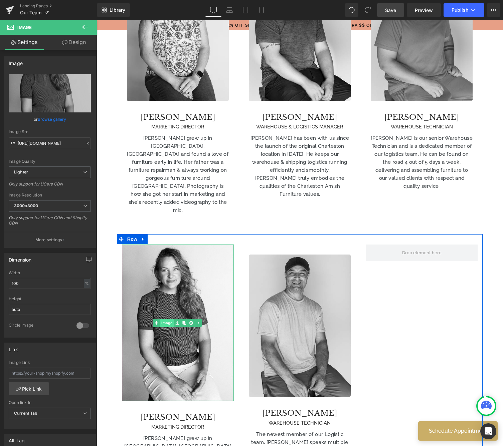
click at [168, 319] on link "Image" at bounding box center [163, 323] width 21 height 8
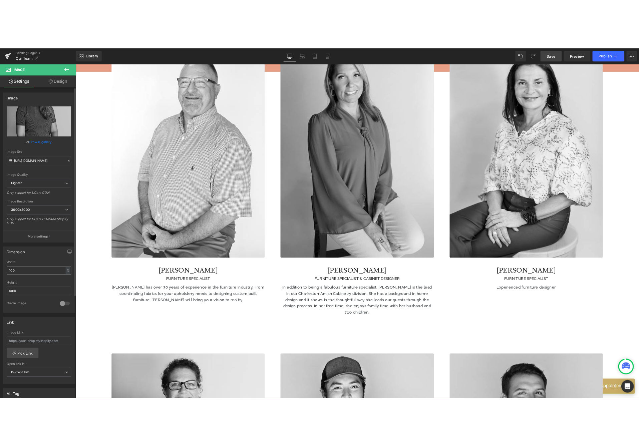
scroll to position [666, 0]
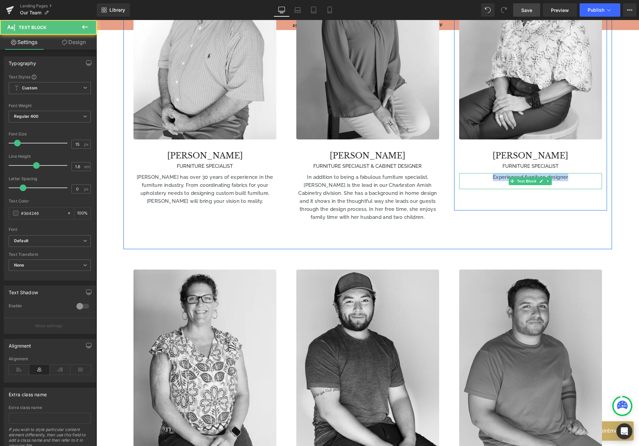
drag, startPoint x: 490, startPoint y: 136, endPoint x: 579, endPoint y: 137, distance: 88.4
click at [579, 173] on p "Experienced furniture designer" at bounding box center [530, 177] width 143 height 8
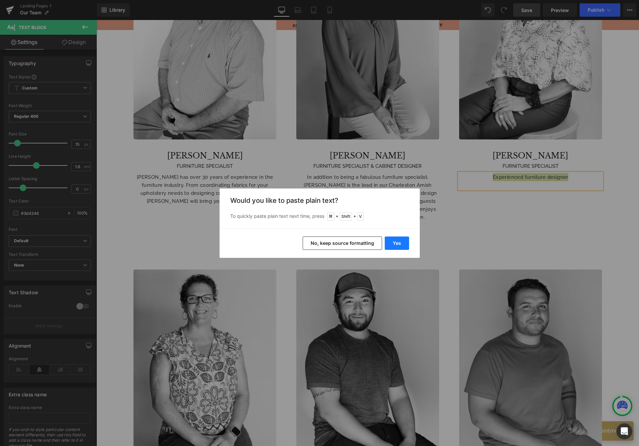
click at [394, 239] on button "Yes" at bounding box center [397, 243] width 24 height 13
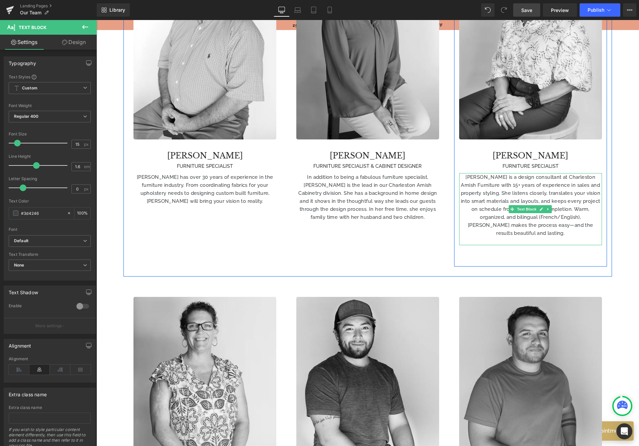
click at [580, 237] on p at bounding box center [530, 241] width 143 height 8
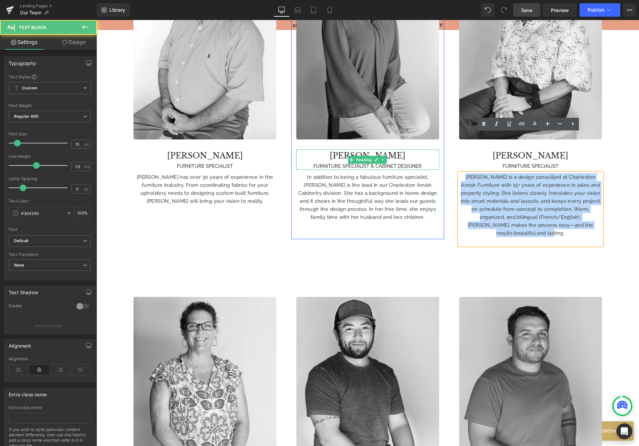
drag, startPoint x: 545, startPoint y: 193, endPoint x: 435, endPoint y: 116, distance: 134.5
click at [431, 113] on div "Image [PERSON_NAME] FURNITURE SPECIALIST Heading [PERSON_NAME] has over 30 year…" at bounding box center [367, 97] width 488 height 357
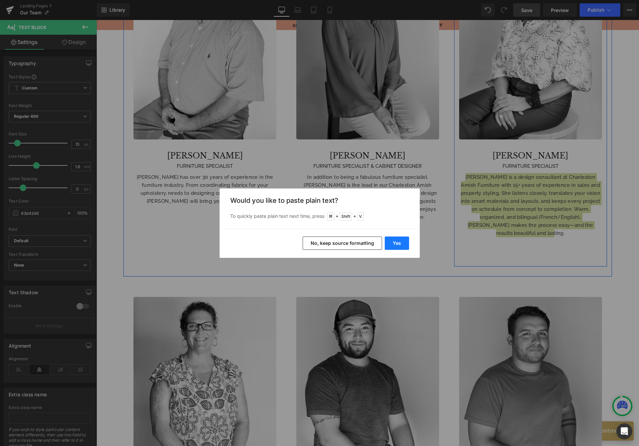
click at [394, 243] on button "Yes" at bounding box center [397, 243] width 24 height 13
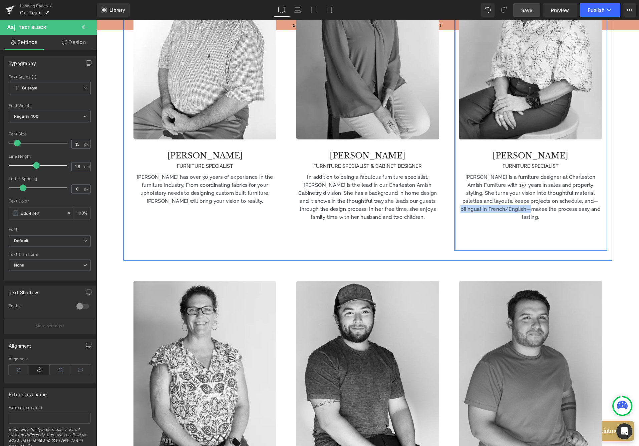
drag, startPoint x: 530, startPoint y: 168, endPoint x: 452, endPoint y: 167, distance: 77.1
click at [454, 167] on div "Image [PERSON_NAME] FURNITURE SPECIALIST Heading [PERSON_NAME] is a furniture d…" at bounding box center [530, 90] width 153 height 321
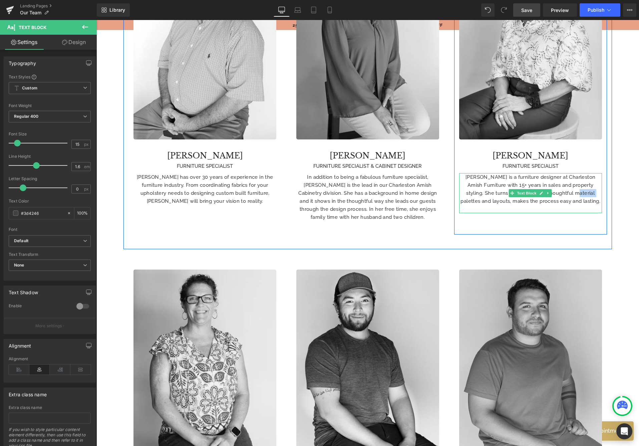
drag, startPoint x: 595, startPoint y: 153, endPoint x: 599, endPoint y: 175, distance: 22.4
click at [575, 173] on p "[PERSON_NAME] is a furniture designer at Charleston Amish Furniture with 15+ ye…" at bounding box center [530, 189] width 143 height 32
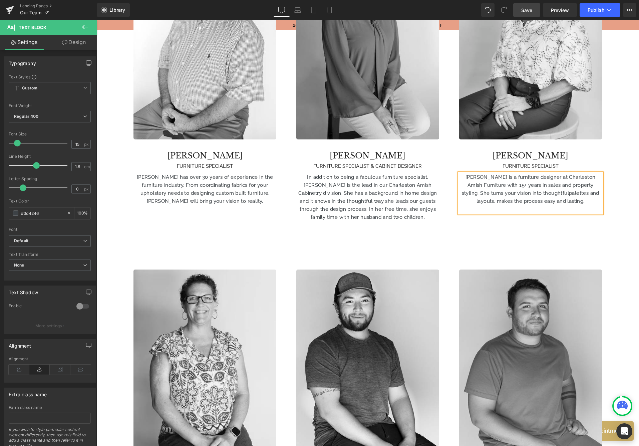
drag, startPoint x: 540, startPoint y: 152, endPoint x: 568, endPoint y: 179, distance: 38.5
click at [540, 173] on p "[PERSON_NAME] is a furniture designer at Charleston Amish Furniture with 15+ ye…" at bounding box center [530, 189] width 143 height 32
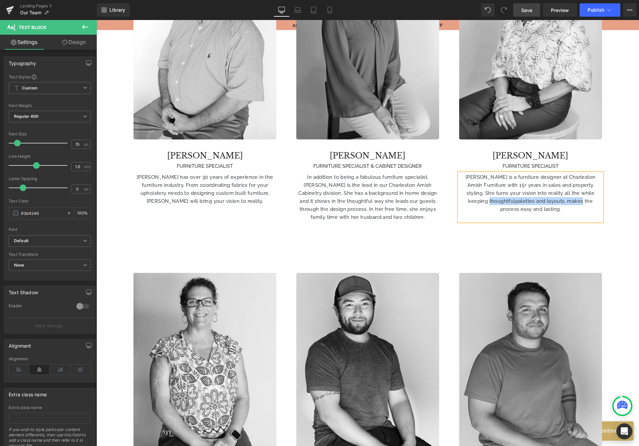
drag, startPoint x: 580, startPoint y: 160, endPoint x: 487, endPoint y: 160, distance: 93.4
click at [487, 173] on p "[PERSON_NAME] is a furniture designer at Charleston Amish Furniture with 15+ ye…" at bounding box center [530, 193] width 143 height 40
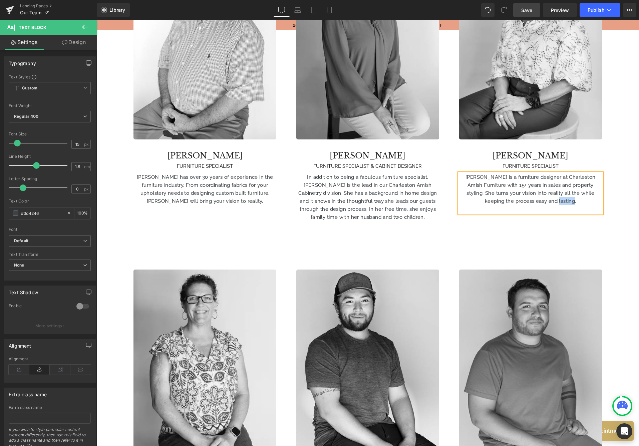
drag, startPoint x: 574, startPoint y: 162, endPoint x: 556, endPoint y: 159, distance: 18.1
click at [556, 173] on p "[PERSON_NAME] is a furniture designer at Charleston Amish Furniture with 15+ ye…" at bounding box center [530, 189] width 143 height 32
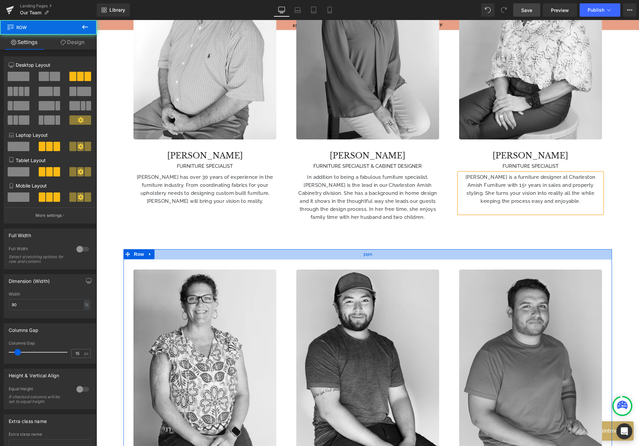
click at [544, 249] on div "Image [PERSON_NAME] MARKETING DIRECTOR Heading [PERSON_NAME] grew up in [GEOGRA…" at bounding box center [367, 414] width 488 height 330
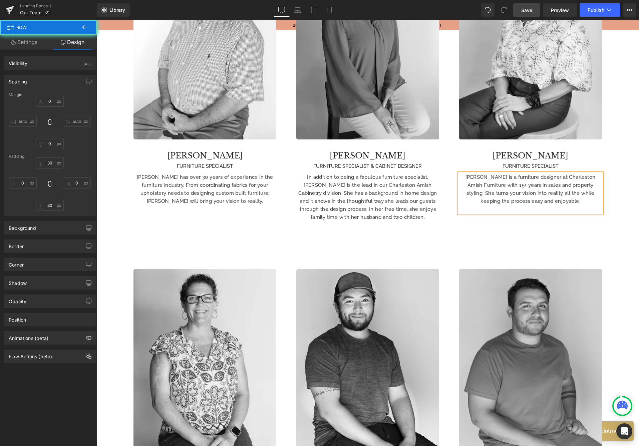
click at [530, 197] on div "Image [PERSON_NAME] FURNITURE SPECIALIST Heading [PERSON_NAME] has over 30 year…" at bounding box center [367, 84] width 488 height 330
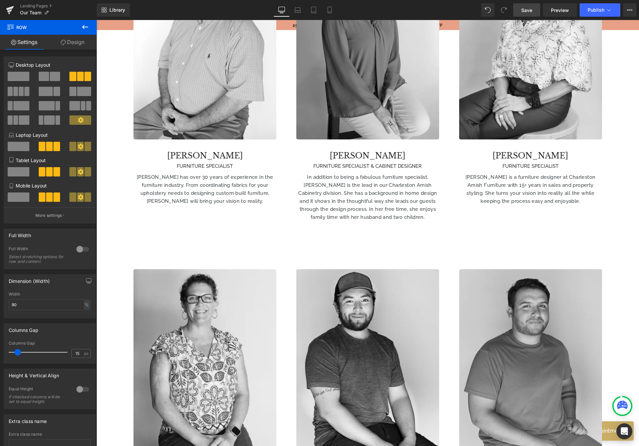
click at [531, 5] on link "Save" at bounding box center [526, 9] width 27 height 13
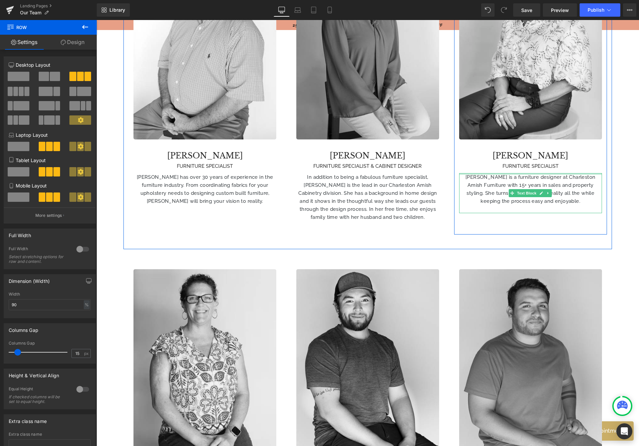
click at [557, 173] on div at bounding box center [530, 174] width 143 height 2
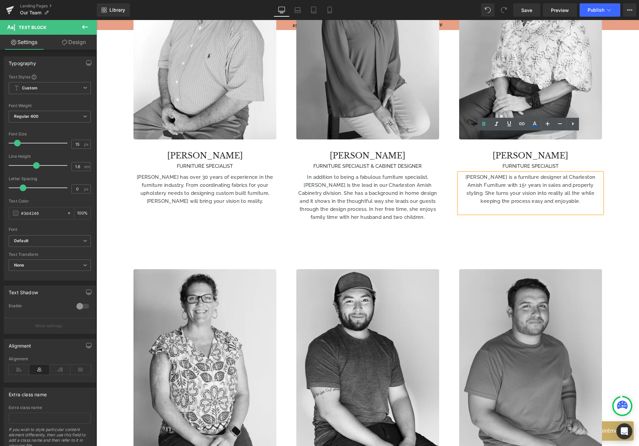
click at [578, 173] on p "[PERSON_NAME] is a furniture designer at Charleston Amish Furniture with 15+ ye…" at bounding box center [530, 189] width 143 height 32
drag, startPoint x: 505, startPoint y: 146, endPoint x: 558, endPoint y: 136, distance: 54.8
click at [558, 173] on p "[PERSON_NAME] is a furniture designer at Charleston Amish Furniture with 15+ ye…" at bounding box center [530, 189] width 143 height 32
click at [497, 173] on p "[PERSON_NAME] is a furniture designer with 15+ years in sales and property styl…" at bounding box center [530, 189] width 143 height 32
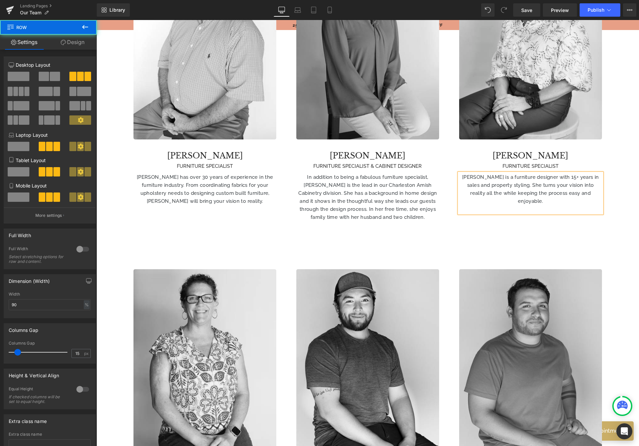
click at [494, 189] on div "Image [PERSON_NAME] FURNITURE SPECIALIST Heading [PERSON_NAME] has over 30 year…" at bounding box center [367, 84] width 488 height 330
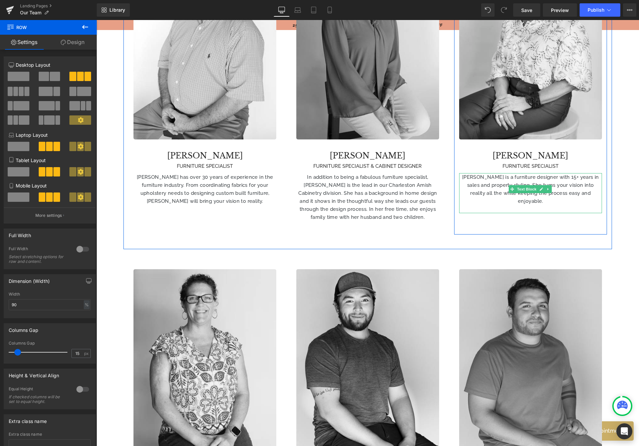
click at [589, 173] on p "[PERSON_NAME] is a furniture designer with 15+ years in sales and property styl…" at bounding box center [530, 189] width 143 height 32
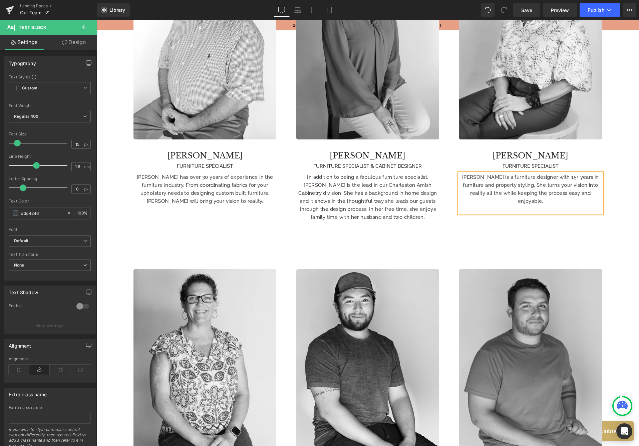
click at [488, 173] on p "[PERSON_NAME] is a furniture designer with 15+ years in furniture and property …" at bounding box center [530, 189] width 143 height 32
click at [459, 173] on p "[PERSON_NAME] is a furniture designer with 15+ years in furniture and property …" at bounding box center [530, 189] width 143 height 32
drag, startPoint x: 512, startPoint y: 145, endPoint x: 490, endPoint y: 146, distance: 22.4
click at [490, 173] on p "[PERSON_NAME] is a furniture designer with 15+ years in furniture design and pr…" at bounding box center [530, 189] width 143 height 32
drag, startPoint x: 505, startPoint y: 145, endPoint x: 511, endPoint y: 144, distance: 5.4
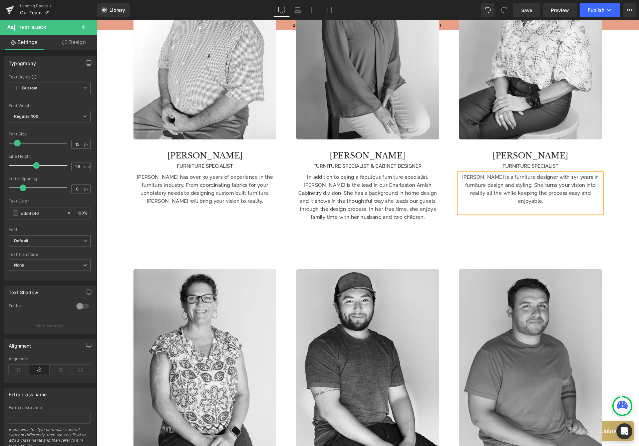
click at [505, 173] on p "[PERSON_NAME] is a furniture designer with 15+ years in furniture design and st…" at bounding box center [530, 189] width 143 height 32
click at [527, 14] on link "Save" at bounding box center [526, 9] width 27 height 13
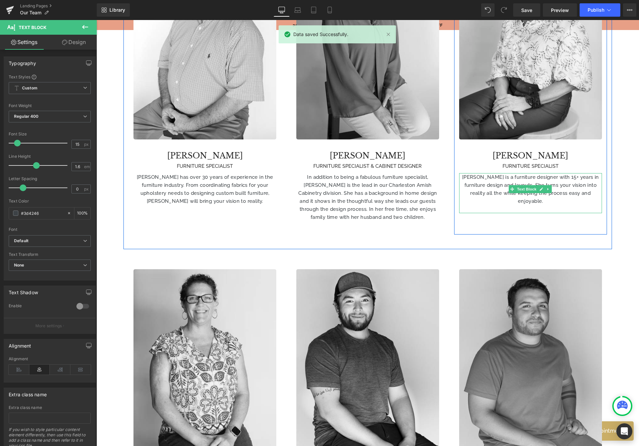
click at [485, 173] on p "[PERSON_NAME] is a furniture designer with 15+ years in furniture design and la…" at bounding box center [530, 189] width 143 height 32
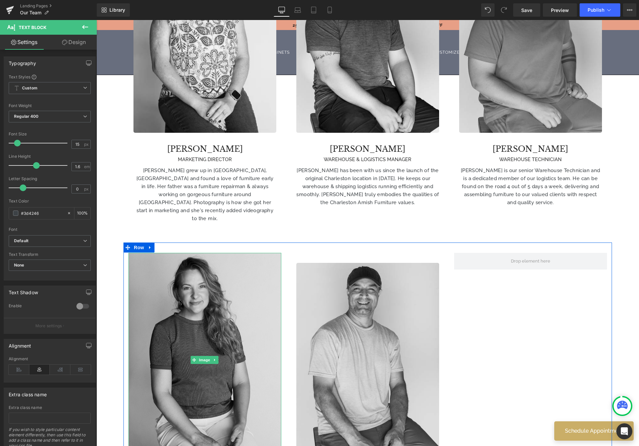
scroll to position [1001, 0]
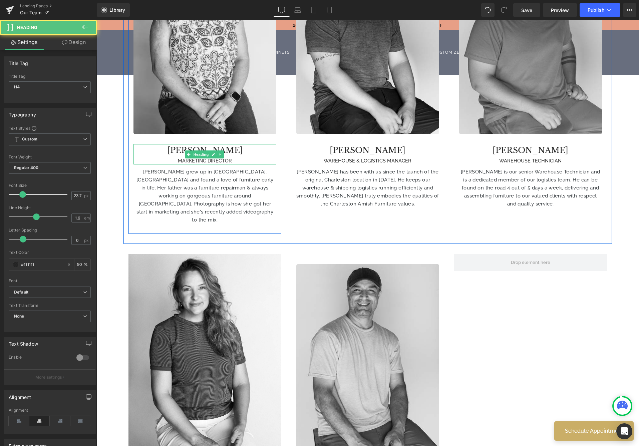
drag, startPoint x: 184, startPoint y: 117, endPoint x: 180, endPoint y: 105, distance: 13.5
click at [185, 157] on div "MARKETING DIRECTOR" at bounding box center [204, 161] width 143 height 8
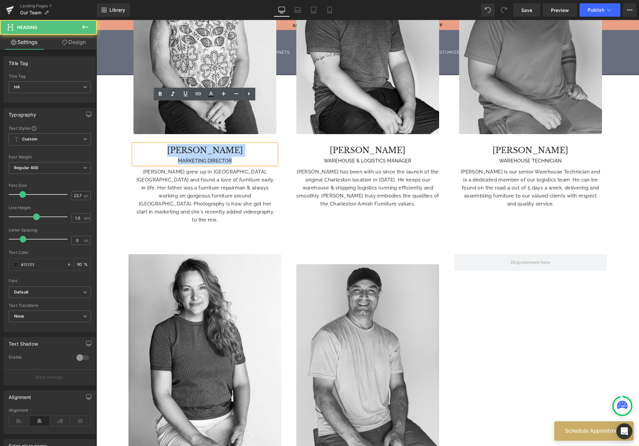
drag, startPoint x: 179, startPoint y: 106, endPoint x: 246, endPoint y: 121, distance: 68.3
click at [246, 144] on div "[PERSON_NAME] MARKETING DIRECTOR" at bounding box center [204, 154] width 143 height 20
paste div
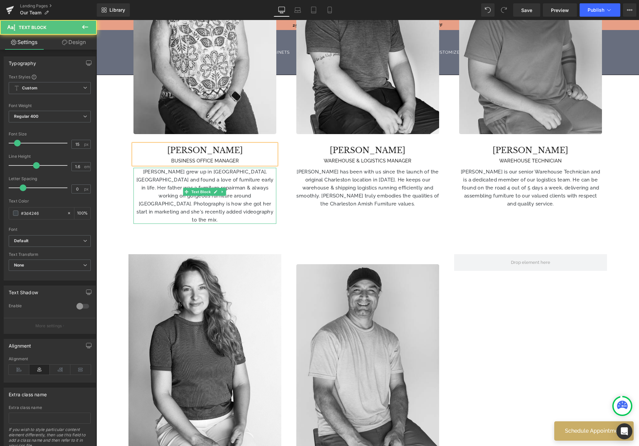
drag, startPoint x: 191, startPoint y: 134, endPoint x: 145, endPoint y: 137, distance: 45.8
click at [191, 168] on p "[PERSON_NAME] grew up in [GEOGRAPHIC_DATA], [GEOGRAPHIC_DATA] and found a love …" at bounding box center [204, 196] width 143 height 56
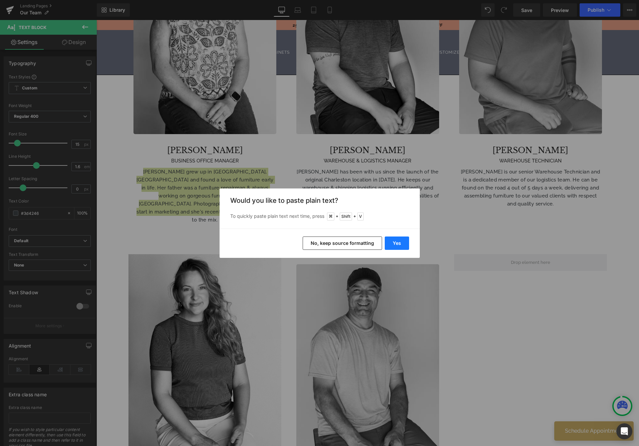
click at [391, 244] on button "Yes" at bounding box center [397, 243] width 24 height 13
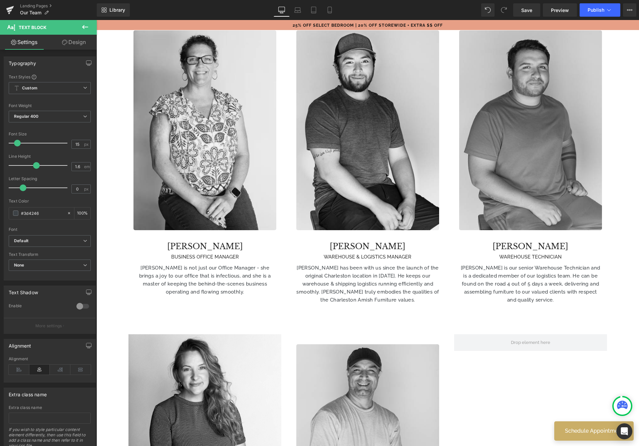
scroll to position [1050, 0]
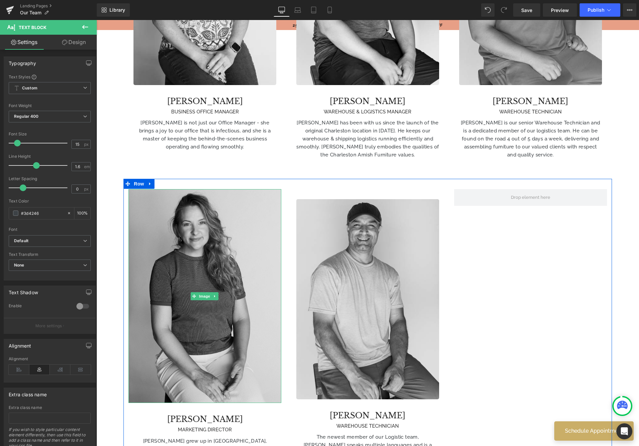
click at [228, 231] on img at bounding box center [204, 296] width 153 height 214
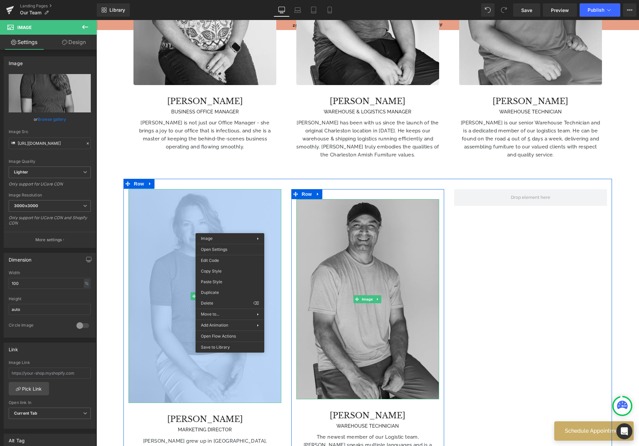
click at [344, 220] on img at bounding box center [367, 299] width 143 height 200
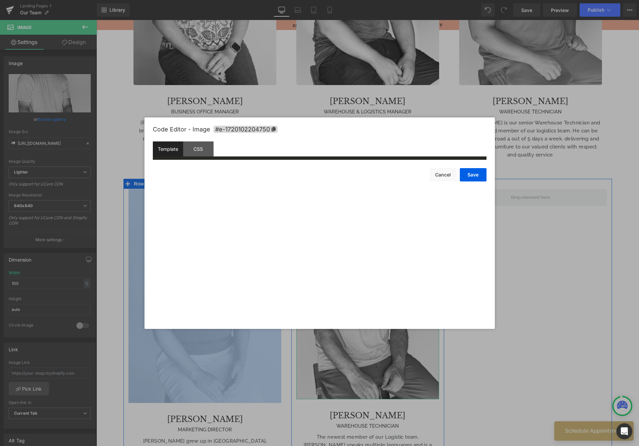
click at [338, 0] on div "Image You are previewing how the will restyle your page. You can not edit Eleme…" at bounding box center [319, 0] width 639 height 0
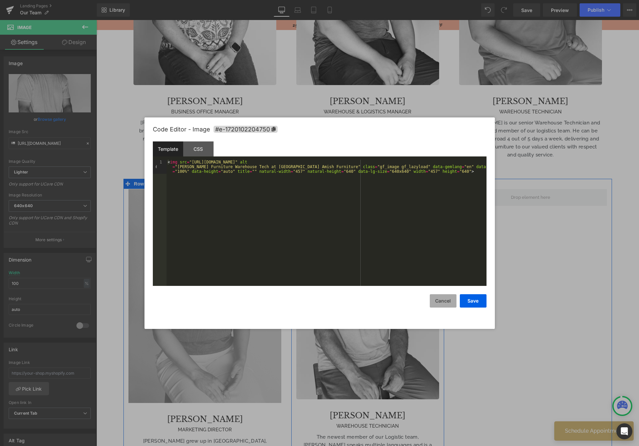
click at [446, 300] on button "Cancel" at bounding box center [443, 300] width 27 height 13
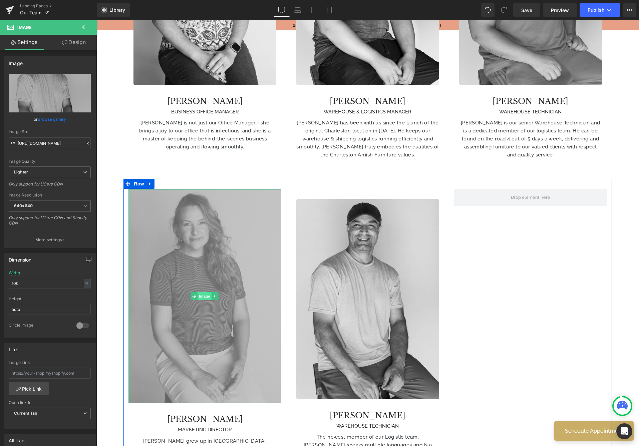
click at [205, 292] on span "Image" at bounding box center [205, 296] width 14 height 8
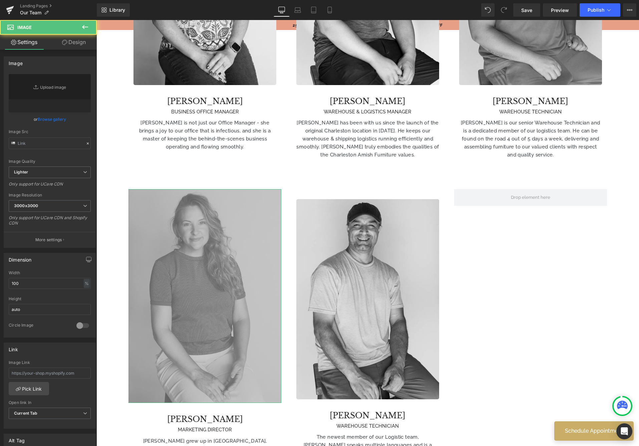
type input "[URL][DOMAIN_NAME]"
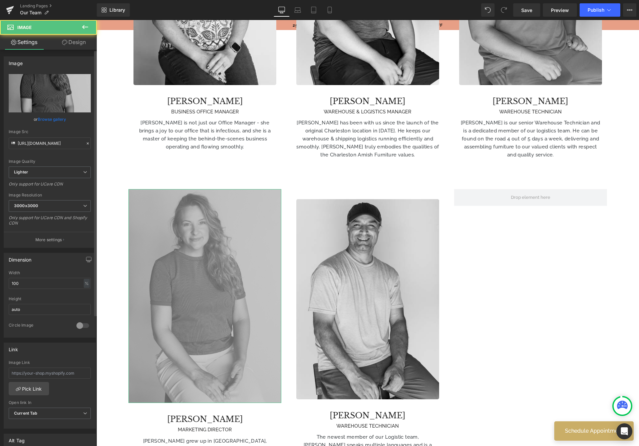
click at [53, 121] on link "Browse gallery" at bounding box center [52, 119] width 28 height 12
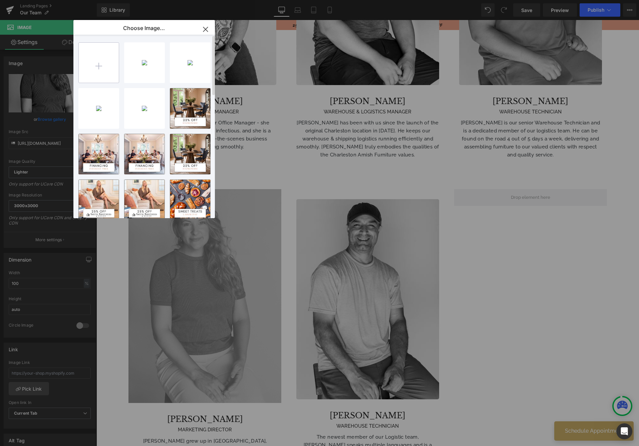
click at [110, 57] on input "file" at bounding box center [99, 63] width 40 height 40
type input "C:\fakepath\BRIDGIT copy.jpg"
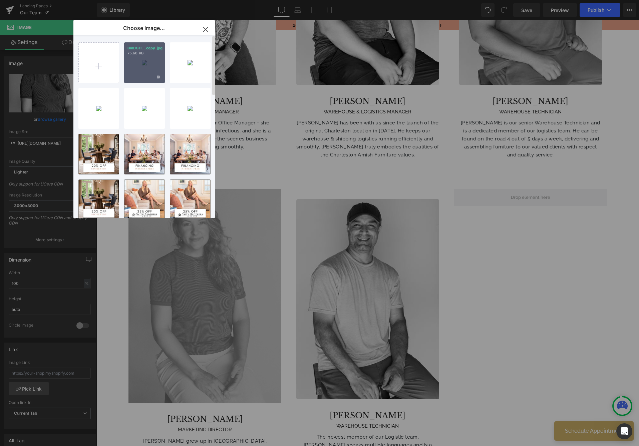
click at [154, 57] on div "BRIDGIT...copy.jpg 75.68 KB" at bounding box center [144, 62] width 41 height 41
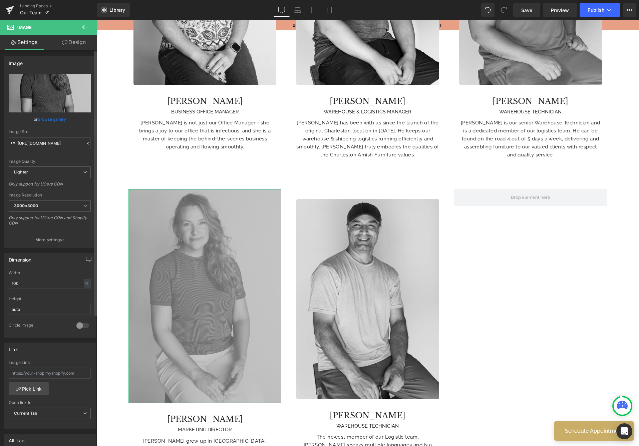
click at [57, 118] on link "Browse gallery" at bounding box center [52, 119] width 28 height 12
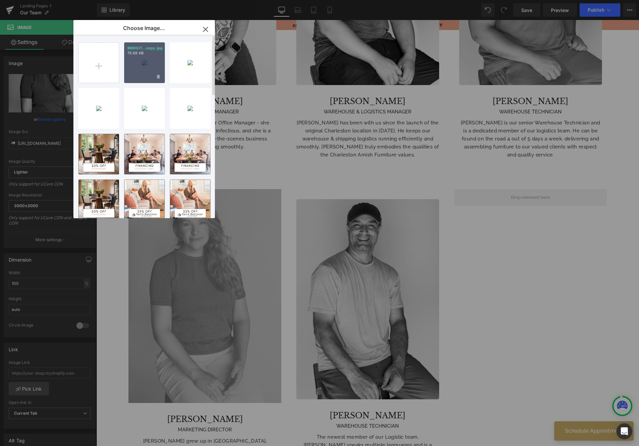
click at [146, 64] on div "BRIDGIT...copy.jpg 75.68 KB" at bounding box center [144, 62] width 41 height 41
type input "[URL][DOMAIN_NAME]"
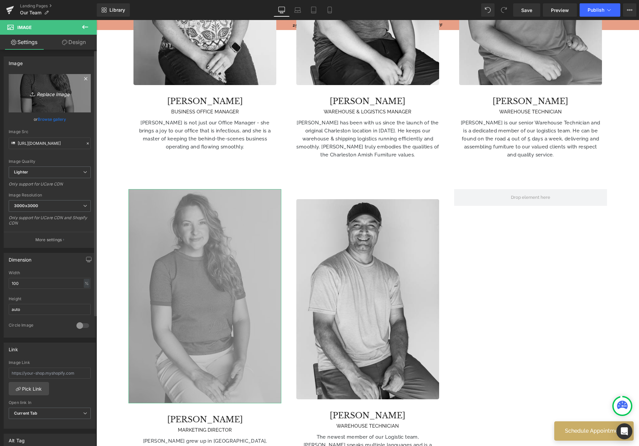
click at [50, 92] on icon "Replace Image" at bounding box center [49, 93] width 53 height 8
click at [57, 122] on link "Browse gallery" at bounding box center [52, 119] width 28 height 12
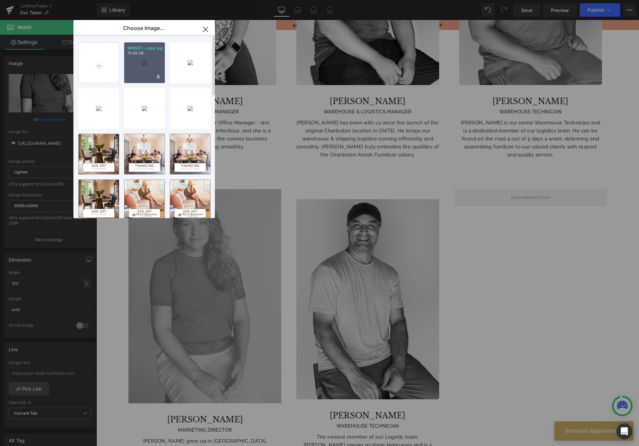
click at [143, 72] on div "BRIDGIT...copy.jpg 75.68 KB" at bounding box center [144, 62] width 41 height 41
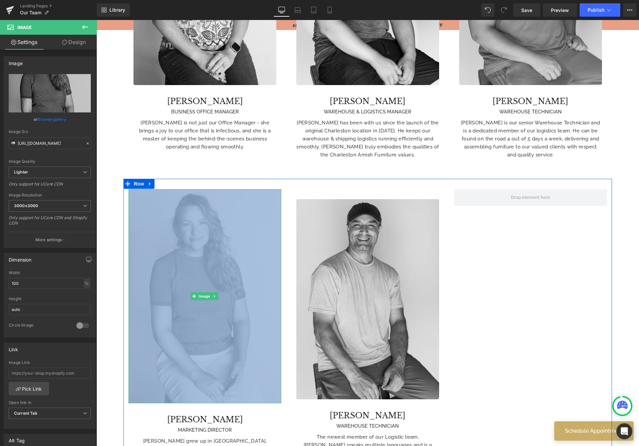
click at [175, 197] on img at bounding box center [204, 296] width 153 height 214
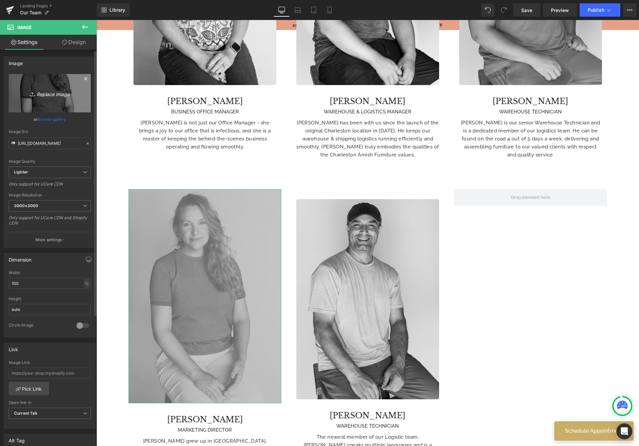
click at [51, 97] on icon "Replace Image" at bounding box center [49, 93] width 53 height 8
type input "C:\fakepath\BRIDGIT copy.jpg"
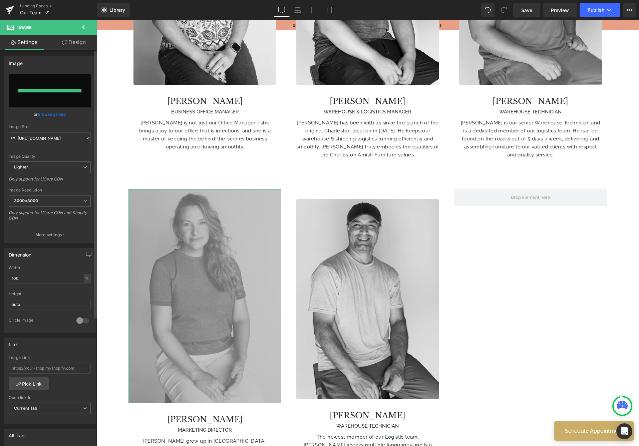
type input "[URL][DOMAIN_NAME]"
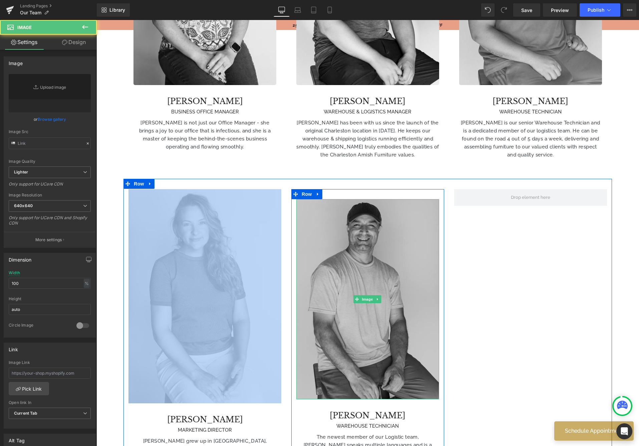
click at [324, 220] on img at bounding box center [367, 299] width 143 height 200
type input "[URL][DOMAIN_NAME]"
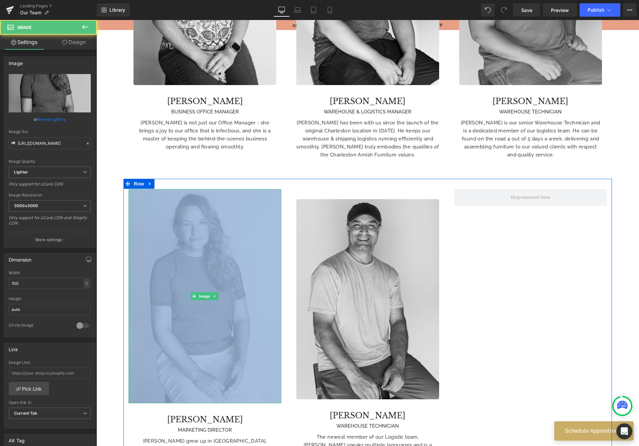
click at [204, 199] on img at bounding box center [204, 296] width 153 height 214
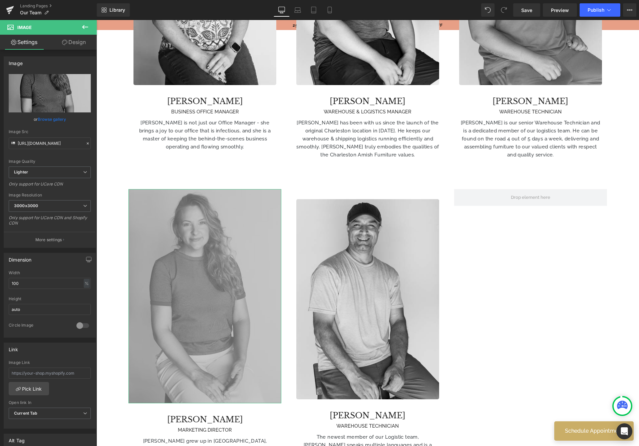
click at [78, 43] on link "Design" at bounding box center [74, 42] width 48 height 15
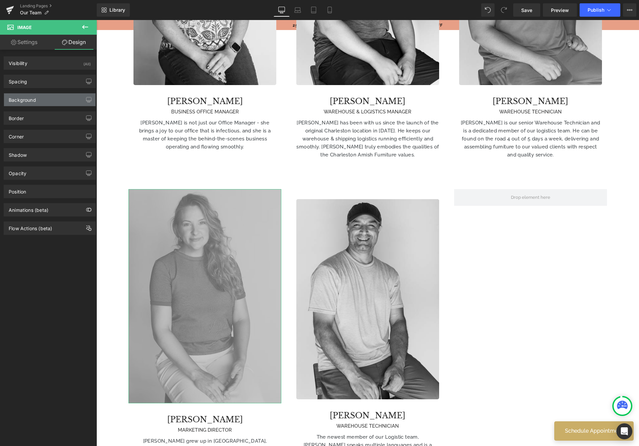
type input "0"
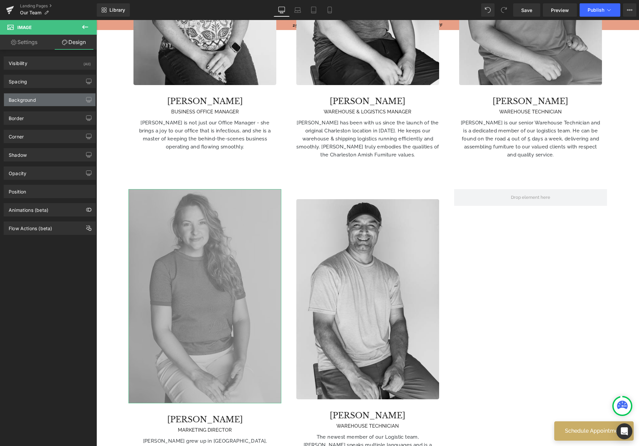
type input "0"
click at [44, 84] on div "Spacing" at bounding box center [49, 81] width 91 height 13
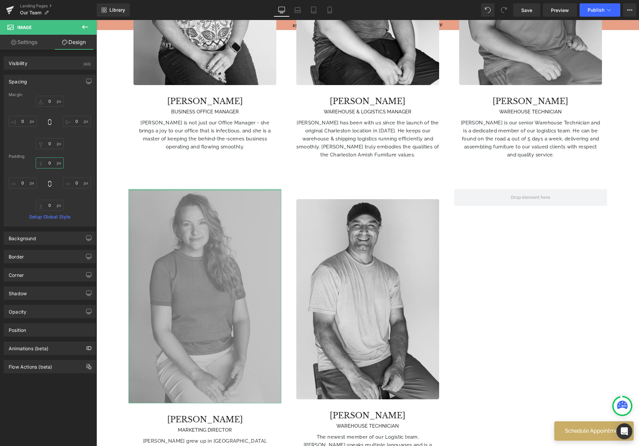
click at [52, 162] on input "0" at bounding box center [50, 163] width 28 height 11
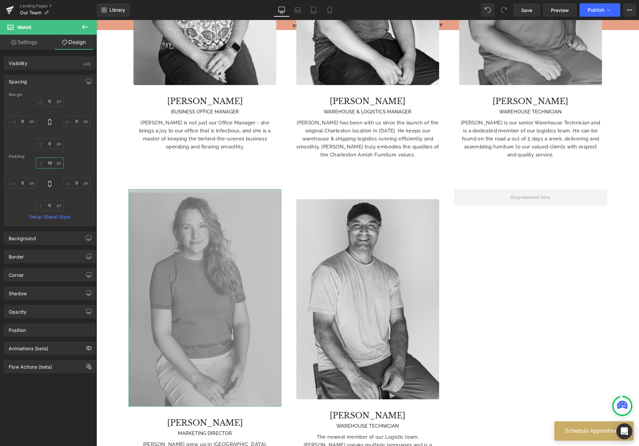
type input "1"
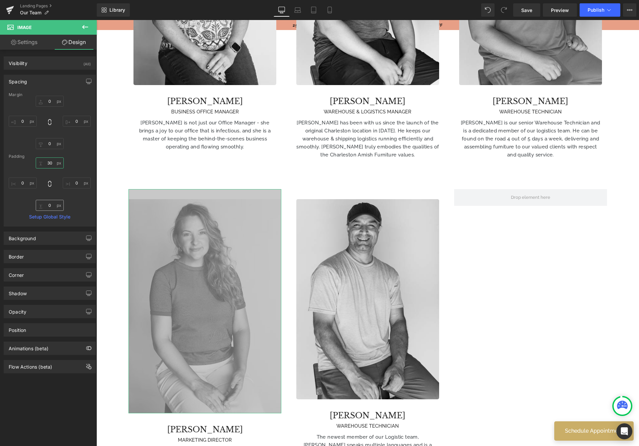
type input "30"
drag, startPoint x: 51, startPoint y: 206, endPoint x: 72, endPoint y: 215, distance: 23.2
click at [51, 205] on input "0" at bounding box center [50, 205] width 28 height 11
type input "3"
type input "-30"
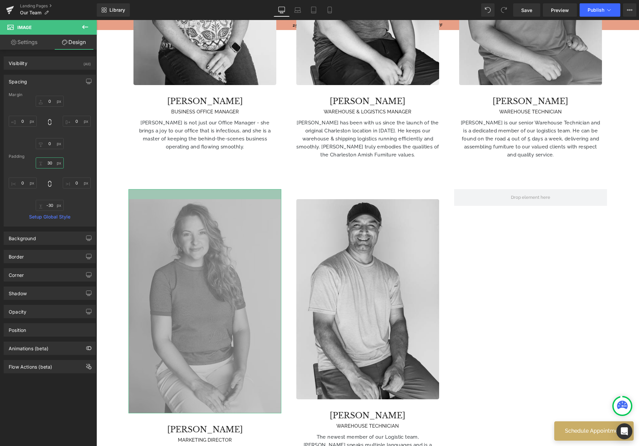
drag, startPoint x: 50, startPoint y: 163, endPoint x: 63, endPoint y: 189, distance: 29.6
click at [50, 162] on input "30" at bounding box center [50, 163] width 28 height 11
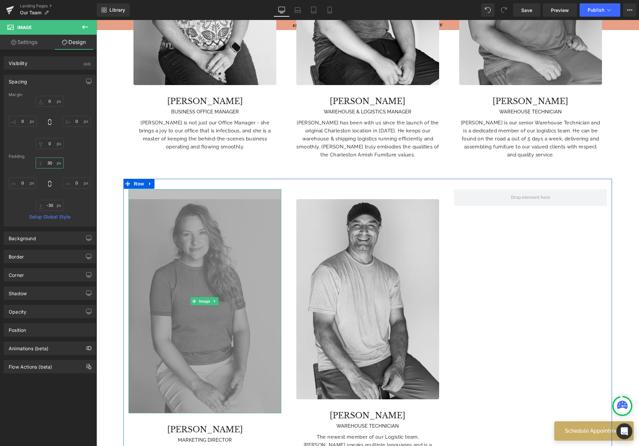
type input "3"
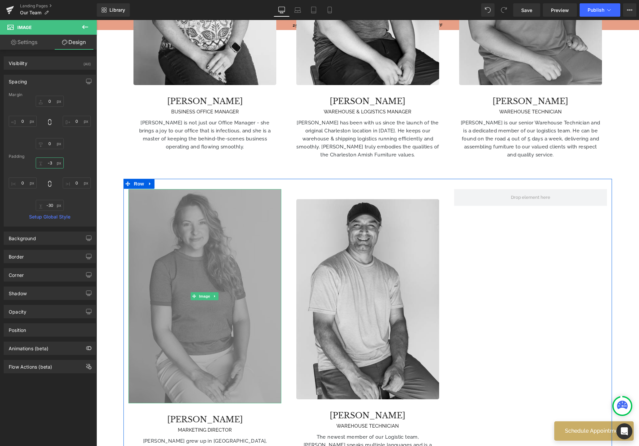
type input "-30"
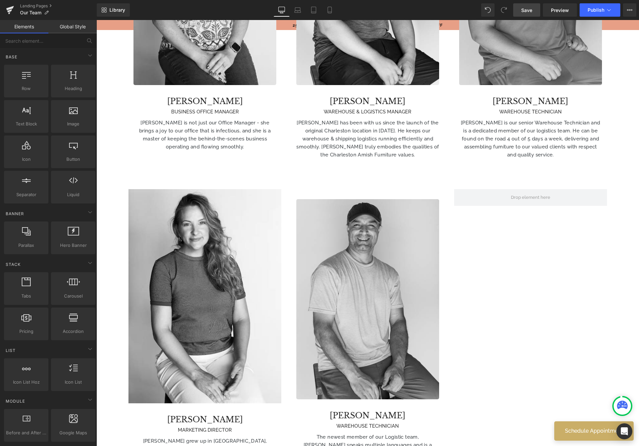
click at [523, 8] on span "Save" at bounding box center [526, 10] width 11 height 7
click at [595, 9] on span "Publish" at bounding box center [596, 9] width 17 height 5
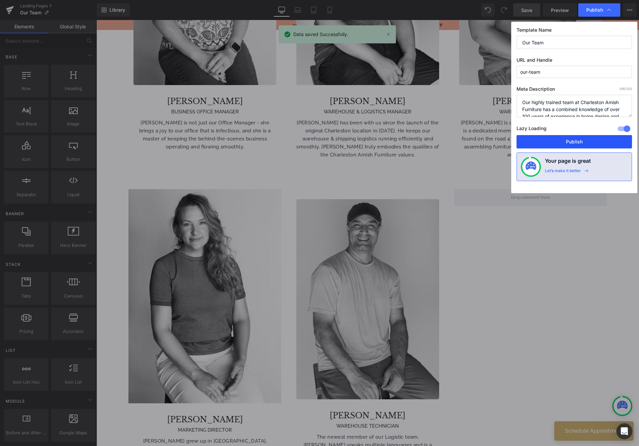
click at [546, 138] on button "Publish" at bounding box center [574, 141] width 115 height 13
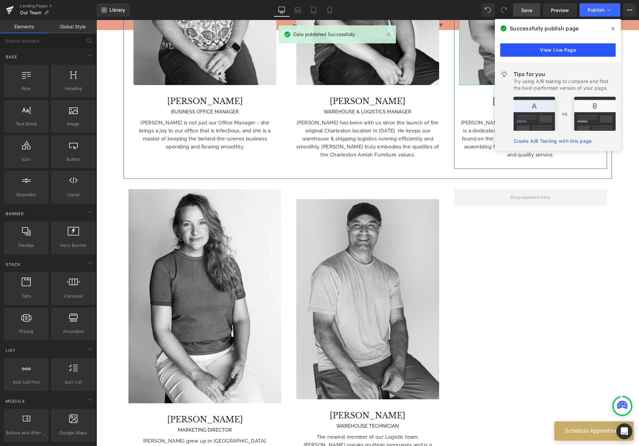
click at [542, 49] on link "View Live Page" at bounding box center [557, 49] width 115 height 13
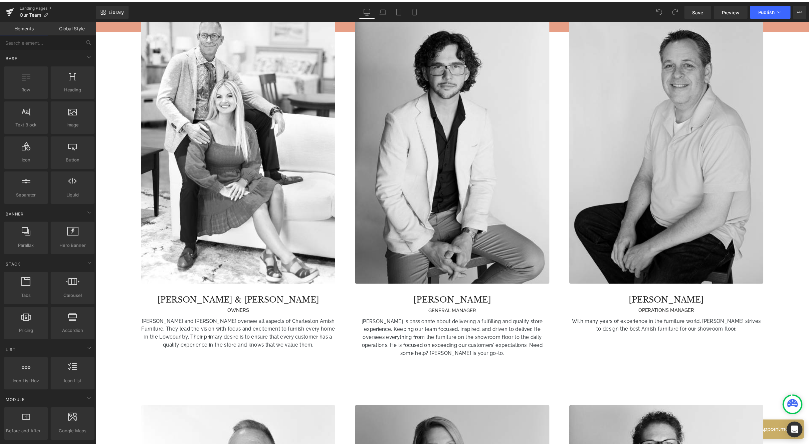
scroll to position [633, 0]
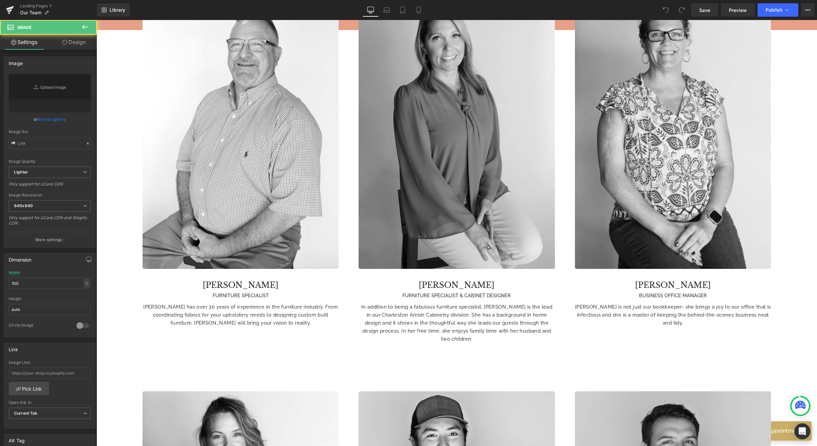
type input "[URL][DOMAIN_NAME]"
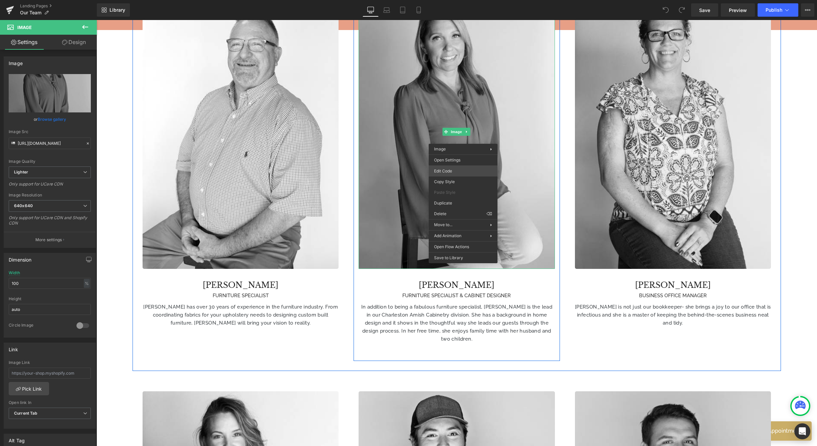
click at [471, 0] on div "You are previewing how the will restyle your page. You can not edit Elements in…" at bounding box center [408, 0] width 817 height 0
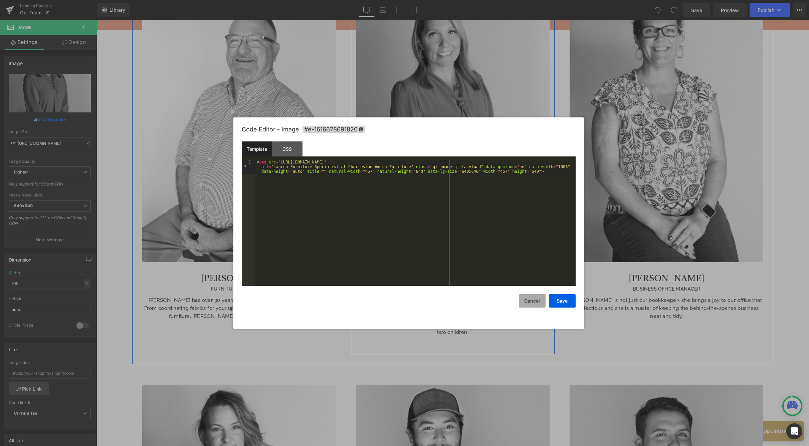
click at [529, 299] on button "Cancel" at bounding box center [532, 300] width 27 height 13
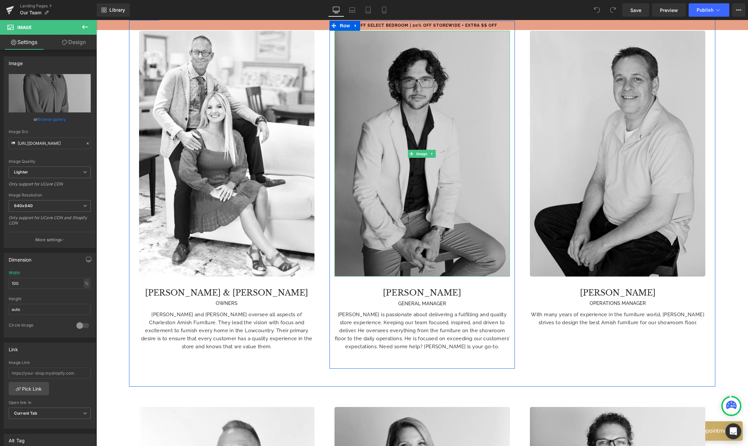
scroll to position [561, 0]
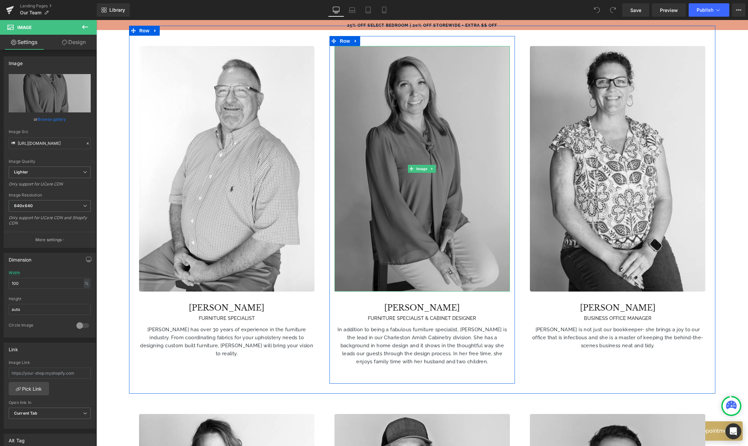
click at [410, 222] on img at bounding box center [423, 169] width 176 height 246
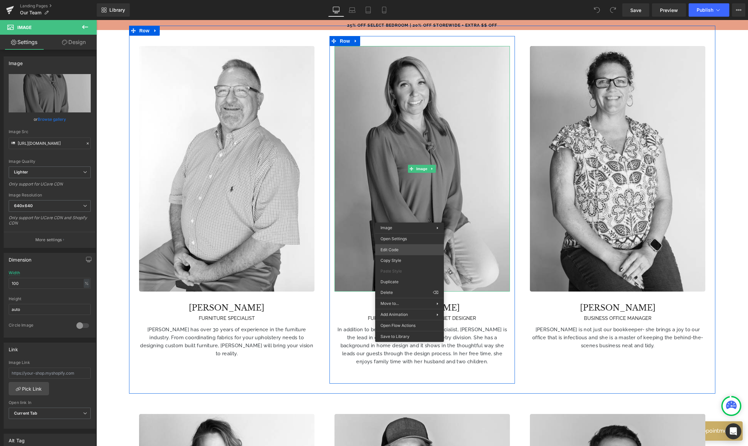
click at [408, 0] on div "You are previewing how the will restyle your page. You can not edit Elements in…" at bounding box center [374, 0] width 748 height 0
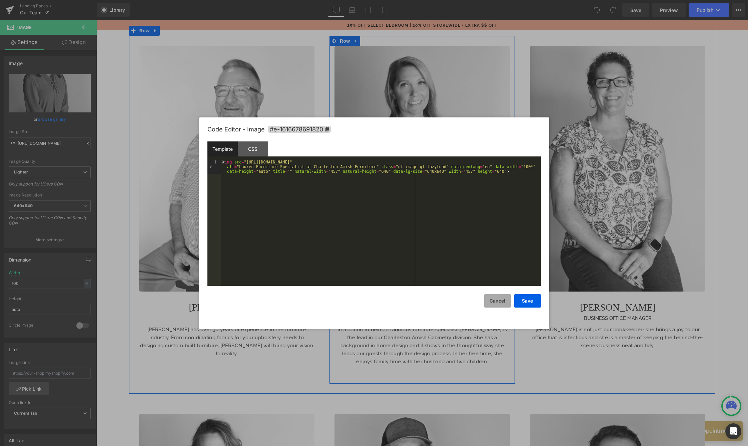
click at [495, 304] on button "Cancel" at bounding box center [498, 300] width 27 height 13
